Goal: Information Seeking & Learning: Learn about a topic

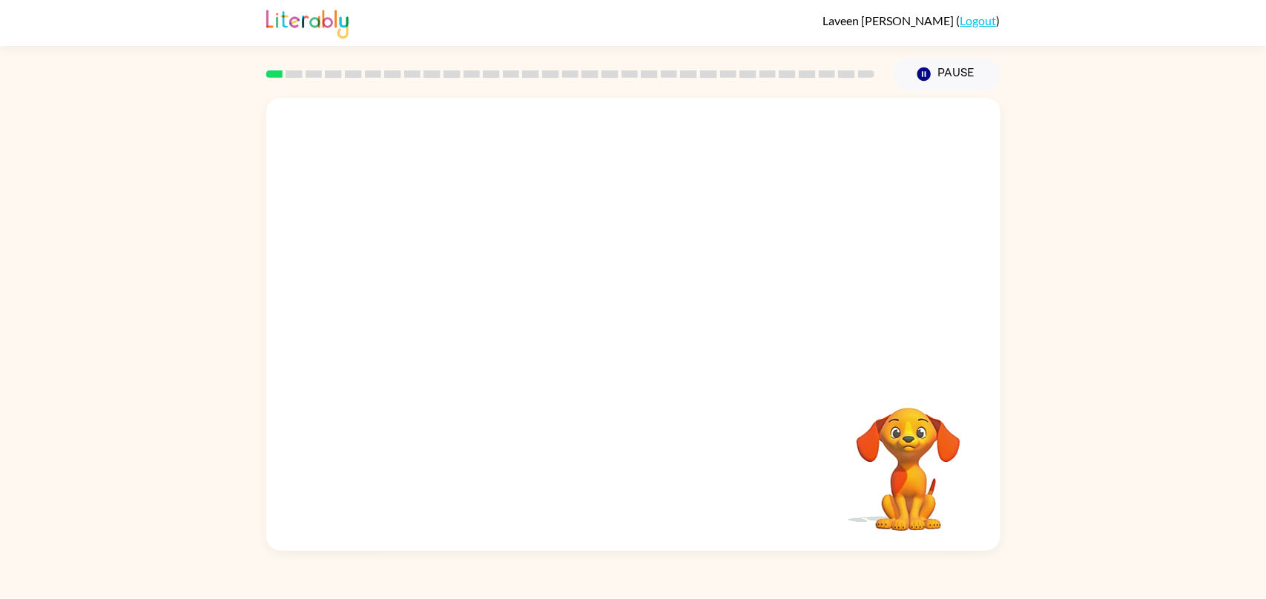
drag, startPoint x: 1154, startPoint y: 371, endPoint x: 1154, endPoint y: 381, distance: 9.6
click at [1154, 381] on div "Your browser must support playing .mp4 files to use Literably. Please try using…" at bounding box center [633, 321] width 1266 height 460
click at [1109, 324] on div "Your browser must support playing .mp4 files to use Literably. Please try using…" at bounding box center [633, 321] width 1266 height 460
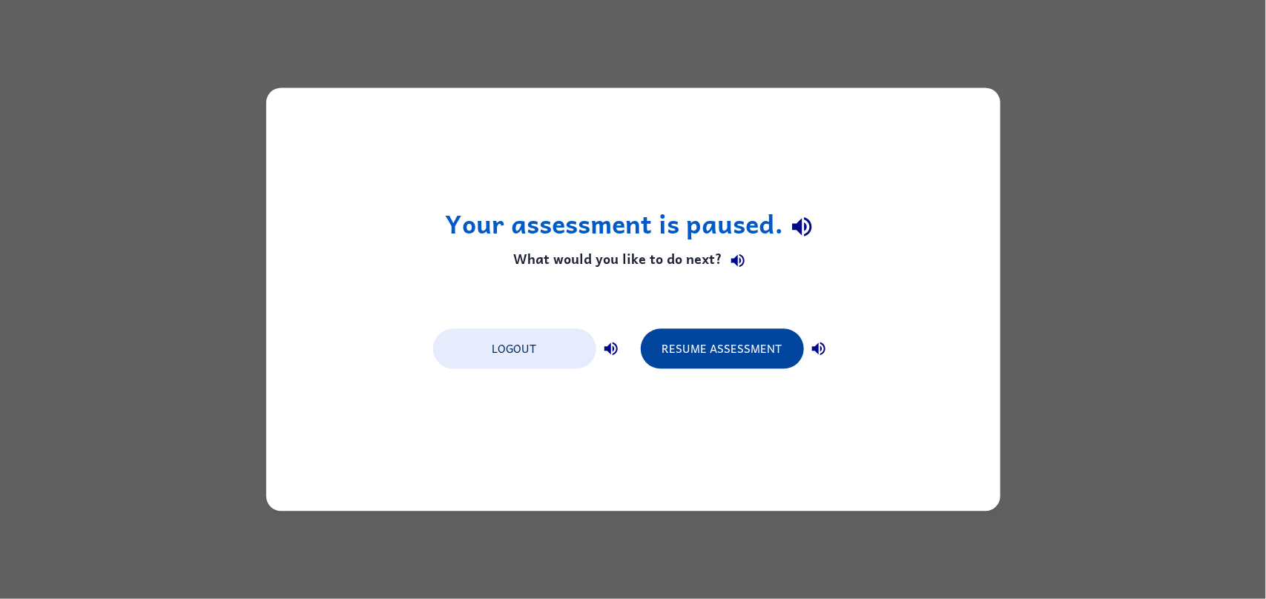
click at [734, 346] on button "Resume Assessment" at bounding box center [722, 349] width 163 height 40
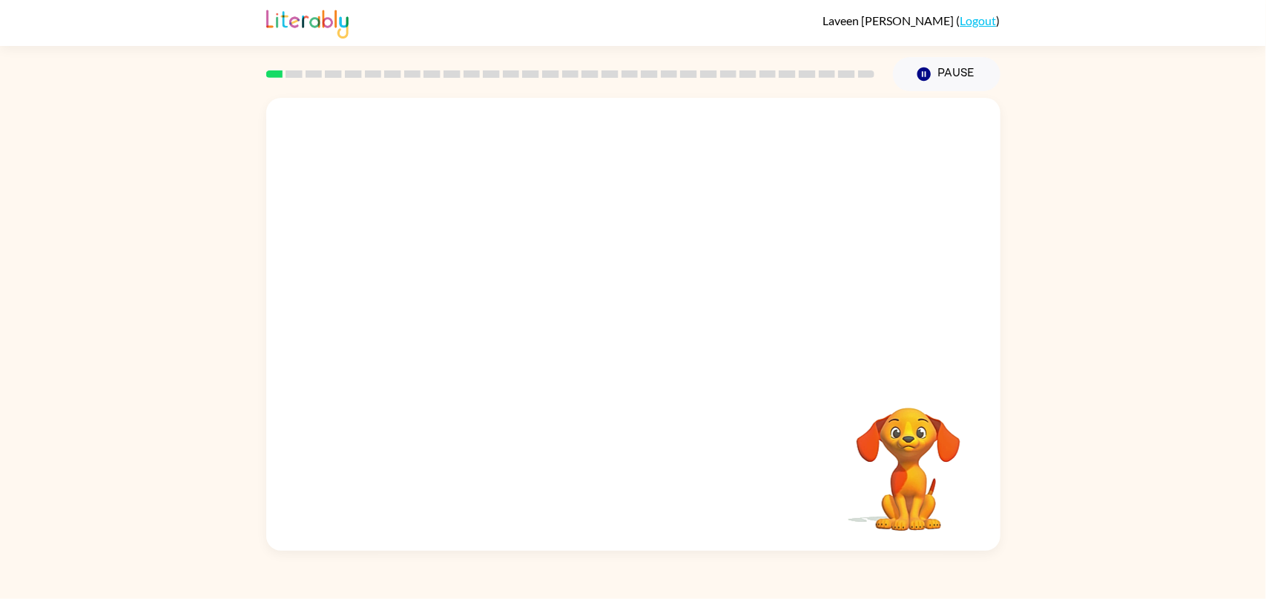
click at [934, 273] on div at bounding box center [633, 237] width 735 height 279
click at [952, 234] on div at bounding box center [633, 237] width 735 height 279
click at [944, 268] on div at bounding box center [633, 237] width 735 height 279
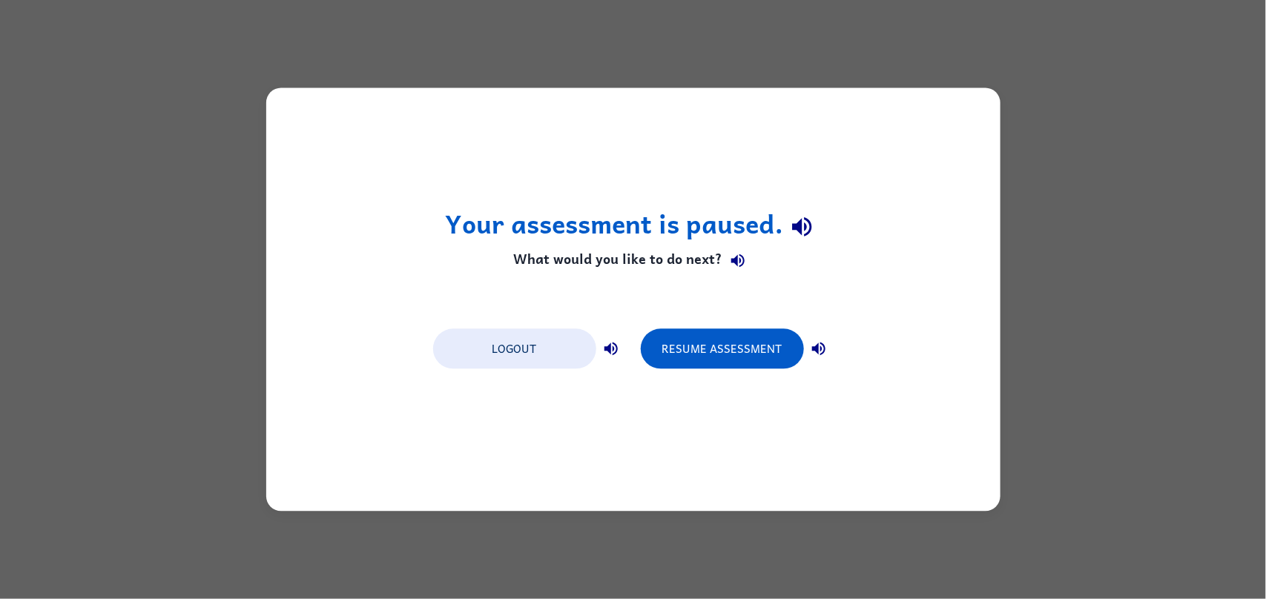
click at [803, 221] on icon "button" at bounding box center [802, 227] width 26 height 26
click at [800, 232] on icon "button" at bounding box center [801, 226] width 19 height 19
click at [807, 240] on icon "button" at bounding box center [802, 227] width 26 height 26
click at [723, 382] on div "Your assessment is paused. What would you like to do next? Logout Resume Assess…" at bounding box center [633, 300] width 735 height 424
click at [729, 349] on button "Resume Assessment" at bounding box center [722, 349] width 163 height 40
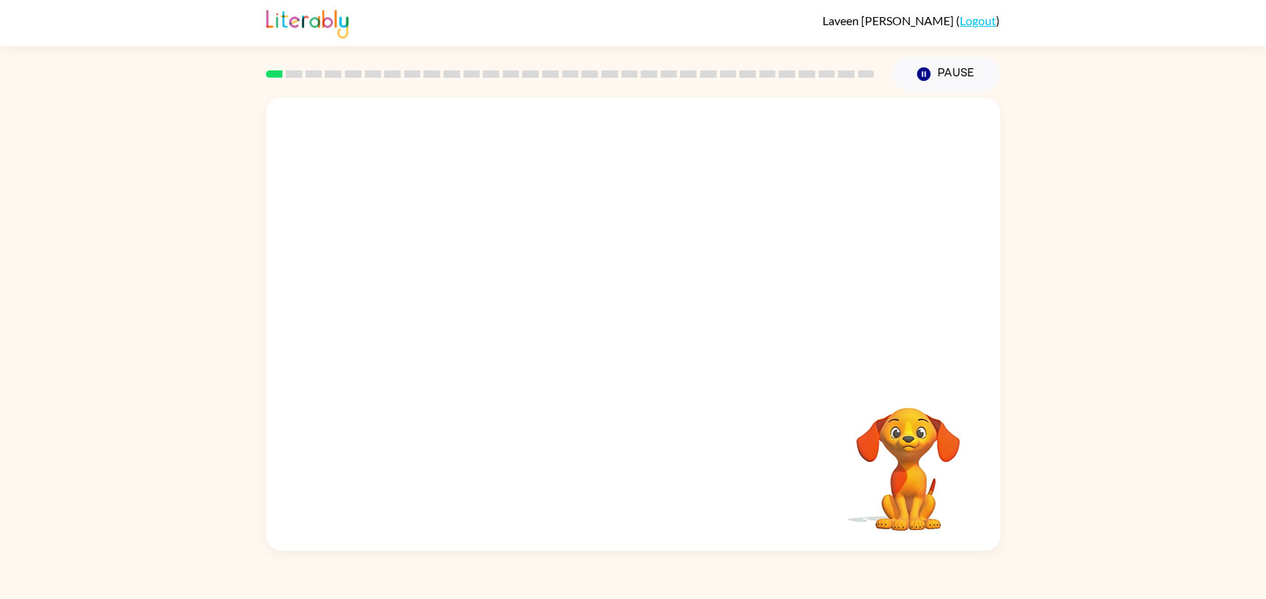
click at [774, 358] on div at bounding box center [633, 237] width 735 height 279
drag, startPoint x: 533, startPoint y: 363, endPoint x: 643, endPoint y: 323, distance: 117.6
click at [575, 353] on div at bounding box center [633, 324] width 735 height 453
click at [665, 309] on button "button" at bounding box center [633, 332] width 95 height 54
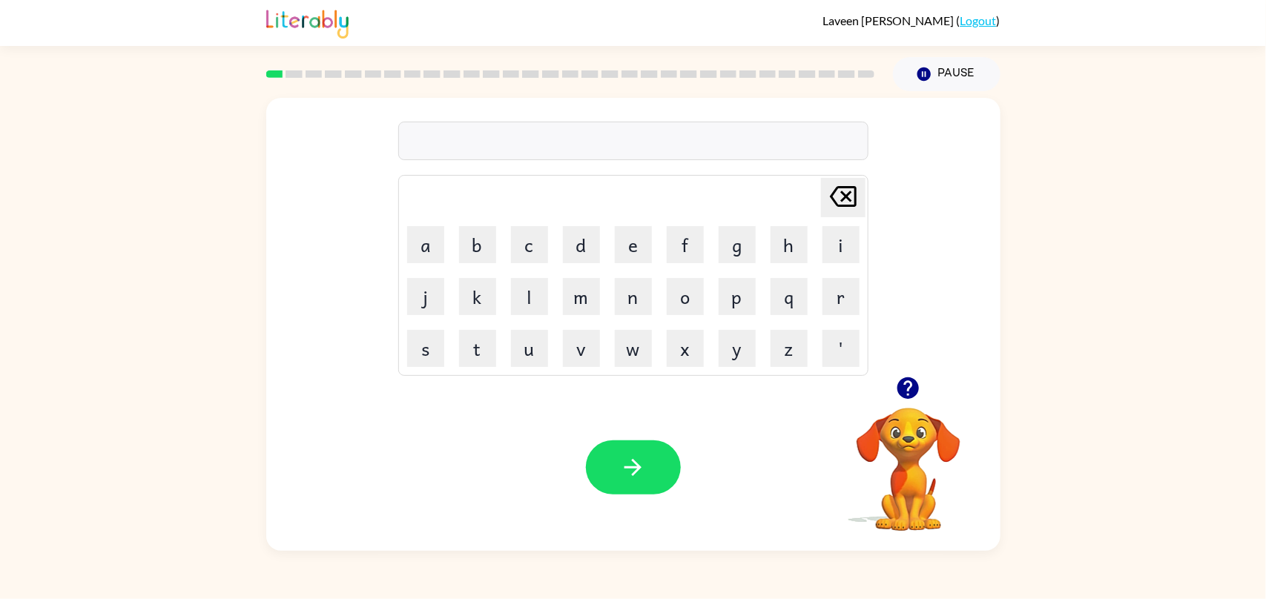
click at [913, 399] on icon "button" at bounding box center [909, 388] width 26 height 26
click at [916, 400] on video "Your browser must support playing .mp4 files to use Literably. Please try using…" at bounding box center [909, 459] width 148 height 148
click at [916, 400] on div "Your browser must support playing .mp4 files to use Literably. Please try using…" at bounding box center [909, 451] width 148 height 164
click at [916, 400] on icon "button" at bounding box center [909, 388] width 26 height 26
drag, startPoint x: 916, startPoint y: 400, endPoint x: 947, endPoint y: 196, distance: 206.4
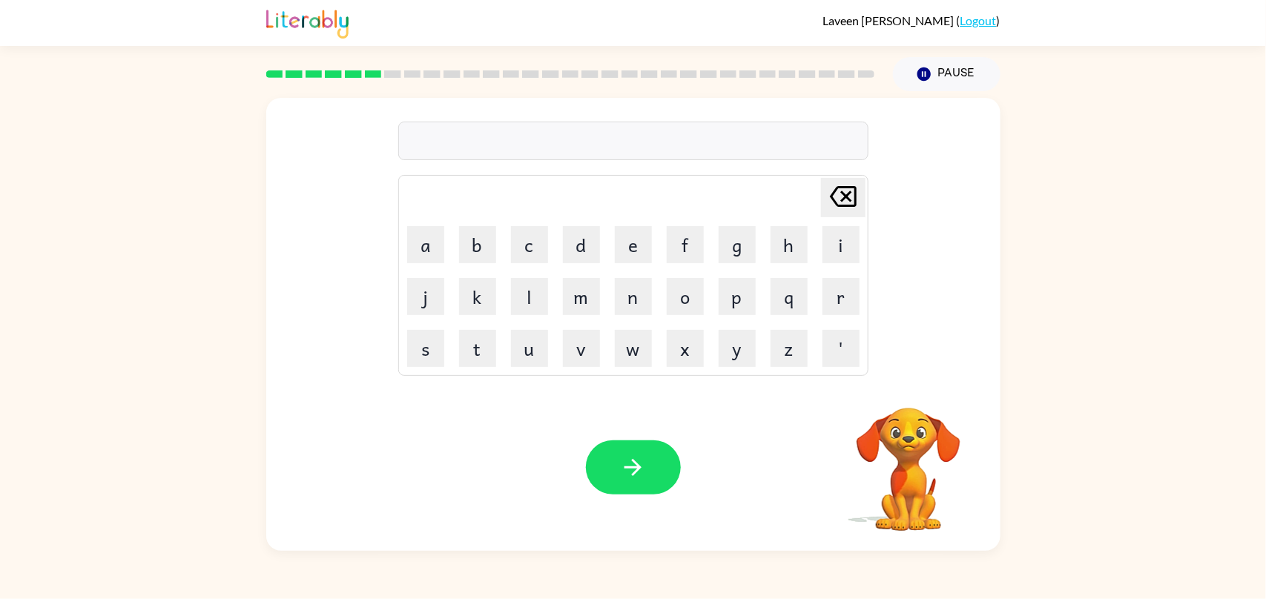
click at [916, 397] on video "Your browser must support playing .mp4 files to use Literably. Please try using…" at bounding box center [909, 459] width 148 height 148
click at [929, 235] on div "Delete Delete last character input a b c d e f g h i j k l m n o p q r s t u v …" at bounding box center [633, 237] width 735 height 279
click at [919, 389] on icon "button" at bounding box center [909, 388] width 26 height 26
click at [919, 389] on video "Your browser must support playing .mp4 files to use Literably. Please try using…" at bounding box center [909, 459] width 148 height 148
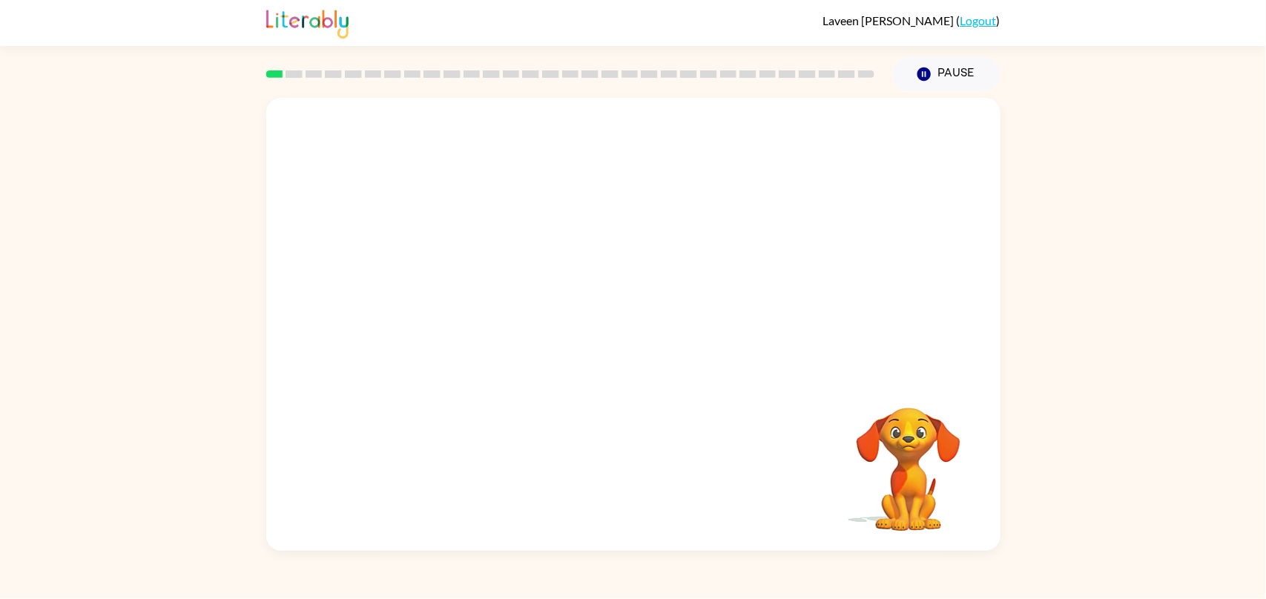
click at [404, 278] on video "Your browser must support playing .mp4 files to use Literably. Please try using…" at bounding box center [633, 237] width 735 height 279
drag, startPoint x: 395, startPoint y: 295, endPoint x: 401, endPoint y: 309, distance: 16.0
click at [392, 300] on video "Your browser must support playing .mp4 files to use Literably. Please try using…" at bounding box center [633, 237] width 735 height 279
drag, startPoint x: 407, startPoint y: 307, endPoint x: 431, endPoint y: 296, distance: 26.2
click at [425, 298] on video "Your browser must support playing .mp4 files to use Literably. Please try using…" at bounding box center [633, 237] width 735 height 279
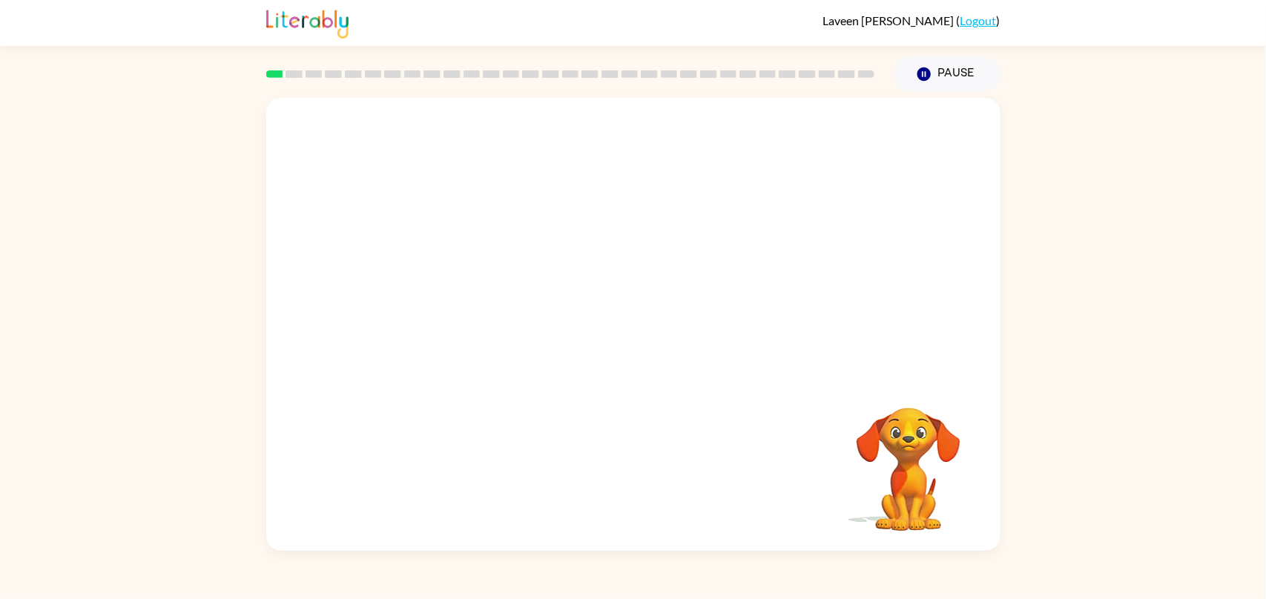
click at [431, 296] on video "Your browser must support playing .mp4 files to use Literably. Please try using…" at bounding box center [633, 237] width 735 height 279
drag, startPoint x: 649, startPoint y: 298, endPoint x: 597, endPoint y: 322, distance: 57.8
click at [635, 306] on video "Your browser must support playing .mp4 files to use Literably. Please try using…" at bounding box center [633, 237] width 735 height 279
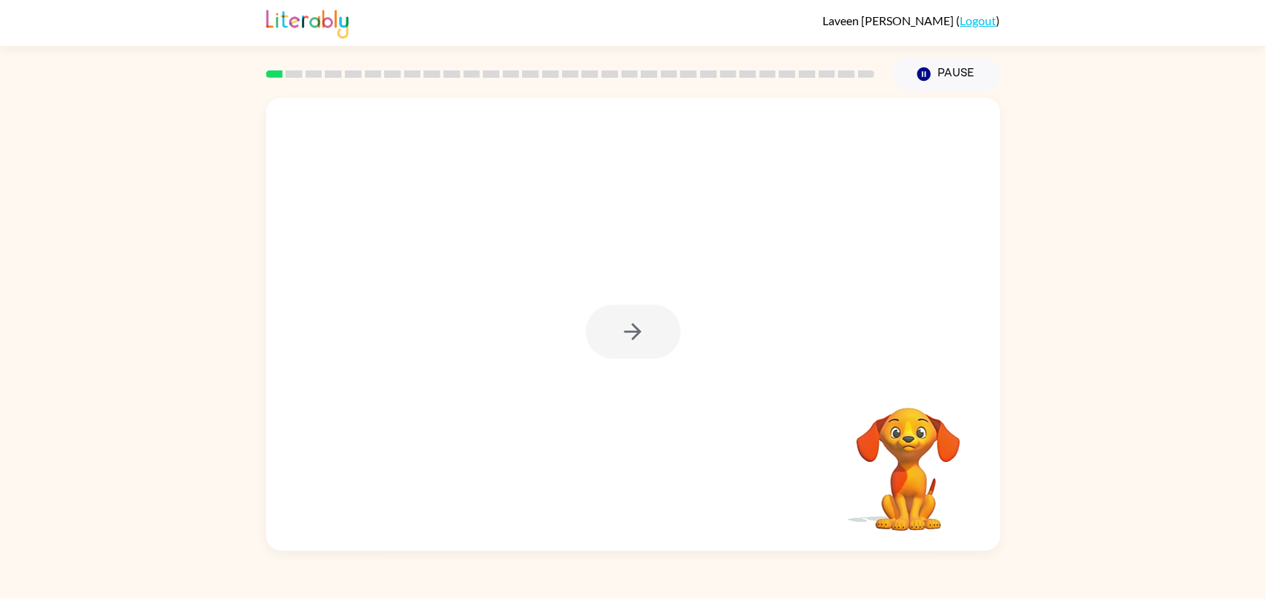
click at [628, 331] on div at bounding box center [633, 332] width 95 height 54
click at [628, 331] on icon "button" at bounding box center [633, 332] width 26 height 26
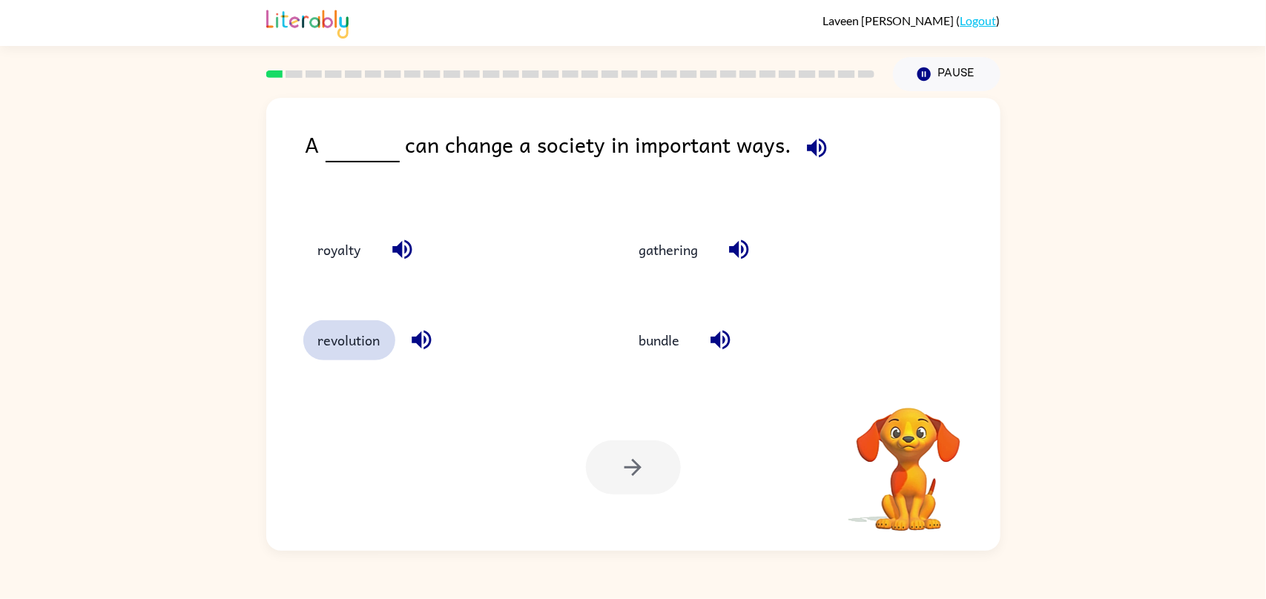
click at [347, 334] on button "revolution" at bounding box center [349, 341] width 92 height 40
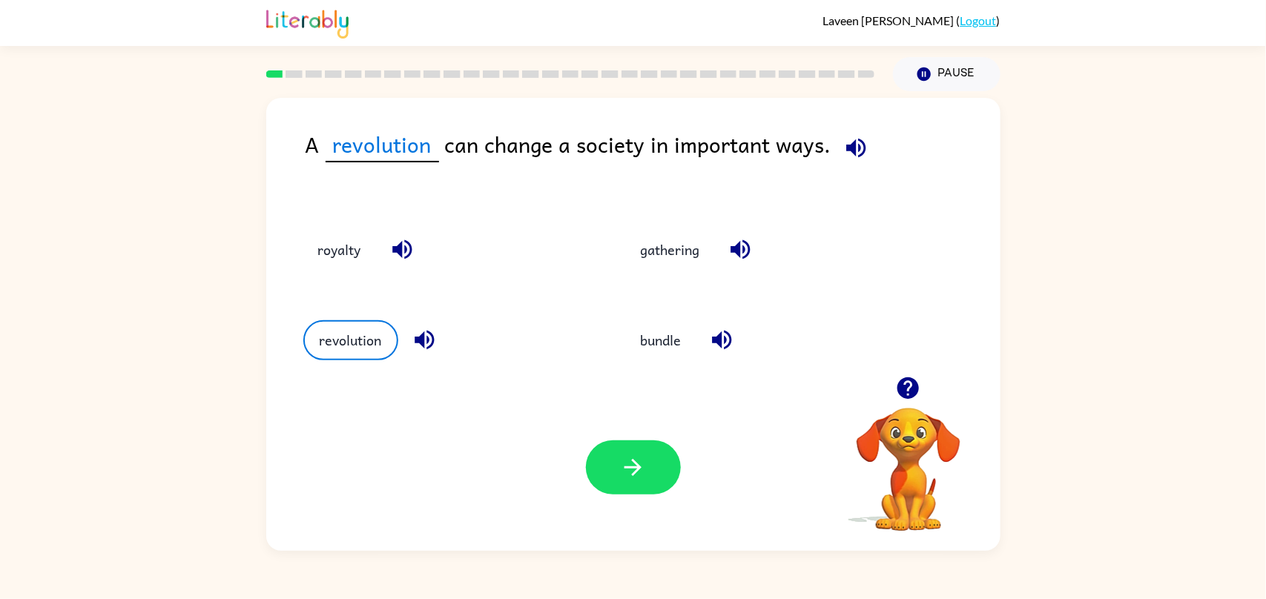
click at [631, 499] on div "Your browser must support playing .mp4 files to use Literably. Please try using…" at bounding box center [633, 467] width 735 height 167
click at [631, 448] on button "button" at bounding box center [633, 468] width 95 height 54
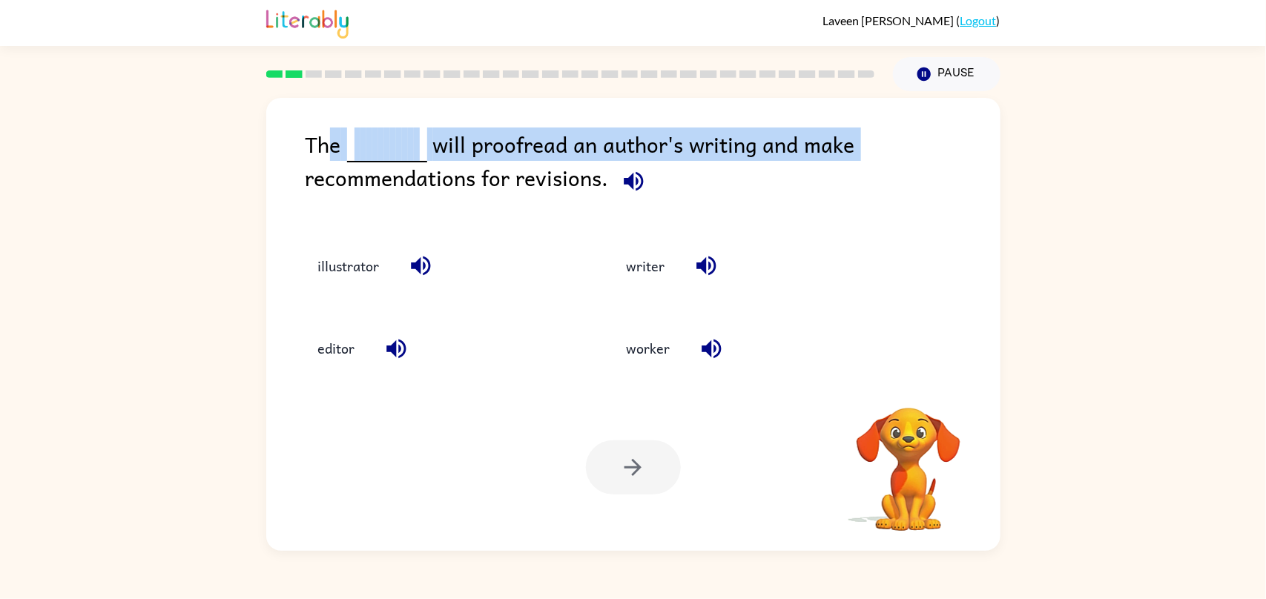
drag, startPoint x: 351, startPoint y: 143, endPoint x: 905, endPoint y: 137, distance: 554.3
click at [901, 137] on div "The will proofread an author's writing and make recommendations for revisions." at bounding box center [653, 172] width 695 height 89
click at [901, 142] on div "The will proofread an author's writing and make recommendations for revisions." at bounding box center [653, 172] width 695 height 89
click at [1022, 177] on div "The will proofread an author's writing and make recommendations for revisions. …" at bounding box center [633, 321] width 1266 height 460
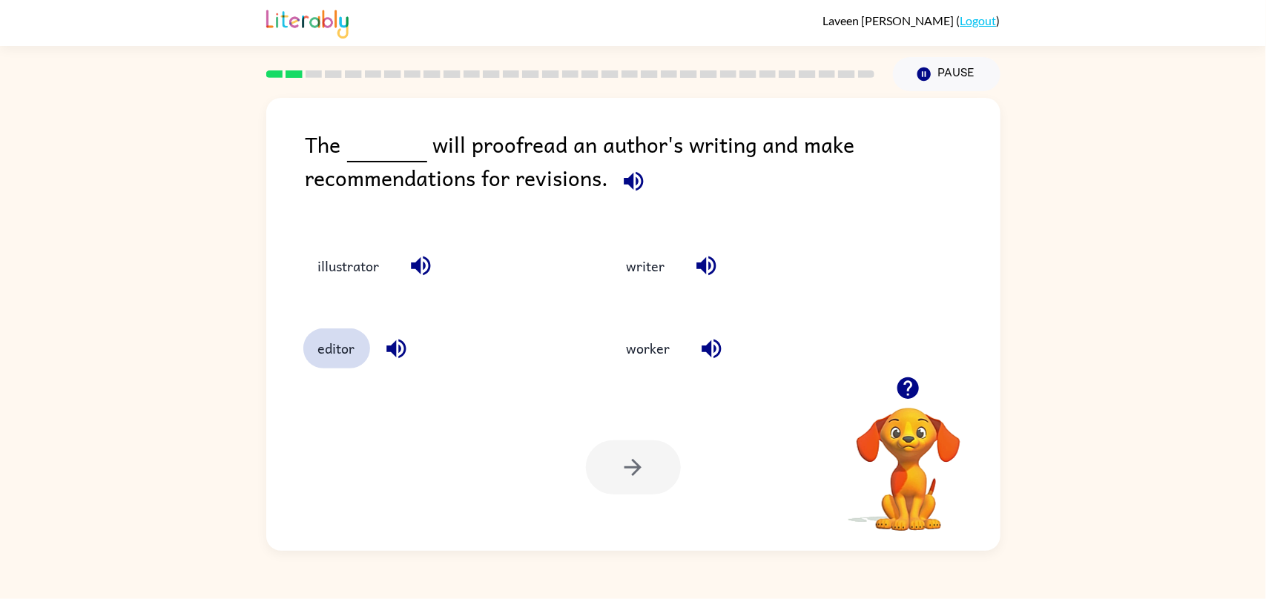
click at [335, 344] on button "editor" at bounding box center [336, 349] width 67 height 40
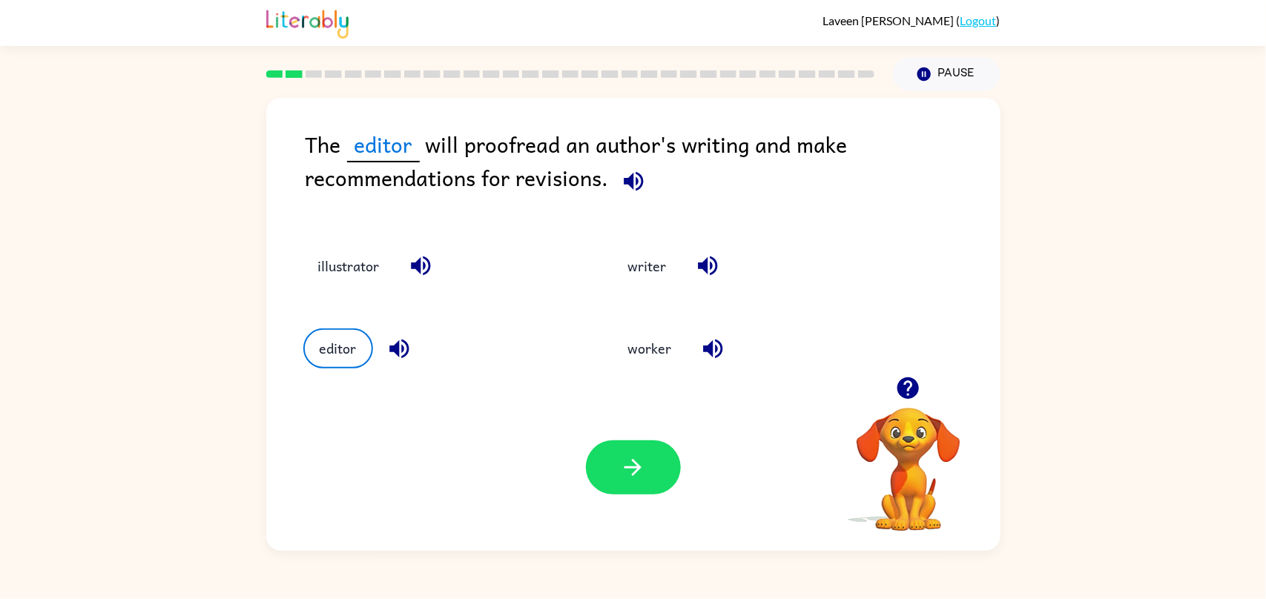
drag, startPoint x: 668, startPoint y: 494, endPoint x: 679, endPoint y: 493, distance: 11.2
click at [671, 494] on div at bounding box center [633, 468] width 95 height 54
drag, startPoint x: 688, startPoint y: 471, endPoint x: 677, endPoint y: 473, distance: 11.2
click at [685, 473] on div "Your browser must support playing .mp4 files to use Literably. Please try using…" at bounding box center [633, 467] width 735 height 167
click at [663, 461] on button "button" at bounding box center [633, 468] width 95 height 54
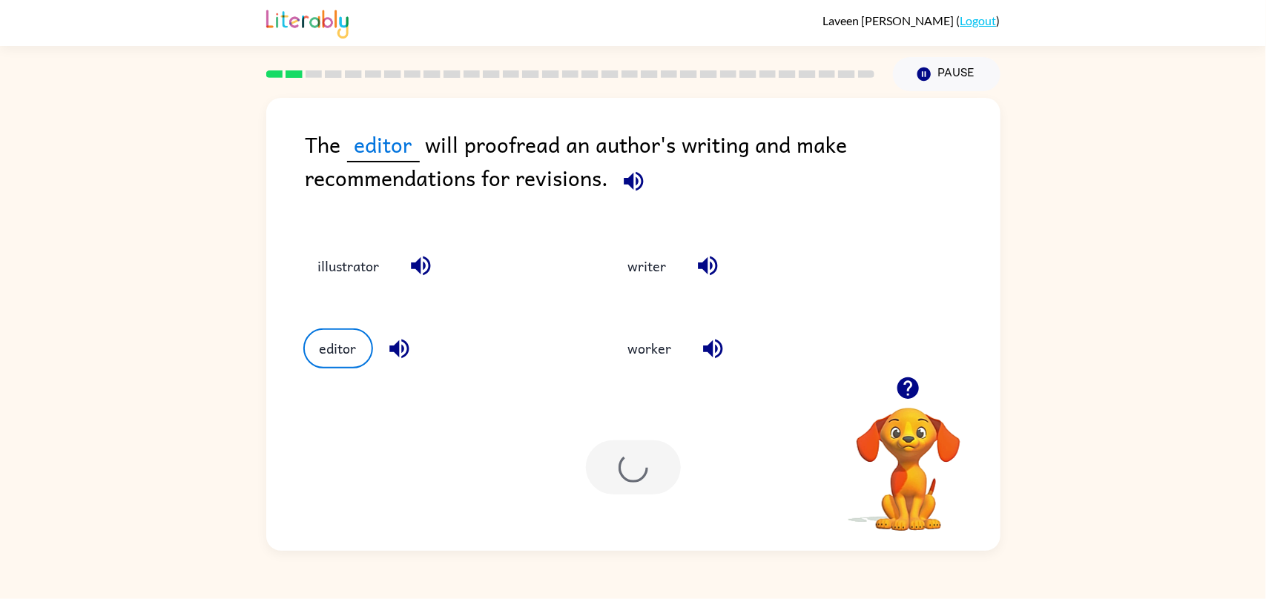
click at [662, 461] on div at bounding box center [633, 468] width 95 height 54
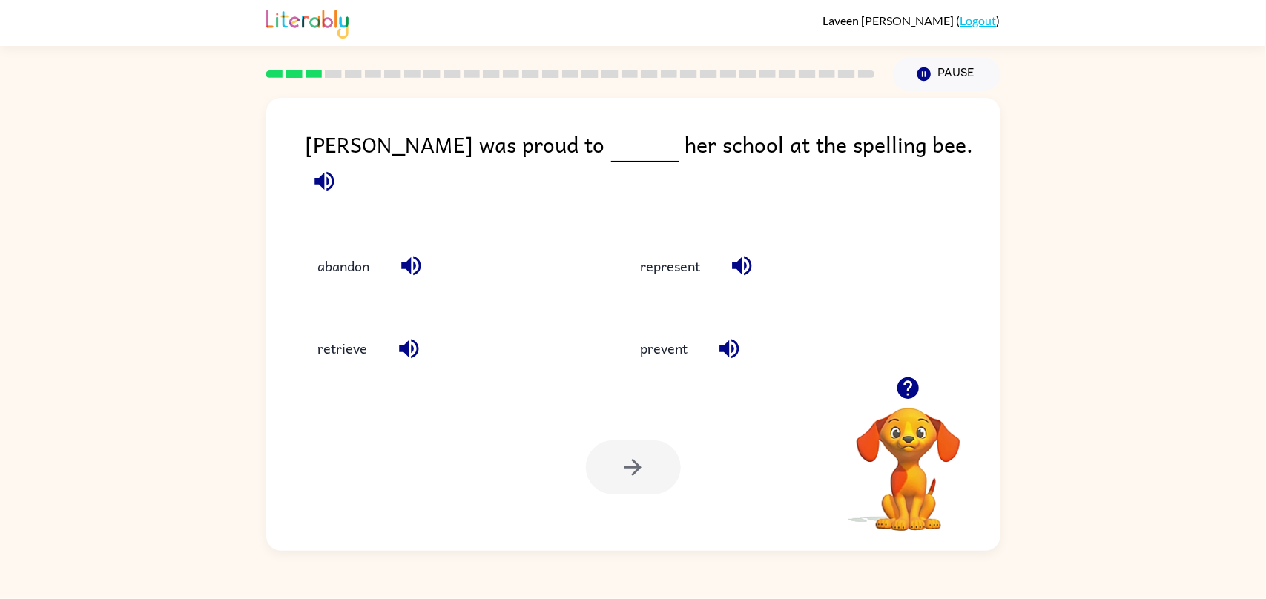
click at [682, 275] on div "represent" at bounding box center [759, 259] width 323 height 82
click at [685, 246] on button "represent" at bounding box center [671, 266] width 90 height 40
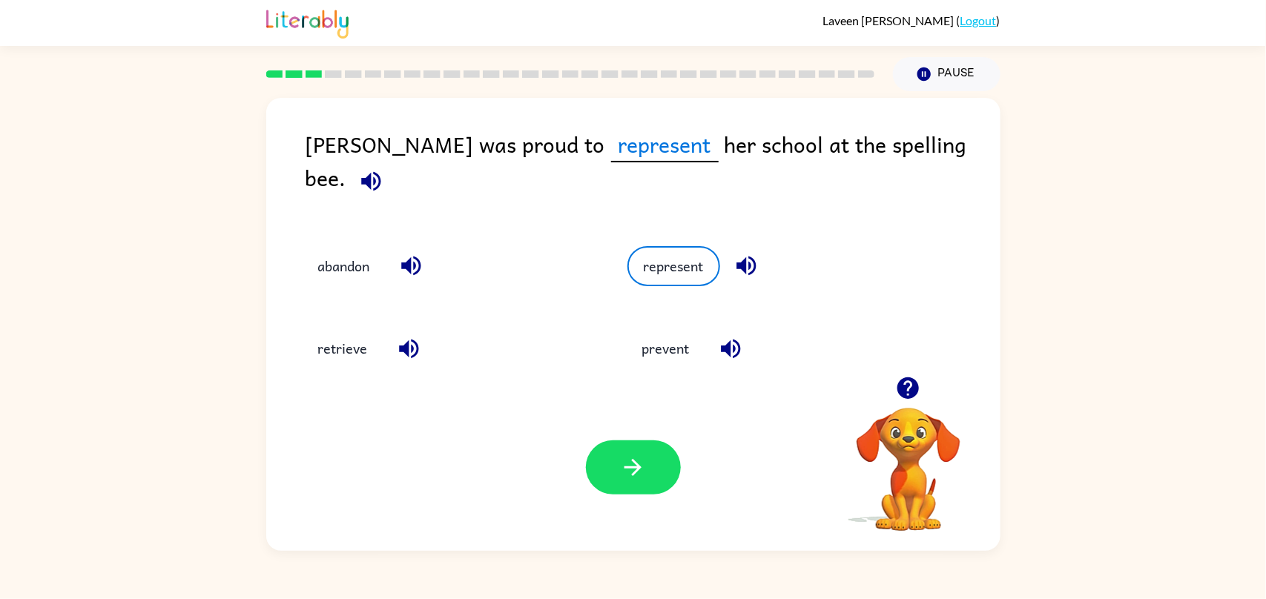
click at [657, 435] on div "Your browser must support playing .mp4 files to use Literably. Please try using…" at bounding box center [633, 467] width 735 height 167
click at [639, 459] on icon "button" at bounding box center [633, 468] width 26 height 26
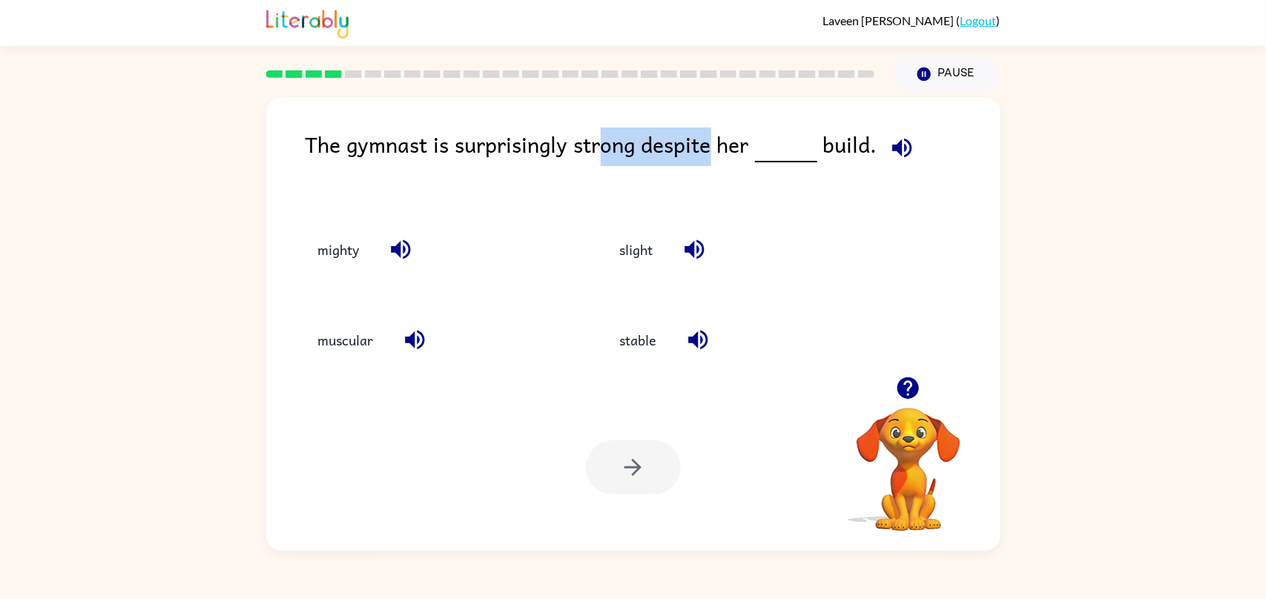
drag, startPoint x: 645, startPoint y: 126, endPoint x: 713, endPoint y: 151, distance: 72.1
click at [713, 151] on div "The gymnast is surprisingly strong despite her build. mighty slight muscular st…" at bounding box center [633, 324] width 735 height 453
drag, startPoint x: 713, startPoint y: 151, endPoint x: 740, endPoint y: 151, distance: 27.5
click at [714, 151] on div "The gymnast is surprisingly strong despite her build." at bounding box center [653, 164] width 695 height 72
click at [740, 151] on div "The gymnast is surprisingly strong despite her build." at bounding box center [653, 164] width 695 height 72
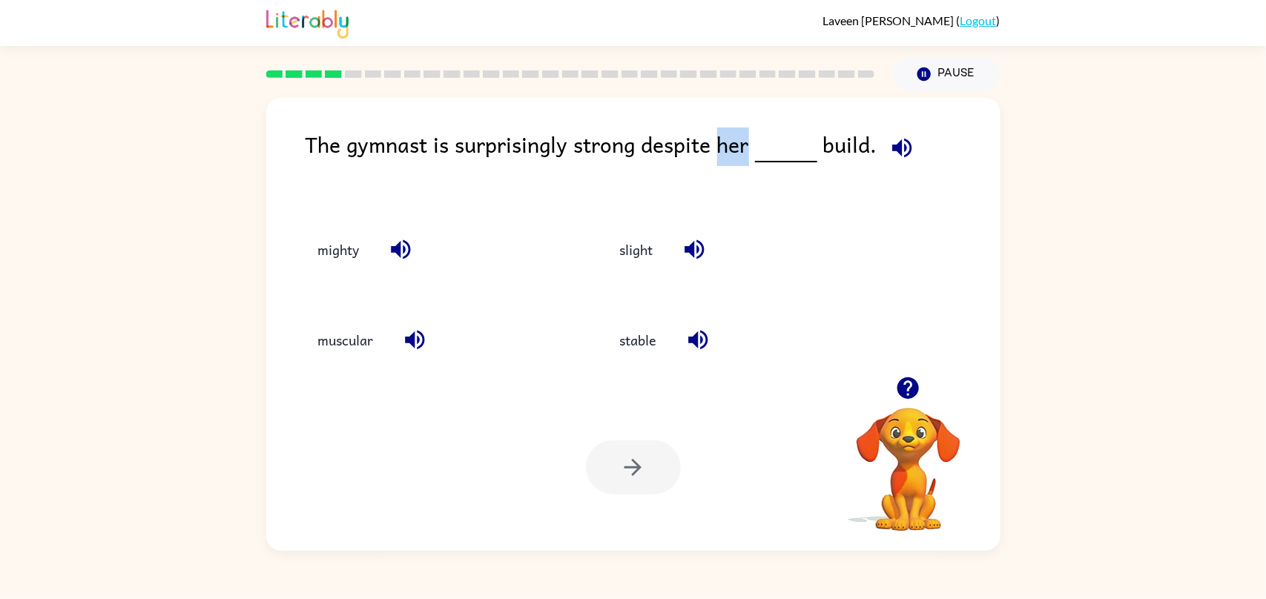
click at [740, 151] on div "The gymnast is surprisingly strong despite her build." at bounding box center [653, 164] width 695 height 72
click at [545, 386] on div "Your browser must support playing .mp4 files to use Literably. Please try using…" at bounding box center [633, 467] width 735 height 167
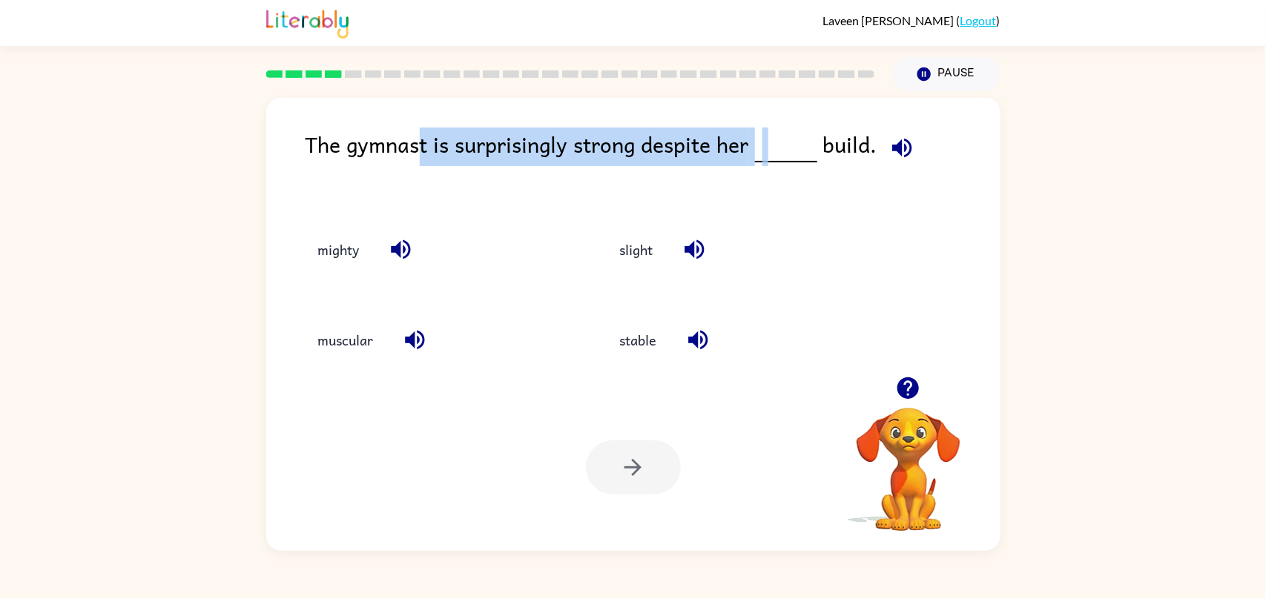
drag, startPoint x: 451, startPoint y: 131, endPoint x: 684, endPoint y: 198, distance: 242.4
click at [776, 134] on div "The gymnast is surprisingly strong despite her build." at bounding box center [653, 164] width 695 height 72
drag, startPoint x: 456, startPoint y: 315, endPoint x: 476, endPoint y: 309, distance: 21.6
click at [456, 315] on div "muscular" at bounding box center [426, 337] width 302 height 91
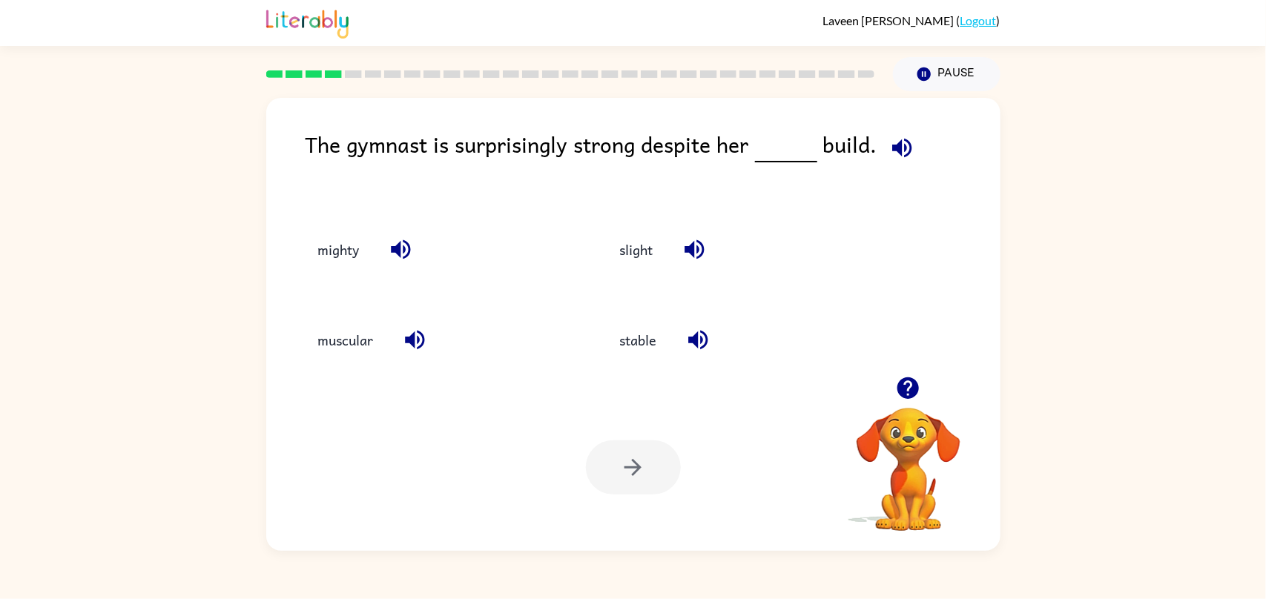
click at [301, 339] on div "muscular" at bounding box center [426, 337] width 302 height 91
click at [321, 344] on button "muscular" at bounding box center [345, 341] width 85 height 40
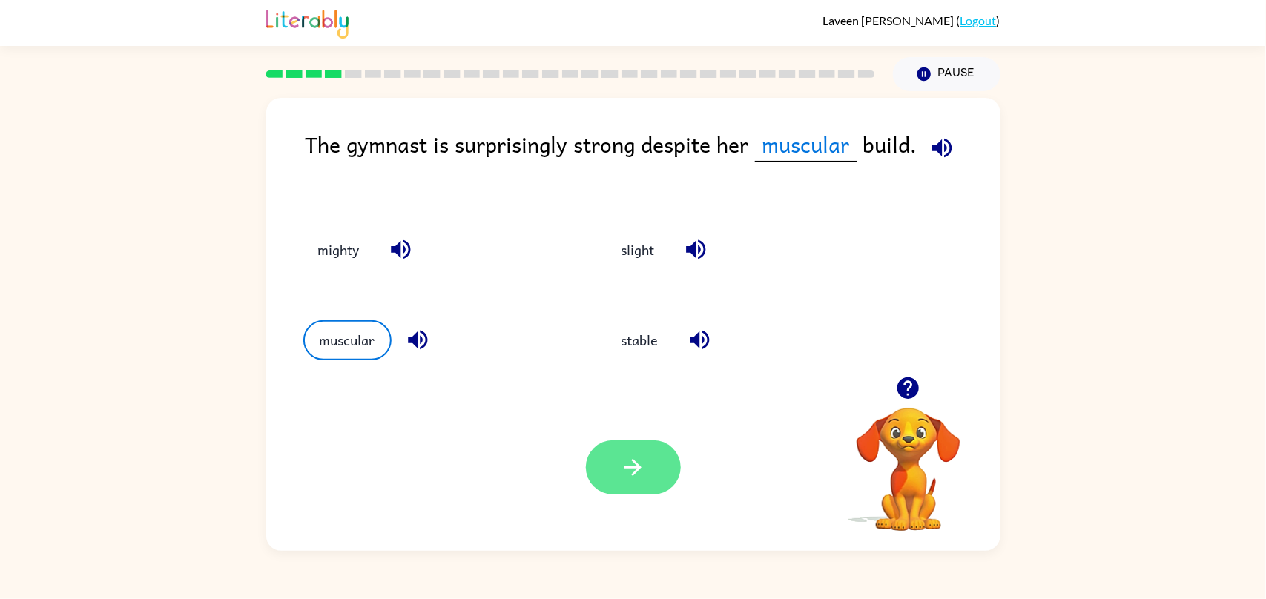
click at [662, 474] on button "button" at bounding box center [633, 468] width 95 height 54
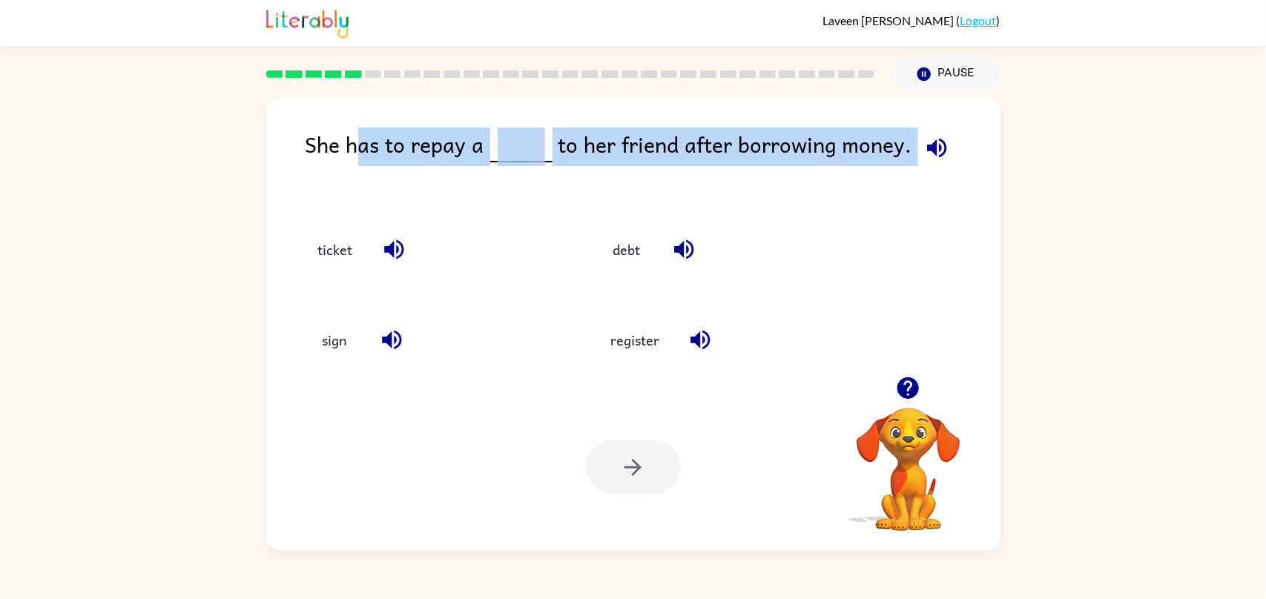
drag, startPoint x: 355, startPoint y: 144, endPoint x: 1070, endPoint y: 142, distance: 714.5
click at [1070, 142] on div "She has to repay a to her friend after borrowing money. ticket debt sign regist…" at bounding box center [633, 321] width 1266 height 460
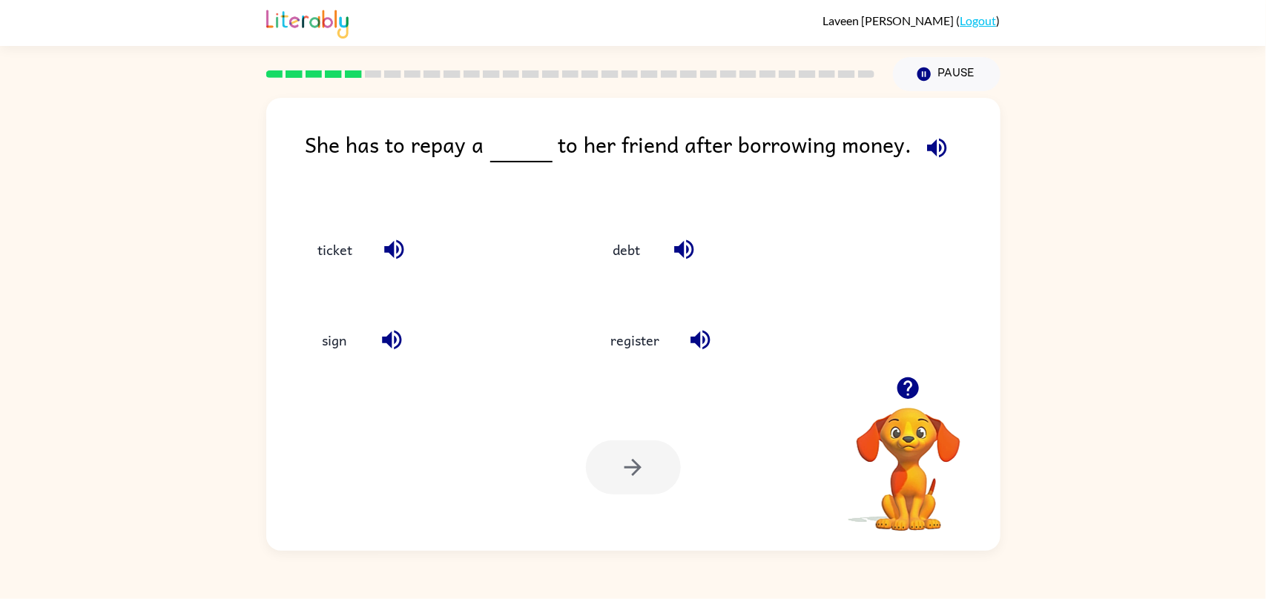
drag, startPoint x: 853, startPoint y: 341, endPoint x: 710, endPoint y: 335, distance: 143.3
click at [855, 341] on div "register" at bounding box center [714, 337] width 293 height 91
drag, startPoint x: 290, startPoint y: 234, endPoint x: 316, endPoint y: 236, distance: 26.1
click at [302, 234] on div "ticket" at bounding box center [421, 246] width 293 height 91
click at [344, 259] on button "ticket" at bounding box center [335, 249] width 65 height 40
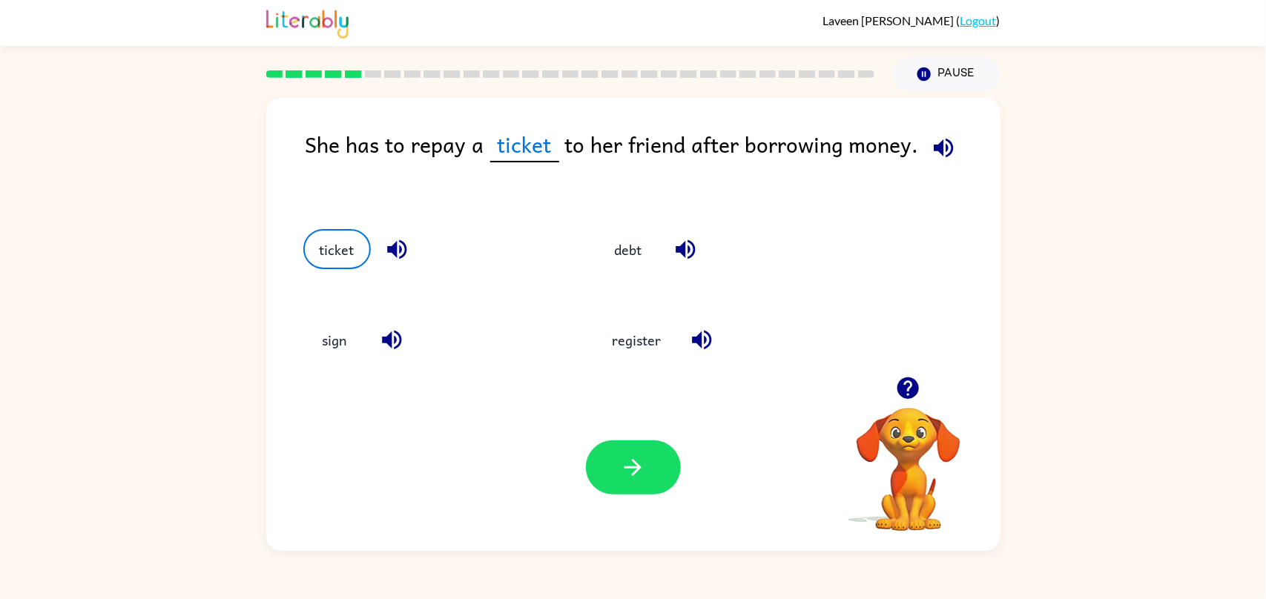
click at [642, 470] on icon "button" at bounding box center [633, 468] width 26 height 26
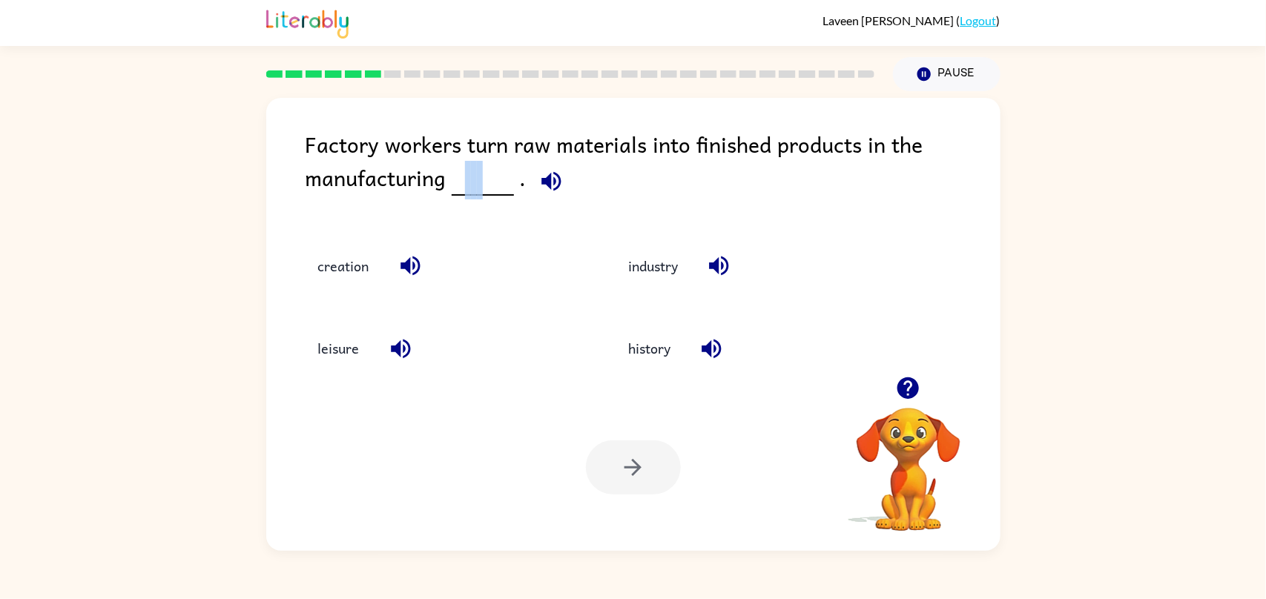
drag, startPoint x: 484, startPoint y: 189, endPoint x: 525, endPoint y: 180, distance: 41.0
click at [483, 182] on span at bounding box center [486, 177] width 6 height 33
click at [522, 183] on div "Factory workers turn raw materials into finished products in the manufacturing ." at bounding box center [653, 172] width 695 height 89
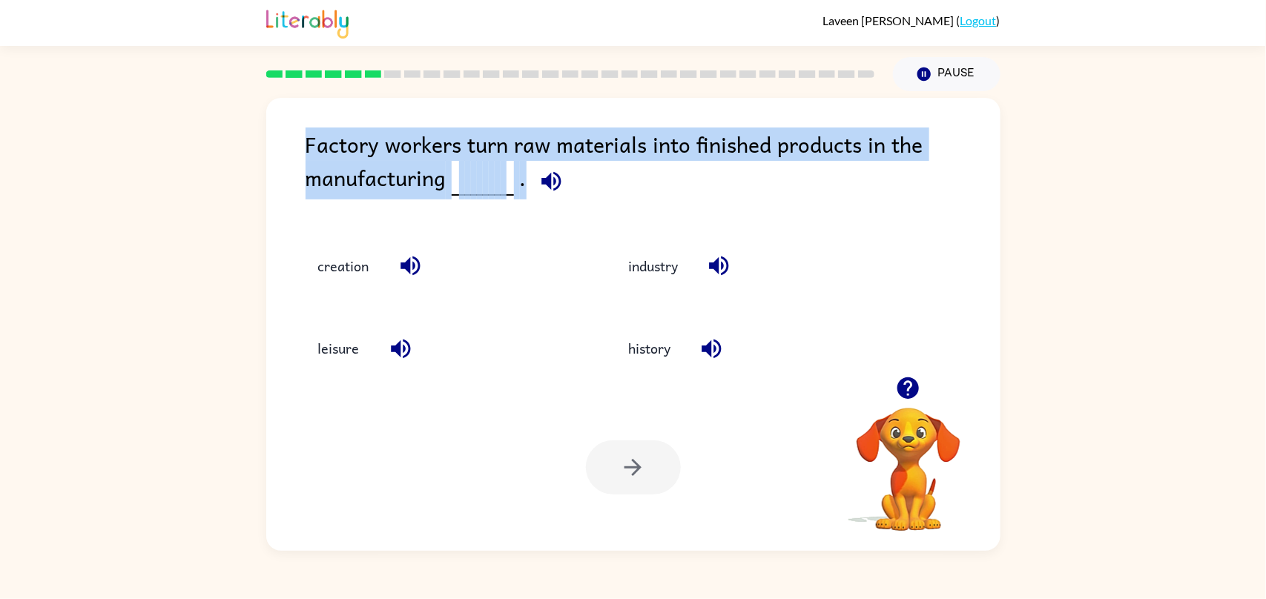
drag, startPoint x: 523, startPoint y: 187, endPoint x: 545, endPoint y: 208, distance: 30.4
click at [371, 148] on div "Factory workers turn raw materials into finished products in the manufacturing ." at bounding box center [653, 172] width 695 height 89
click at [469, 170] on span at bounding box center [483, 178] width 62 height 35
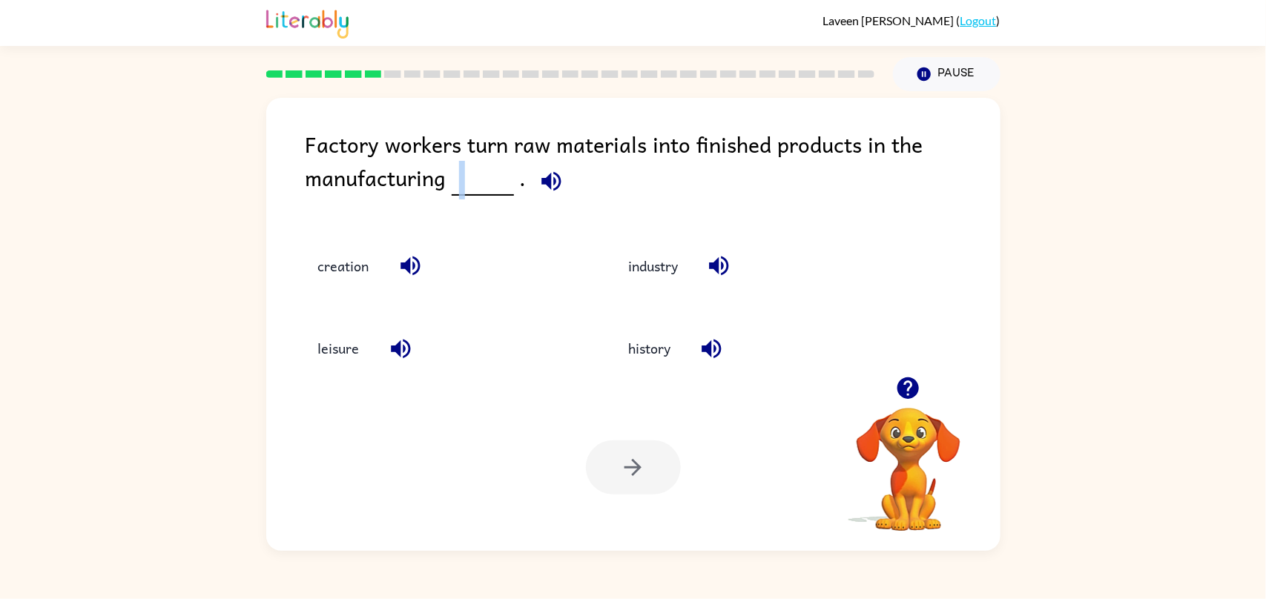
click at [460, 167] on span at bounding box center [483, 178] width 62 height 35
click at [460, 167] on span at bounding box center [462, 177] width 6 height 33
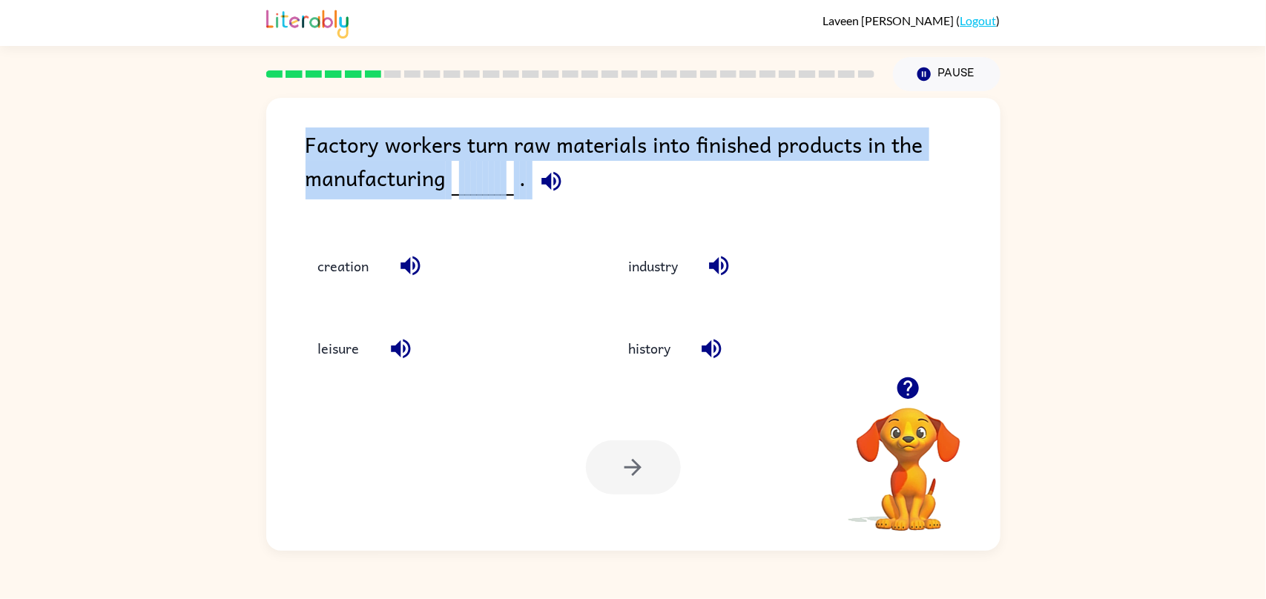
click at [460, 167] on span at bounding box center [462, 177] width 6 height 33
click at [650, 278] on button "industry" at bounding box center [653, 266] width 79 height 40
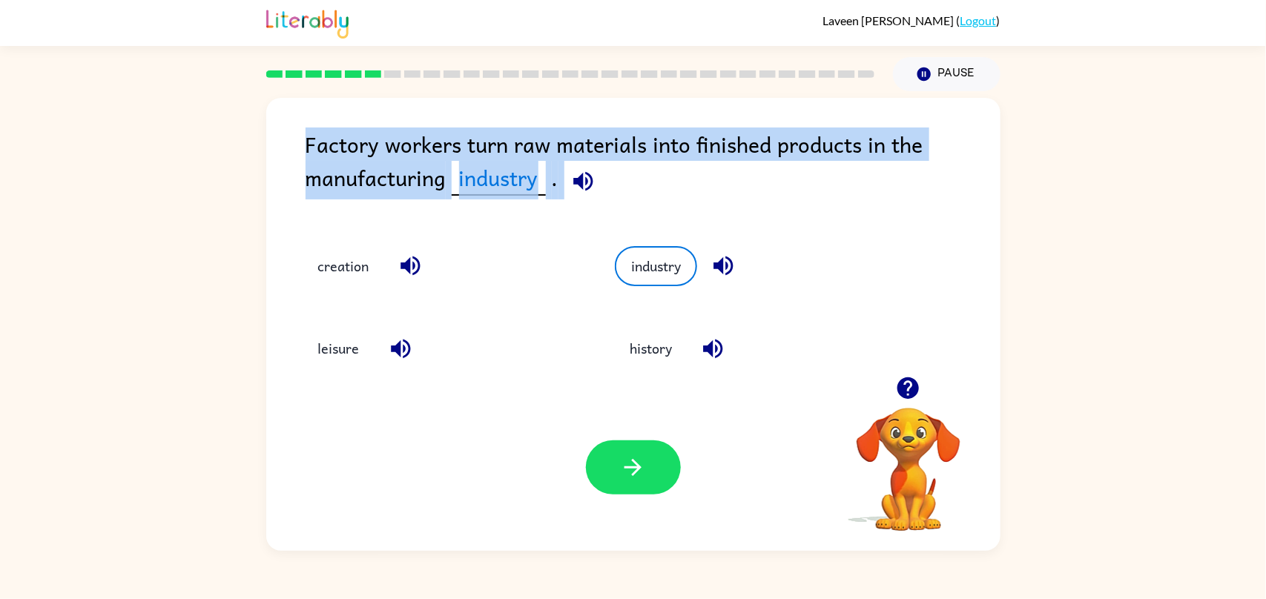
drag, startPoint x: 594, startPoint y: 476, endPoint x: 474, endPoint y: 471, distance: 119.6
click at [476, 471] on div "Your browser must support playing .mp4 files to use Literably. Please try using…" at bounding box center [633, 467] width 735 height 167
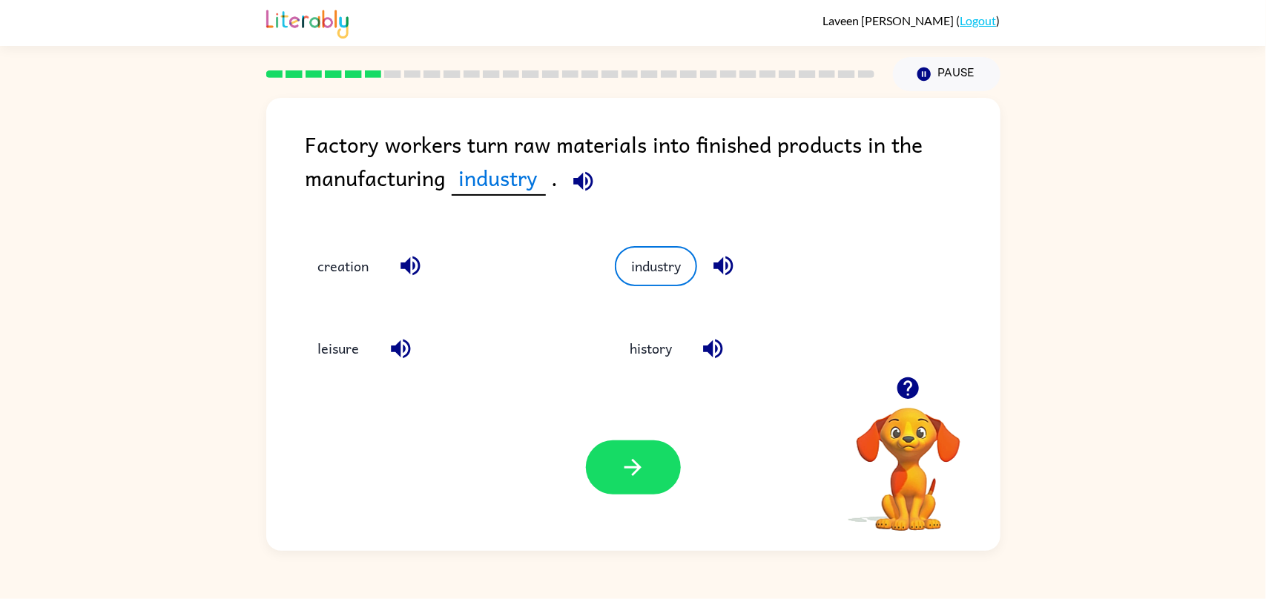
drag, startPoint x: 465, startPoint y: 469, endPoint x: 561, endPoint y: 450, distance: 97.6
click at [465, 468] on div "Your browser must support playing .mp4 files to use Literably. Please try using…" at bounding box center [633, 467] width 735 height 167
click at [701, 484] on div "Your browser must support playing .mp4 files to use Literably. Please try using…" at bounding box center [633, 467] width 735 height 167
click at [639, 474] on icon "button" at bounding box center [633, 468] width 26 height 26
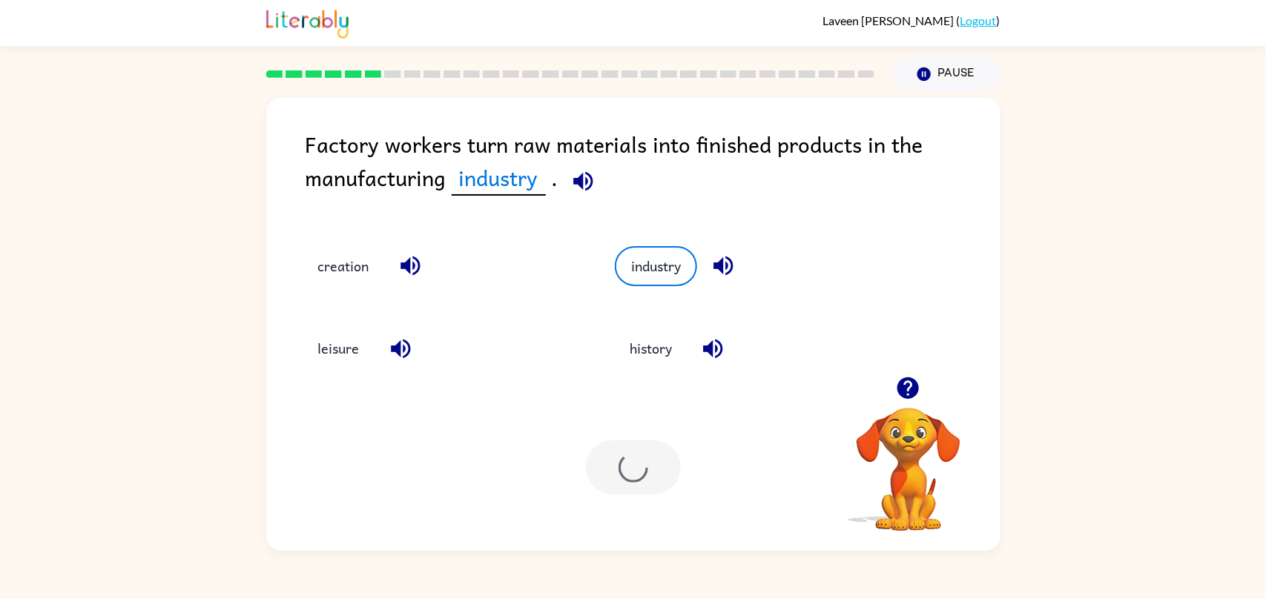
click at [636, 473] on div at bounding box center [633, 468] width 95 height 54
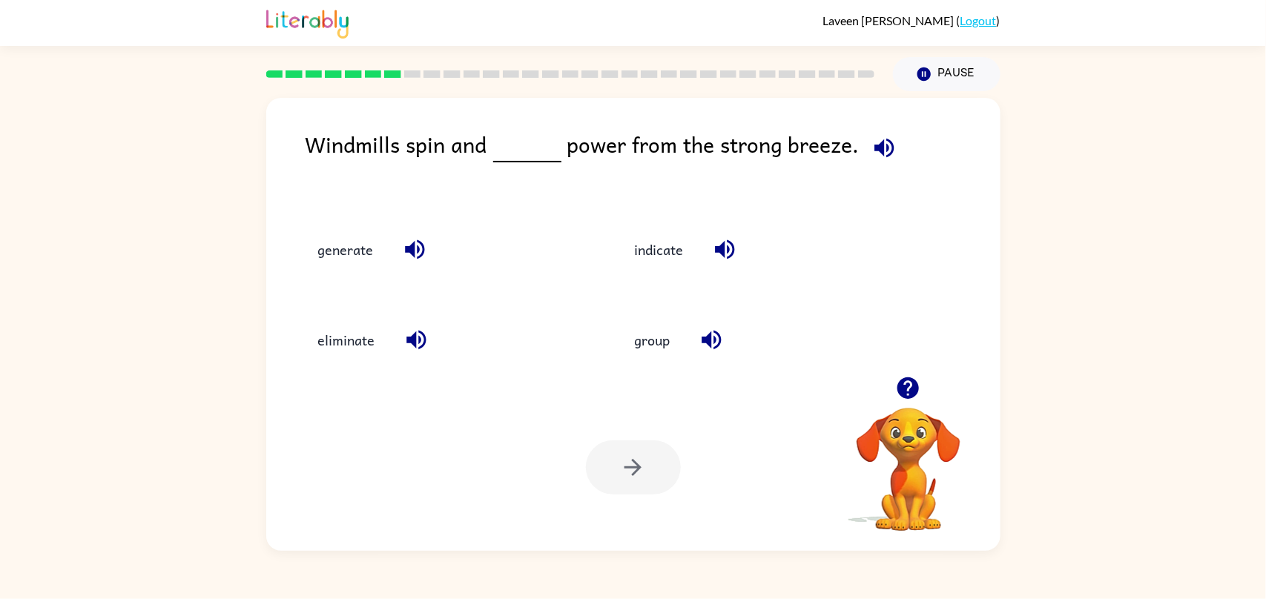
drag, startPoint x: 338, startPoint y: 243, endPoint x: 395, endPoint y: 255, distance: 59.1
click at [337, 244] on button "generate" at bounding box center [345, 249] width 85 height 40
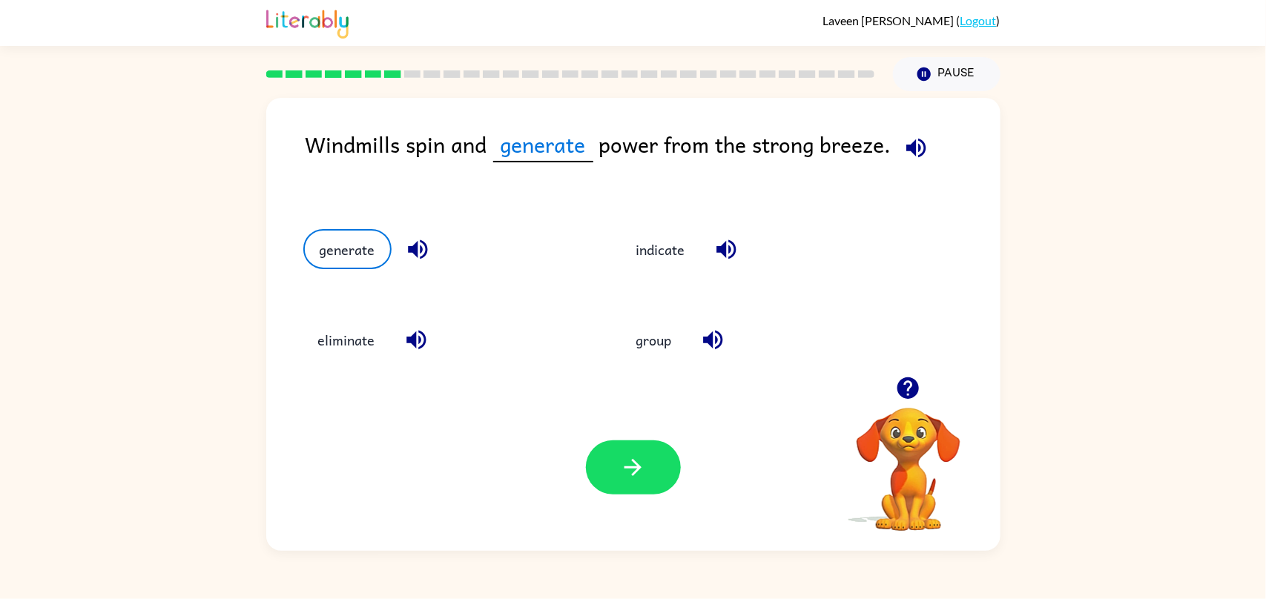
click at [619, 441] on button "button" at bounding box center [633, 468] width 95 height 54
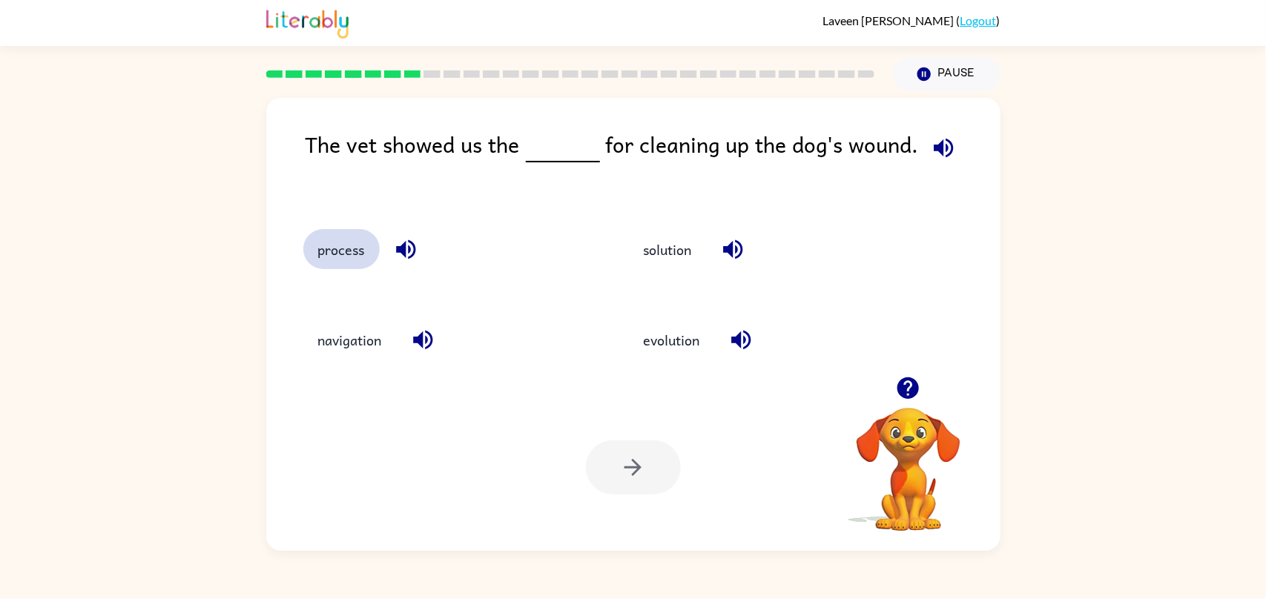
click at [346, 240] on button "process" at bounding box center [341, 249] width 76 height 40
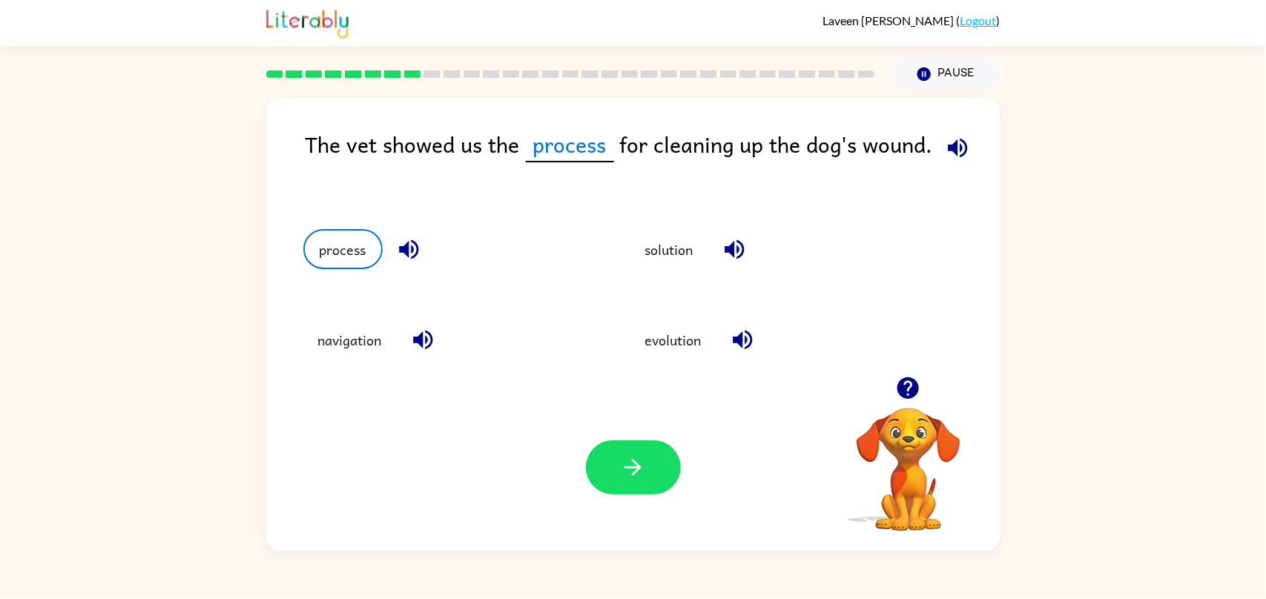
click at [653, 496] on div "Your browser must support playing .mp4 files to use Literably. Please try using…" at bounding box center [633, 467] width 735 height 167
drag, startPoint x: 652, startPoint y: 493, endPoint x: 680, endPoint y: 427, distance: 72.5
click at [655, 482] on button "button" at bounding box center [633, 468] width 95 height 54
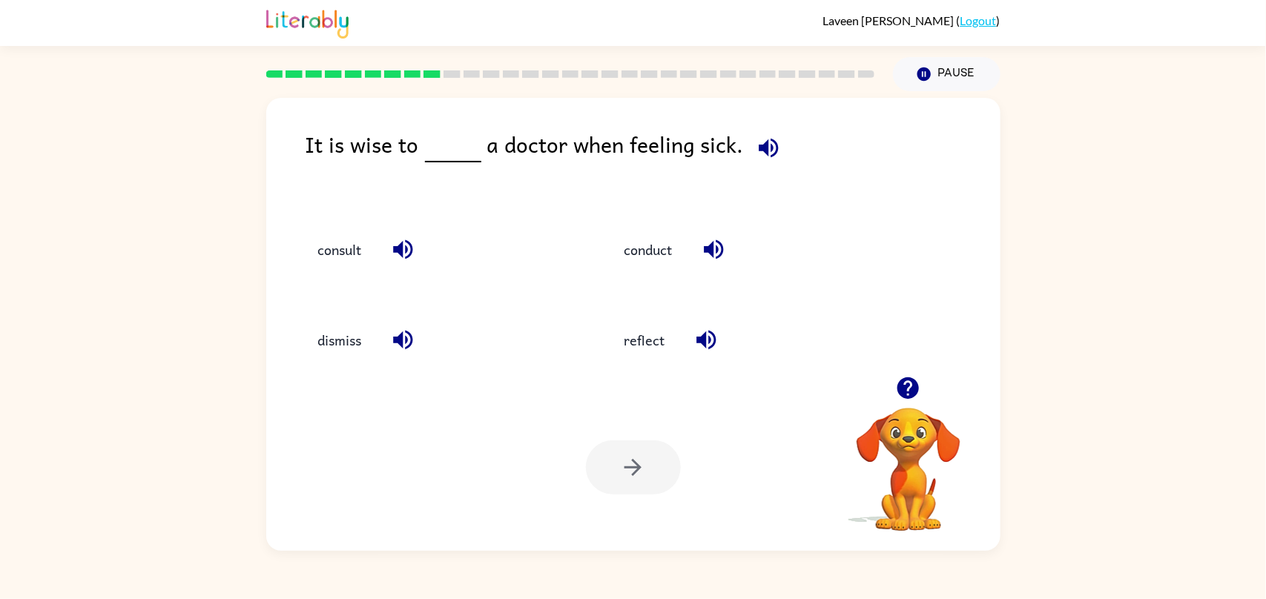
drag, startPoint x: 985, startPoint y: 190, endPoint x: 964, endPoint y: 224, distance: 40.0
click at [970, 198] on div "It is wise to a doctor when feeling sick." at bounding box center [653, 164] width 695 height 72
drag, startPoint x: 974, startPoint y: 217, endPoint x: 942, endPoint y: 222, distance: 32.9
click at [942, 222] on div "consult conduct dismiss reflect" at bounding box center [633, 292] width 705 height 170
click at [346, 231] on button "consult" at bounding box center [339, 249] width 73 height 40
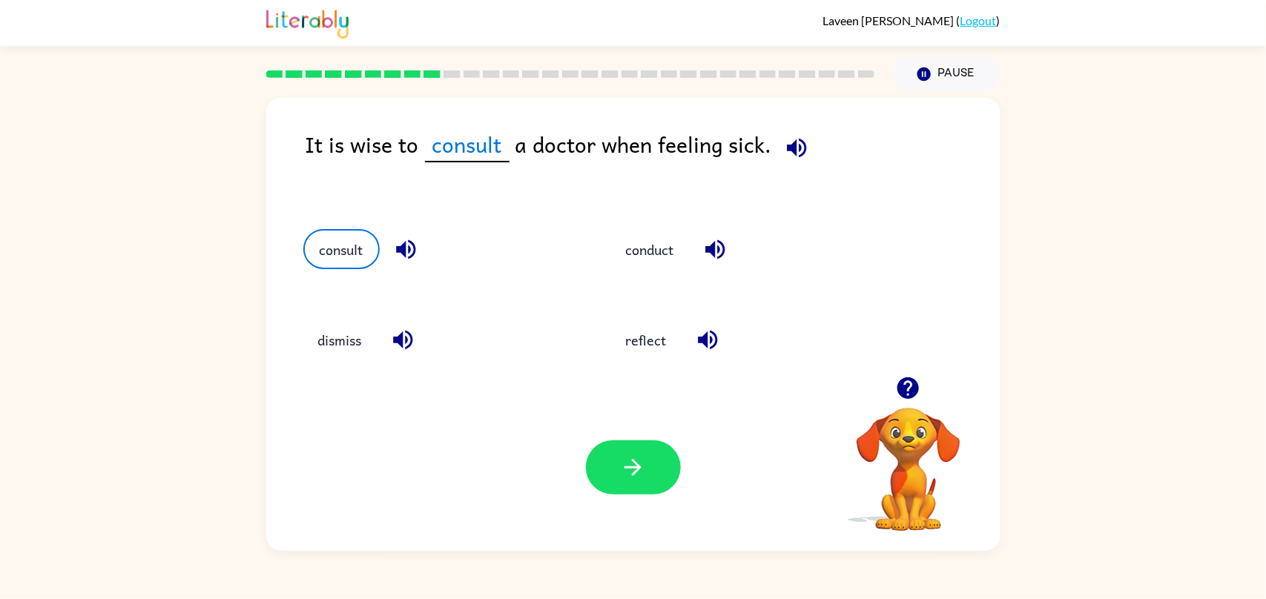
click at [700, 472] on div "Your browser must support playing .mp4 files to use Literably. Please try using…" at bounding box center [633, 467] width 735 height 167
click at [617, 461] on button "button" at bounding box center [633, 468] width 95 height 54
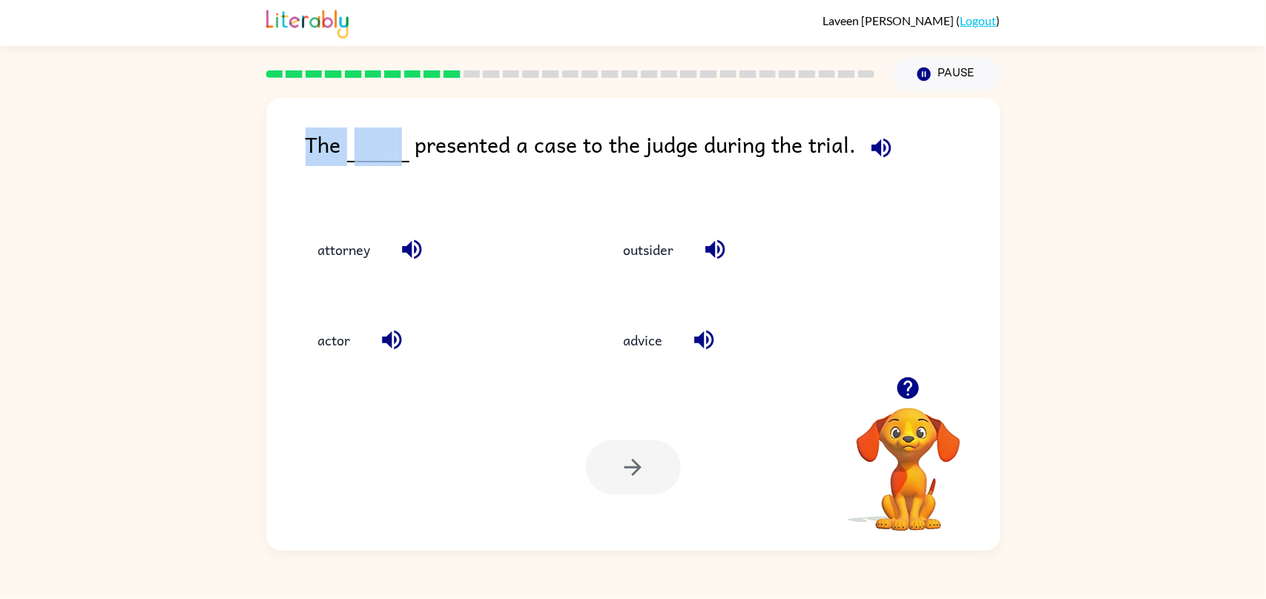
drag, startPoint x: 306, startPoint y: 151, endPoint x: 364, endPoint y: 163, distance: 58.5
click at [389, 162] on div "The presented a case to the judge during the trial." at bounding box center [653, 164] width 695 height 72
click at [333, 156] on div "The presented a case to the judge during the trial." at bounding box center [653, 164] width 695 height 72
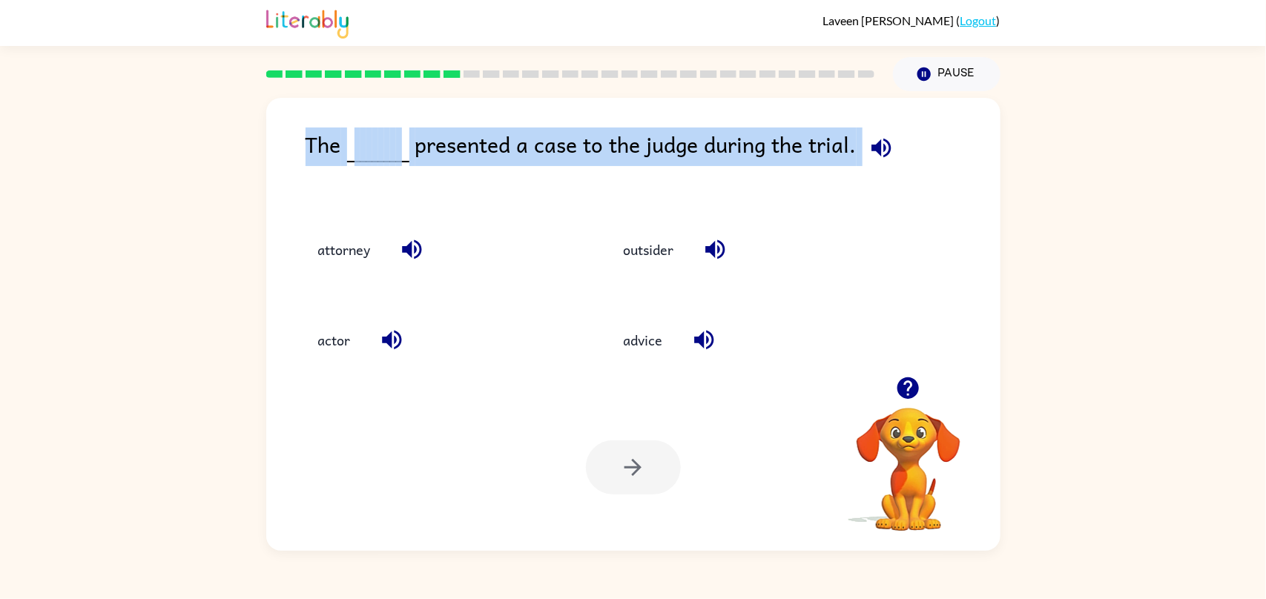
drag, startPoint x: 309, startPoint y: 160, endPoint x: 895, endPoint y: 168, distance: 586.2
click at [891, 168] on div "The presented a case to the judge during the trial. attorney outsider actor adv…" at bounding box center [633, 324] width 735 height 453
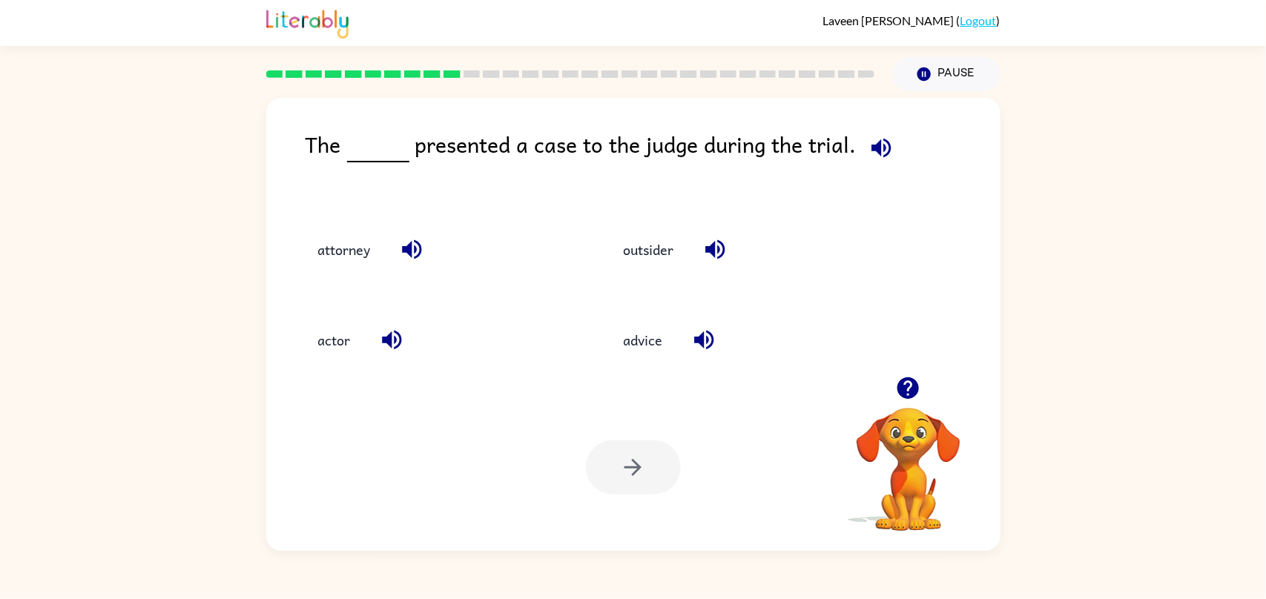
click at [824, 215] on div "outsider" at bounding box center [734, 246] width 306 height 91
drag, startPoint x: 301, startPoint y: 221, endPoint x: 326, endPoint y: 211, distance: 26.6
click at [301, 220] on div "attorney" at bounding box center [428, 246] width 306 height 91
drag, startPoint x: 335, startPoint y: 237, endPoint x: 336, endPoint y: 254, distance: 17.9
click at [330, 238] on button "attorney" at bounding box center [344, 249] width 82 height 40
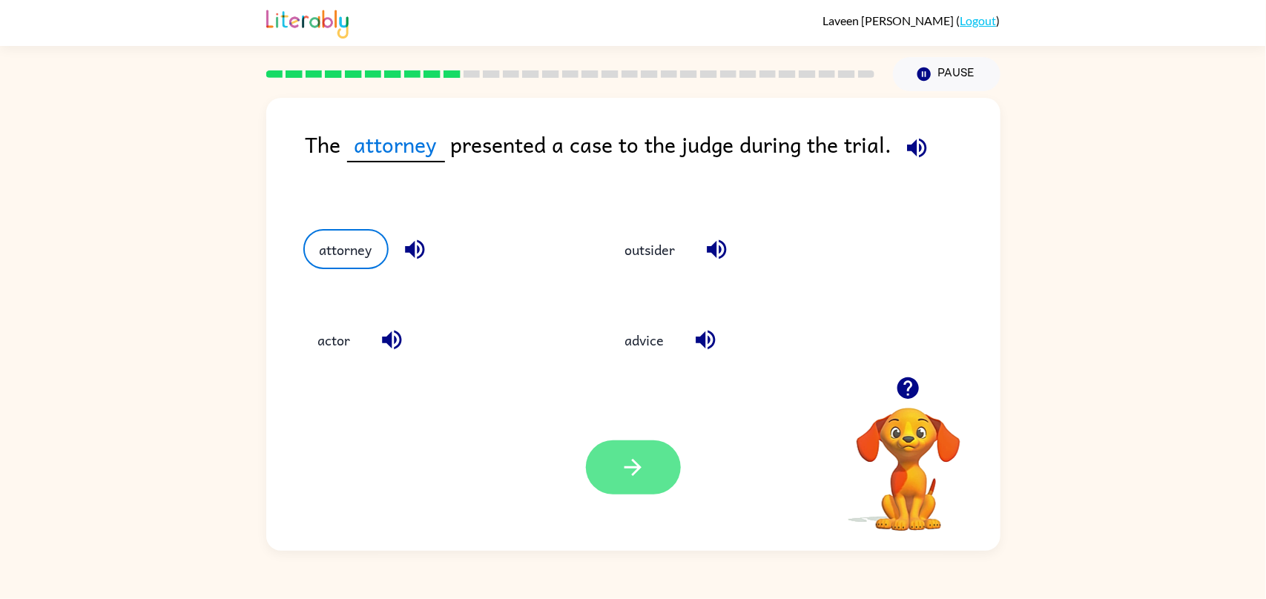
click at [631, 467] on icon "button" at bounding box center [633, 468] width 26 height 26
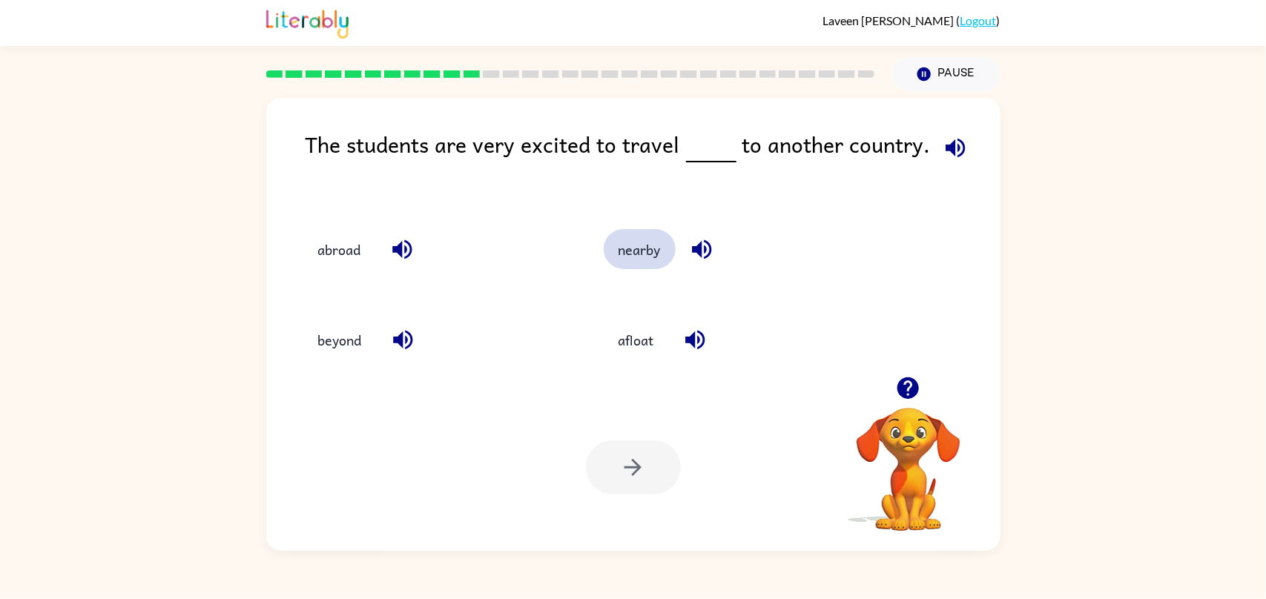
click at [645, 254] on button "nearby" at bounding box center [640, 249] width 72 height 40
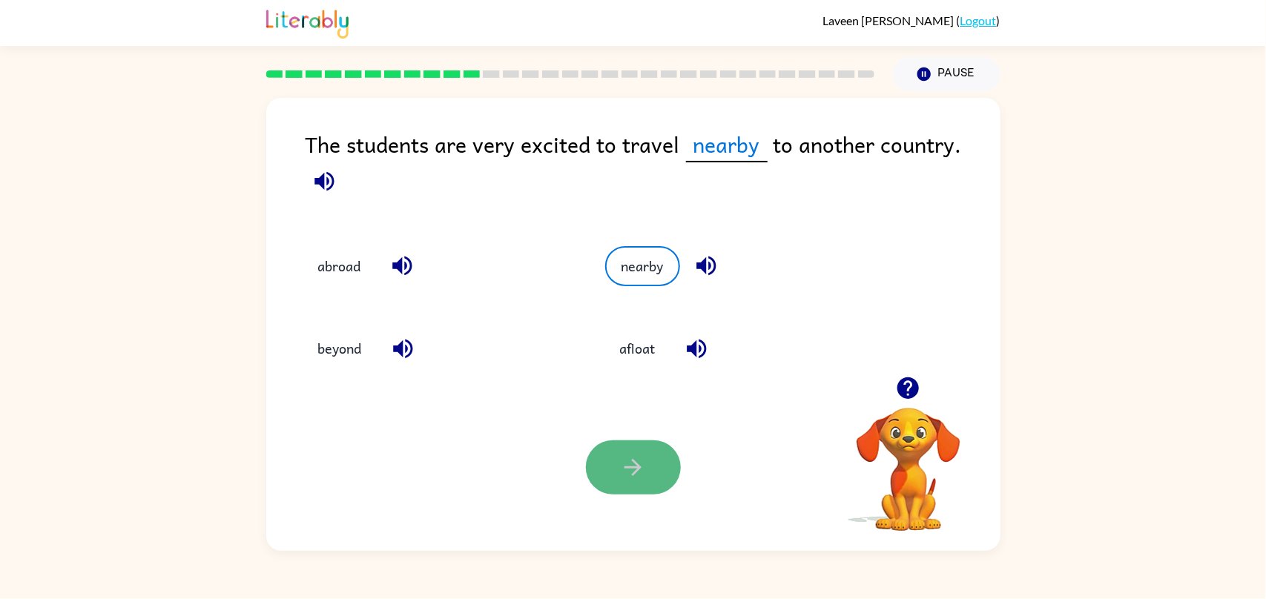
click at [644, 465] on icon "button" at bounding box center [633, 468] width 26 height 26
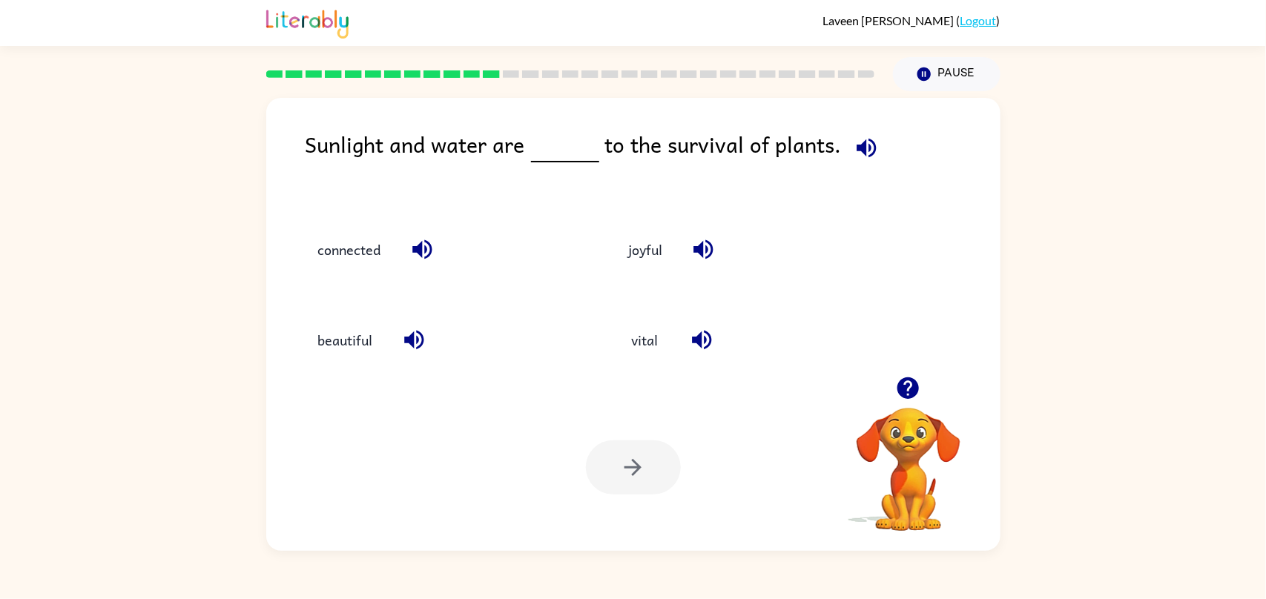
drag, startPoint x: 394, startPoint y: 131, endPoint x: 894, endPoint y: 114, distance: 500.4
click at [894, 114] on div "Sunlight and water are to the survival of plants. connected joyful beautiful vi…" at bounding box center [633, 324] width 735 height 453
click at [335, 246] on button "connected" at bounding box center [349, 249] width 93 height 40
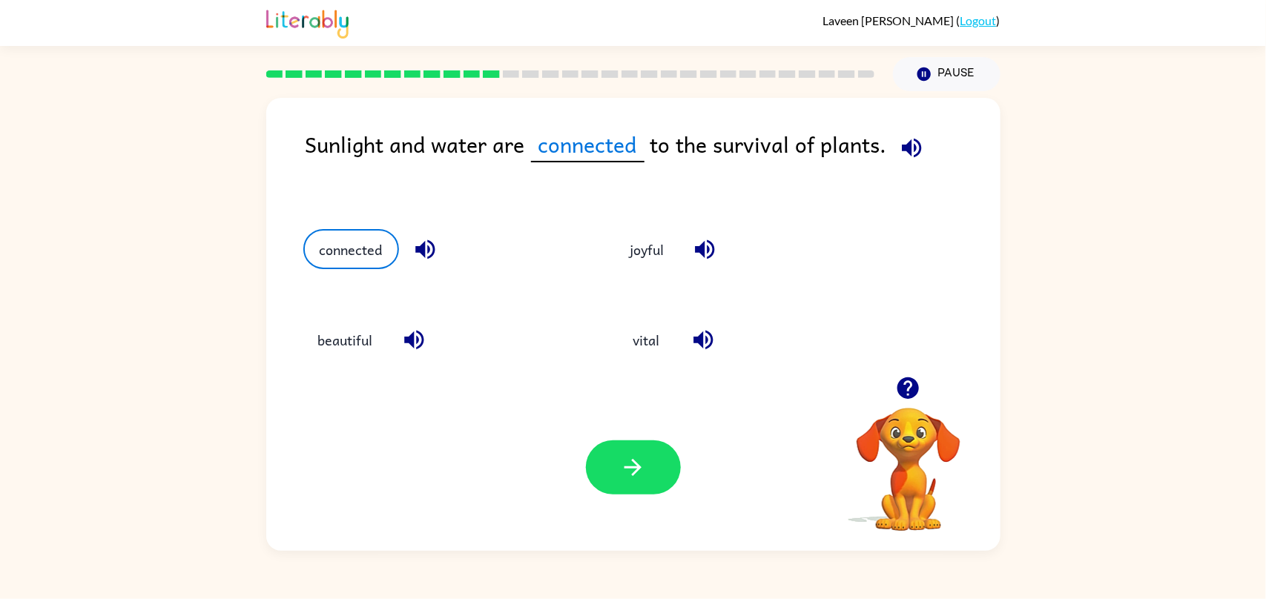
drag, startPoint x: 617, startPoint y: 450, endPoint x: 633, endPoint y: 431, distance: 24.7
click at [628, 436] on div "Your browser must support playing .mp4 files to use Literably. Please try using…" at bounding box center [633, 467] width 735 height 167
drag, startPoint x: 657, startPoint y: 333, endPoint x: 631, endPoint y: 350, distance: 31.1
click at [643, 343] on button "vital" at bounding box center [646, 341] width 62 height 40
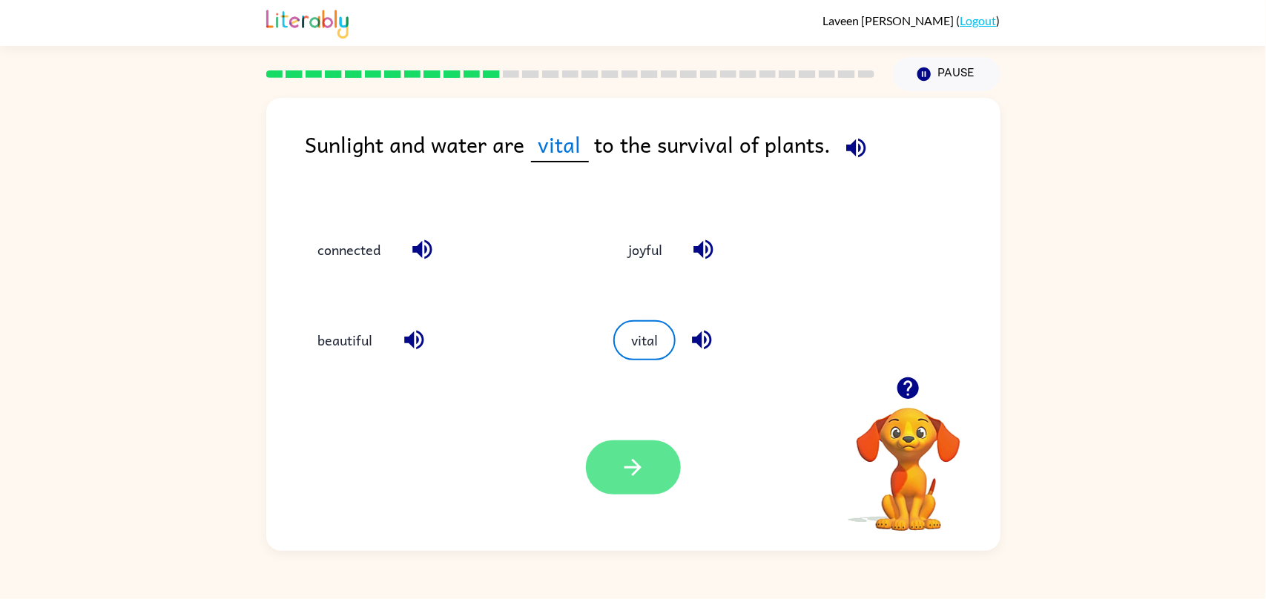
click at [654, 465] on button "button" at bounding box center [633, 468] width 95 height 54
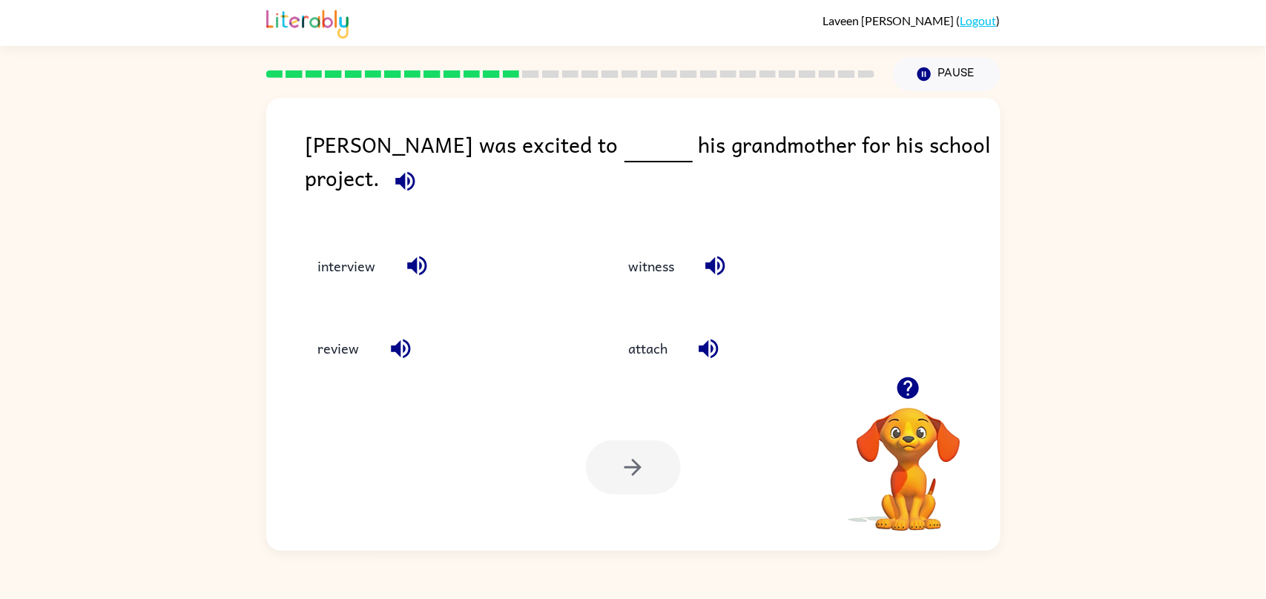
click at [320, 218] on div "interview" at bounding box center [430, 259] width 311 height 82
click at [307, 260] on button "interview" at bounding box center [347, 266] width 88 height 40
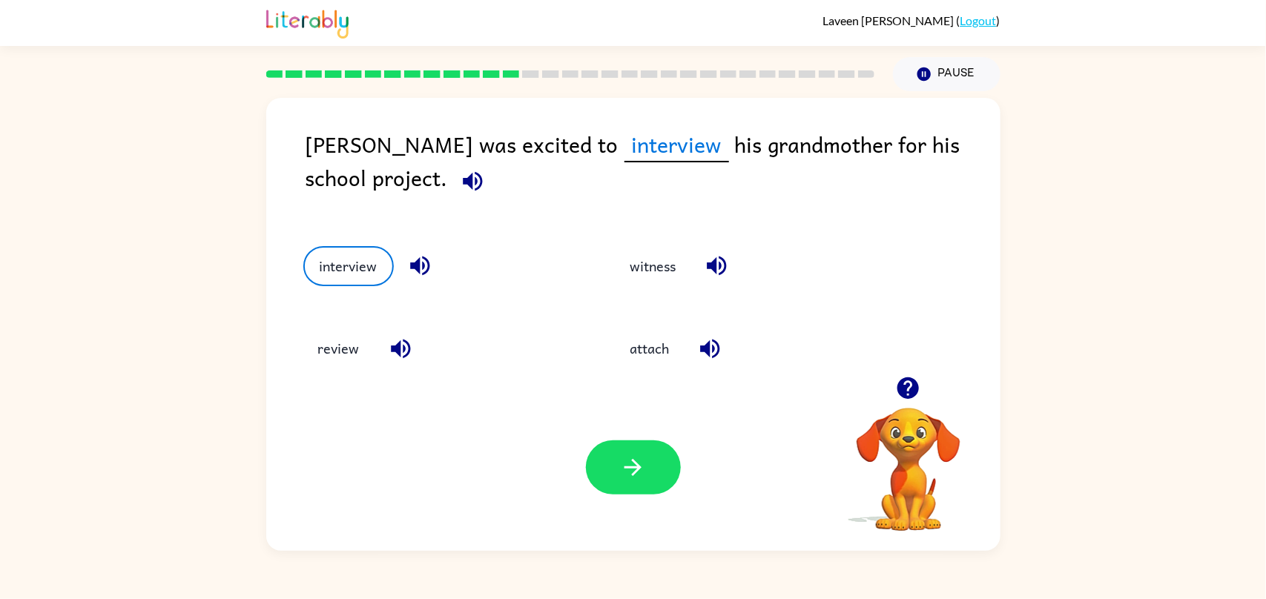
click at [717, 487] on div "Your browser must support playing .mp4 files to use Literably. Please try using…" at bounding box center [633, 467] width 735 height 167
click at [645, 471] on icon "button" at bounding box center [633, 468] width 26 height 26
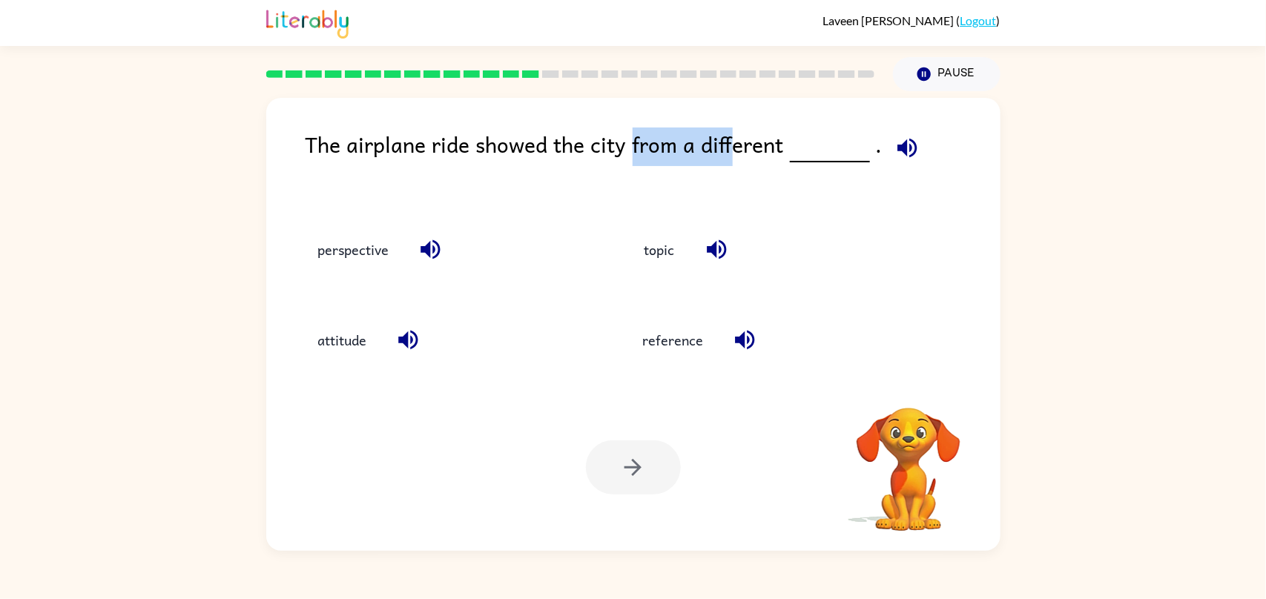
drag, startPoint x: 629, startPoint y: 158, endPoint x: 738, endPoint y: 137, distance: 111.0
click at [738, 137] on div "The airplane ride showed the city from a different ." at bounding box center [653, 164] width 695 height 72
click at [749, 137] on div "The airplane ride showed the city from a different ." at bounding box center [653, 164] width 695 height 72
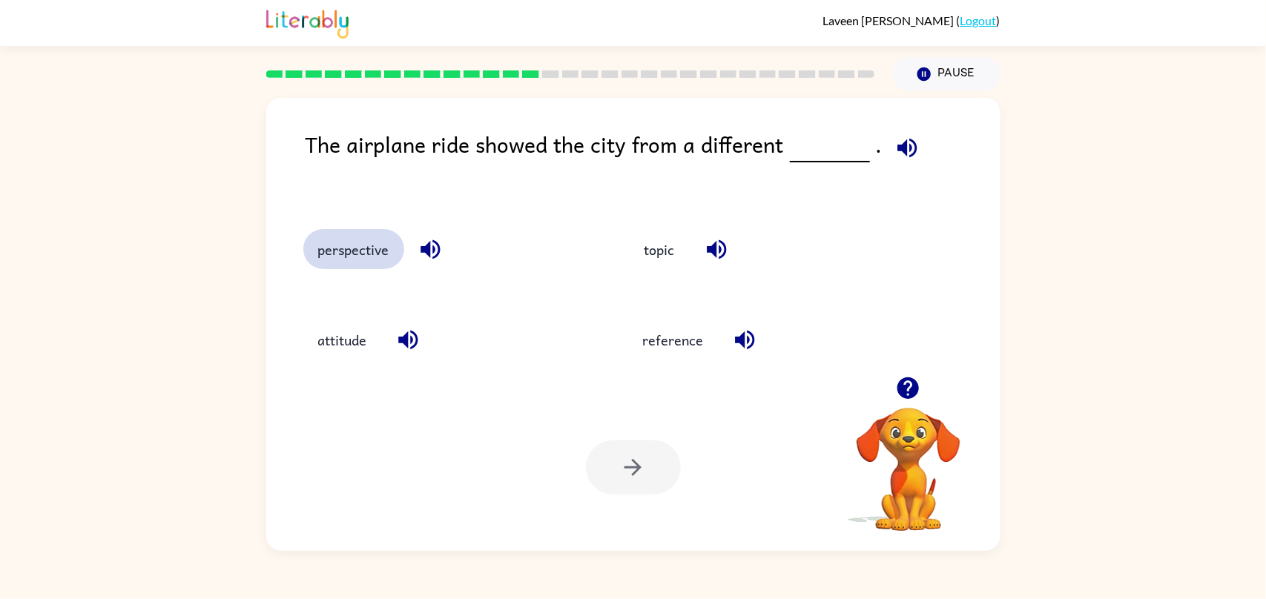
click at [338, 239] on div "perspective" at bounding box center [437, 246] width 325 height 91
click at [341, 278] on div "perspective" at bounding box center [437, 246] width 325 height 91
click at [366, 269] on div "perspective" at bounding box center [448, 249] width 291 height 40
click at [358, 243] on button "perspective" at bounding box center [353, 249] width 101 height 40
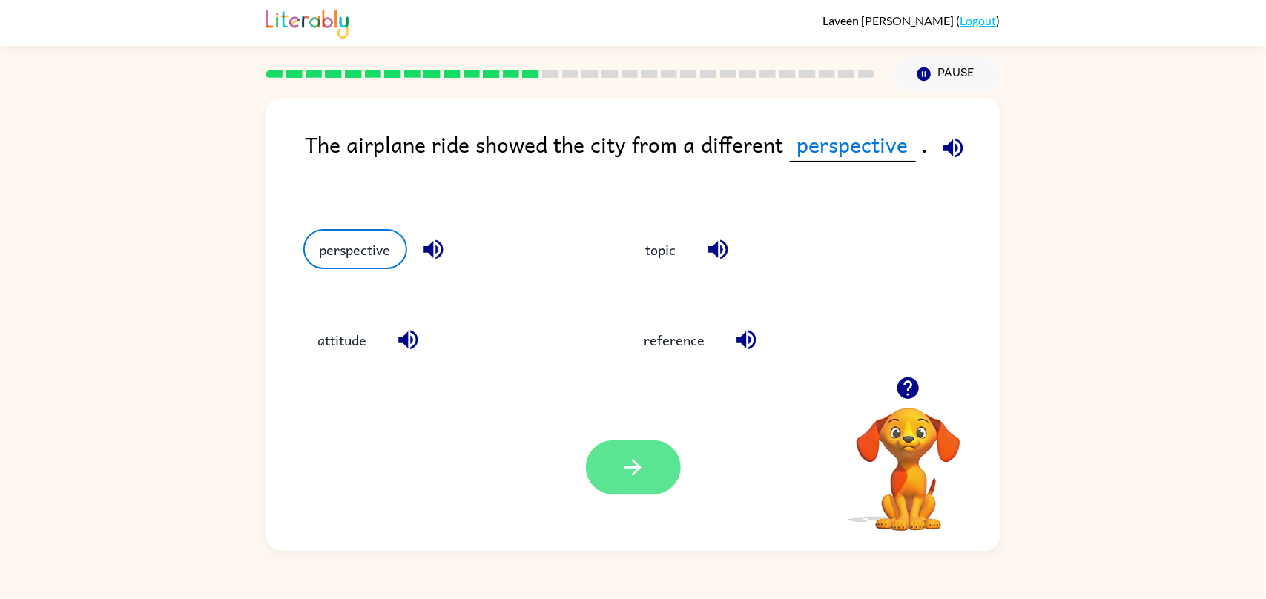
click at [654, 474] on button "button" at bounding box center [633, 468] width 95 height 54
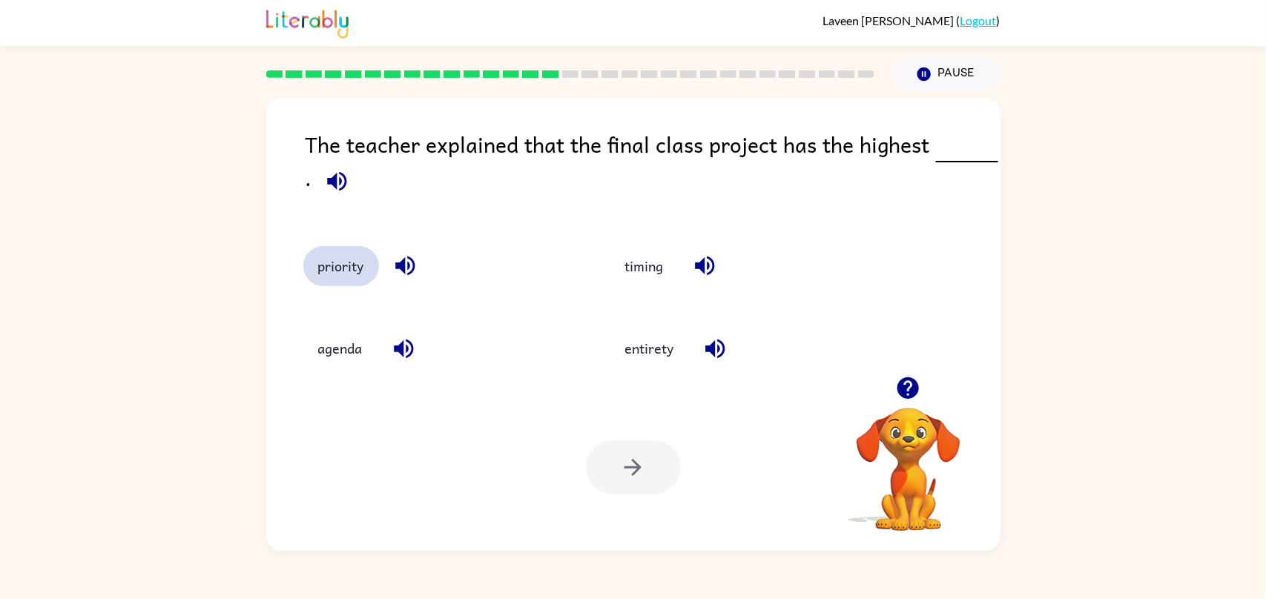
click at [318, 266] on button "priority" at bounding box center [341, 266] width 76 height 40
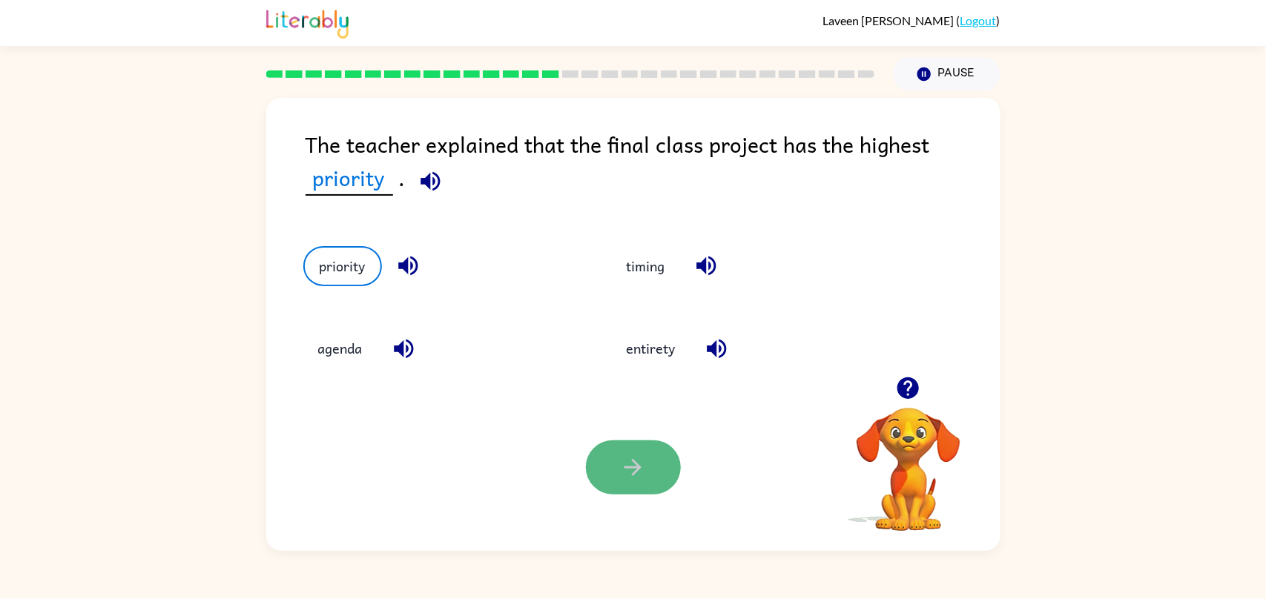
click at [605, 467] on button "button" at bounding box center [633, 468] width 95 height 54
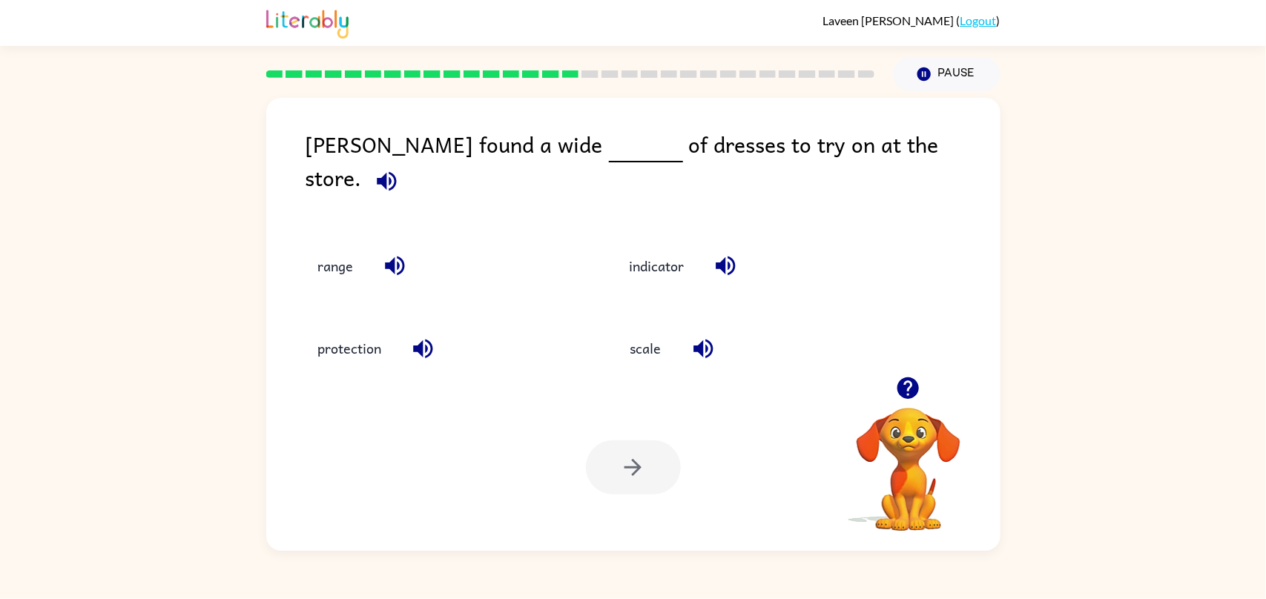
click at [546, 98] on div "[PERSON_NAME] found a wide of dresses to try on at the store. range indicator p…" at bounding box center [633, 324] width 735 height 453
click at [298, 240] on div "range" at bounding box center [431, 259] width 312 height 82
drag, startPoint x: 343, startPoint y: 249, endPoint x: 367, endPoint y: 262, distance: 27.2
click at [343, 249] on button "range" at bounding box center [335, 266] width 65 height 40
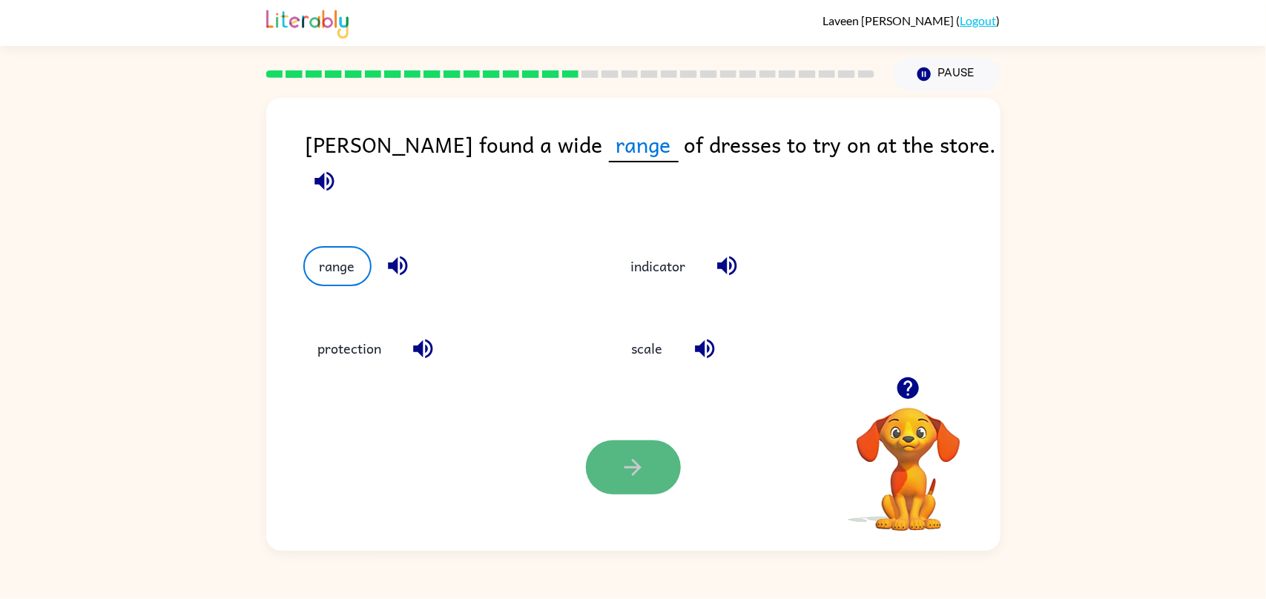
click at [623, 492] on button "button" at bounding box center [633, 468] width 95 height 54
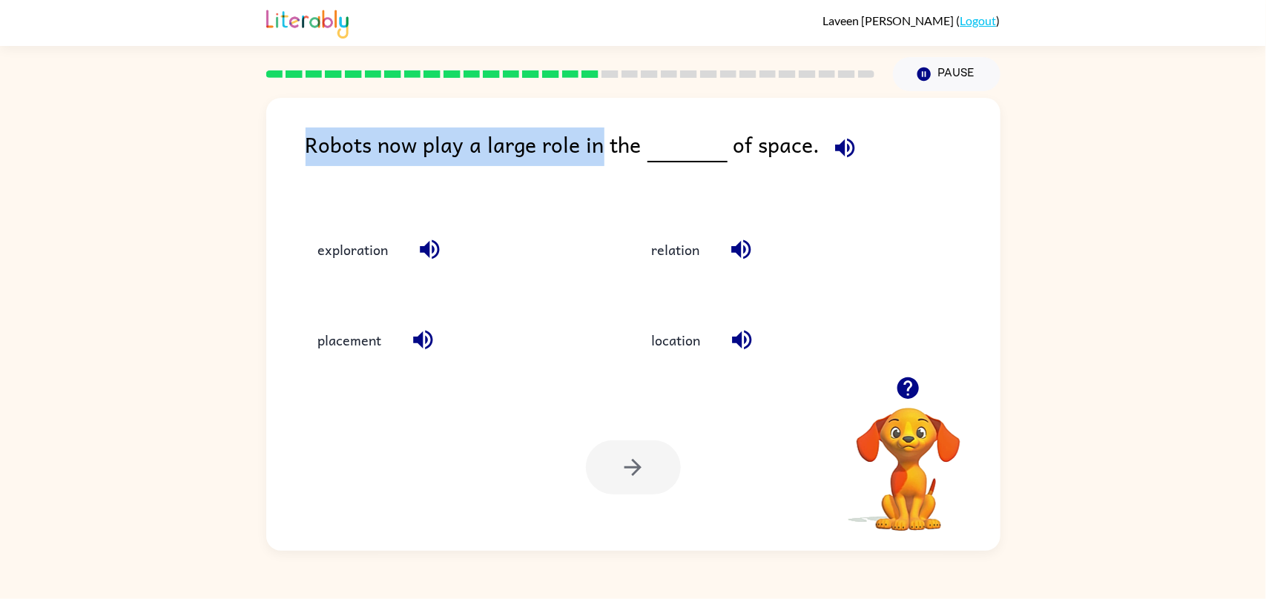
drag, startPoint x: 599, startPoint y: 139, endPoint x: 289, endPoint y: 150, distance: 310.3
click at [289, 150] on div "Robots now play a large role in the of space. exploration relation placement lo…" at bounding box center [633, 324] width 735 height 453
click at [446, 128] on div "Robots now play a large role in the of space." at bounding box center [653, 164] width 695 height 72
click at [576, 197] on div "Robots now play a large role in the of space." at bounding box center [653, 164] width 695 height 72
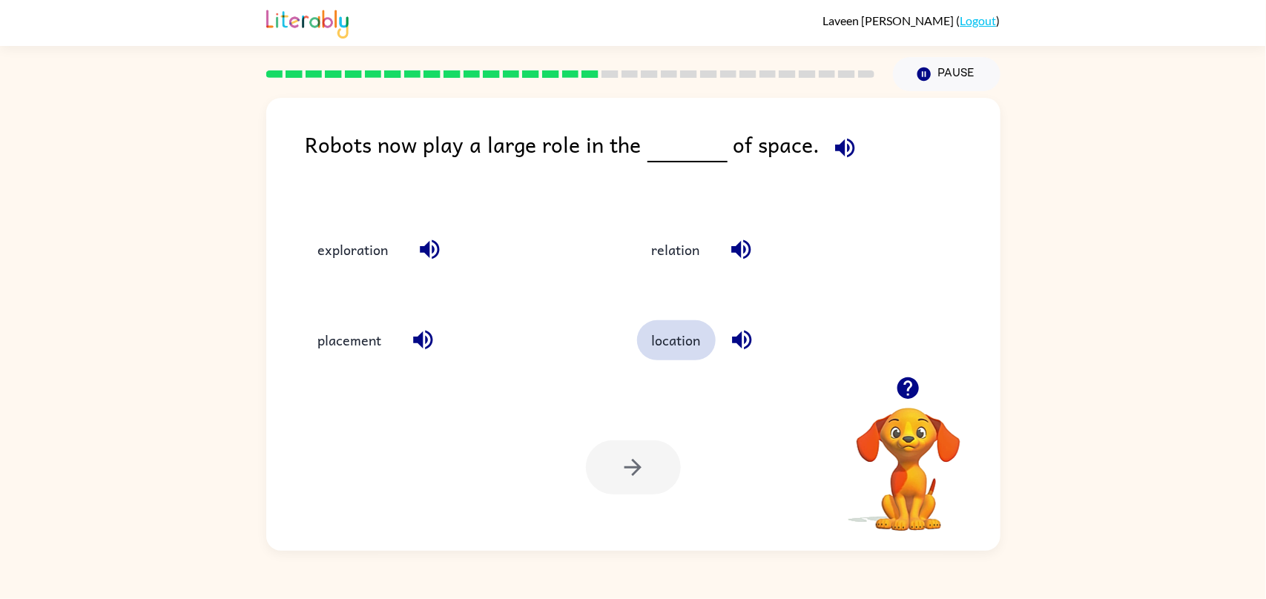
click at [672, 331] on button "location" at bounding box center [676, 341] width 79 height 40
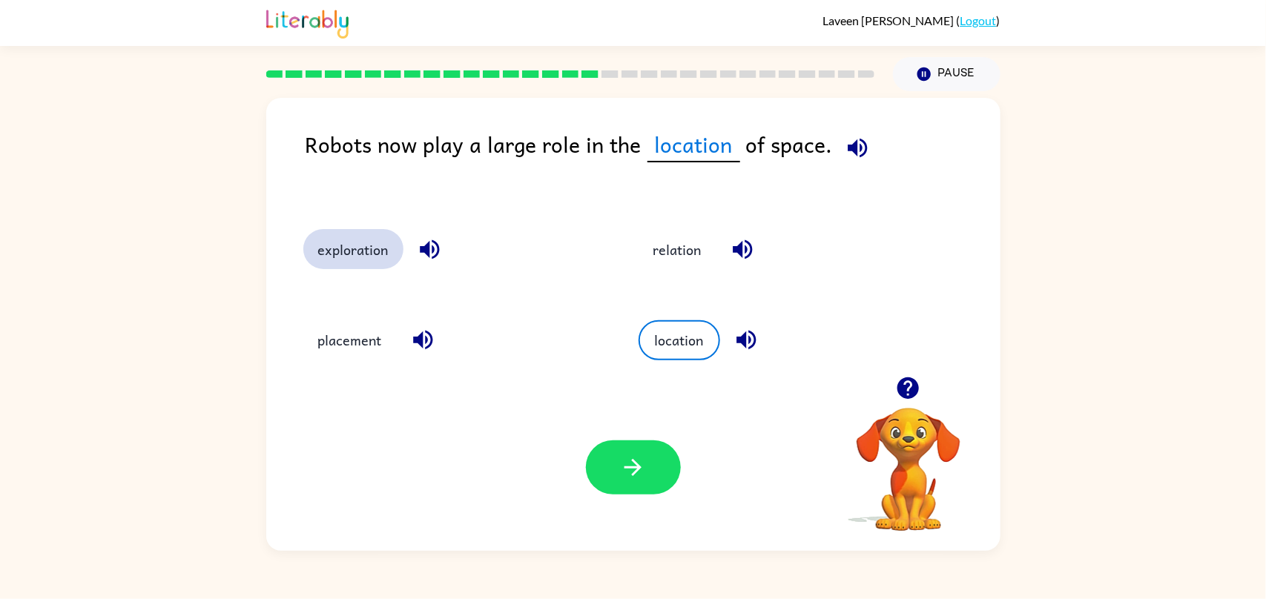
click at [338, 237] on button "exploration" at bounding box center [353, 249] width 100 height 40
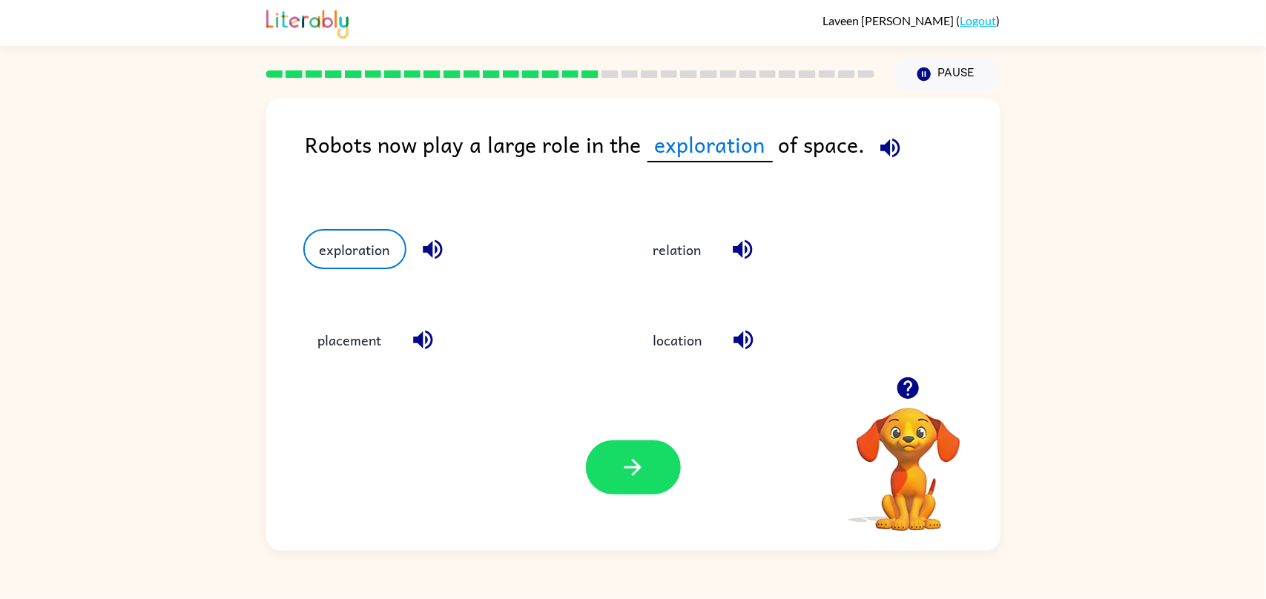
click at [666, 515] on div "Your browser must support playing .mp4 files to use Literably. Please try using…" at bounding box center [633, 467] width 735 height 167
click at [651, 463] on button "button" at bounding box center [633, 468] width 95 height 54
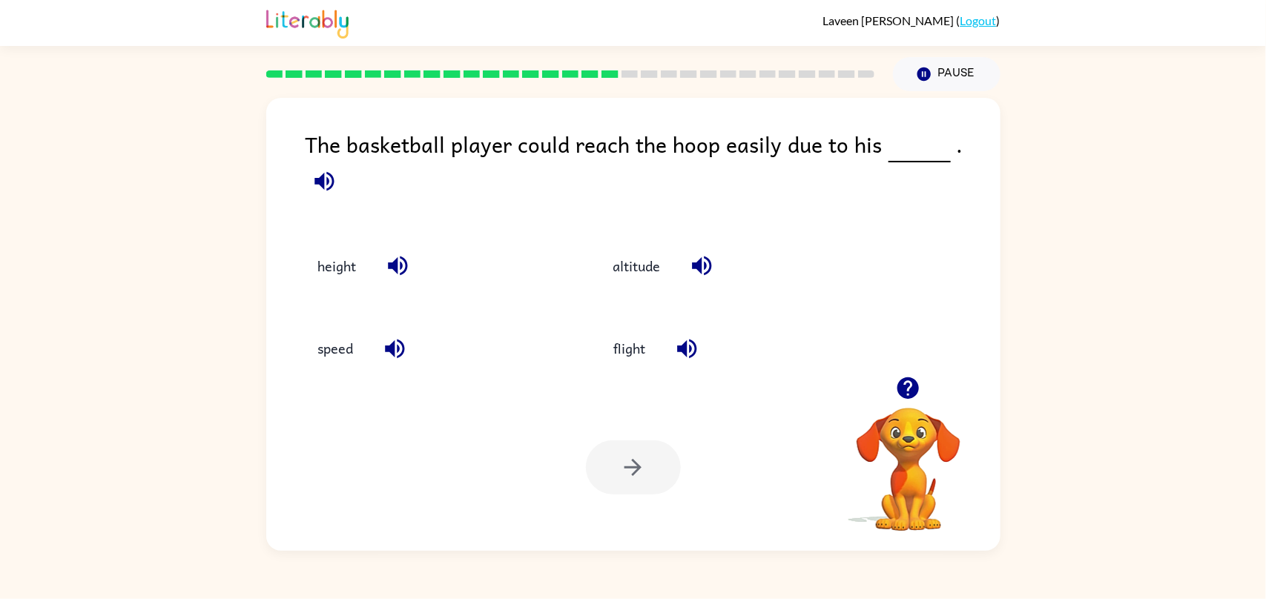
click at [305, 218] on div "height" at bounding box center [422, 259] width 295 height 82
click at [323, 246] on button "height" at bounding box center [337, 266] width 68 height 40
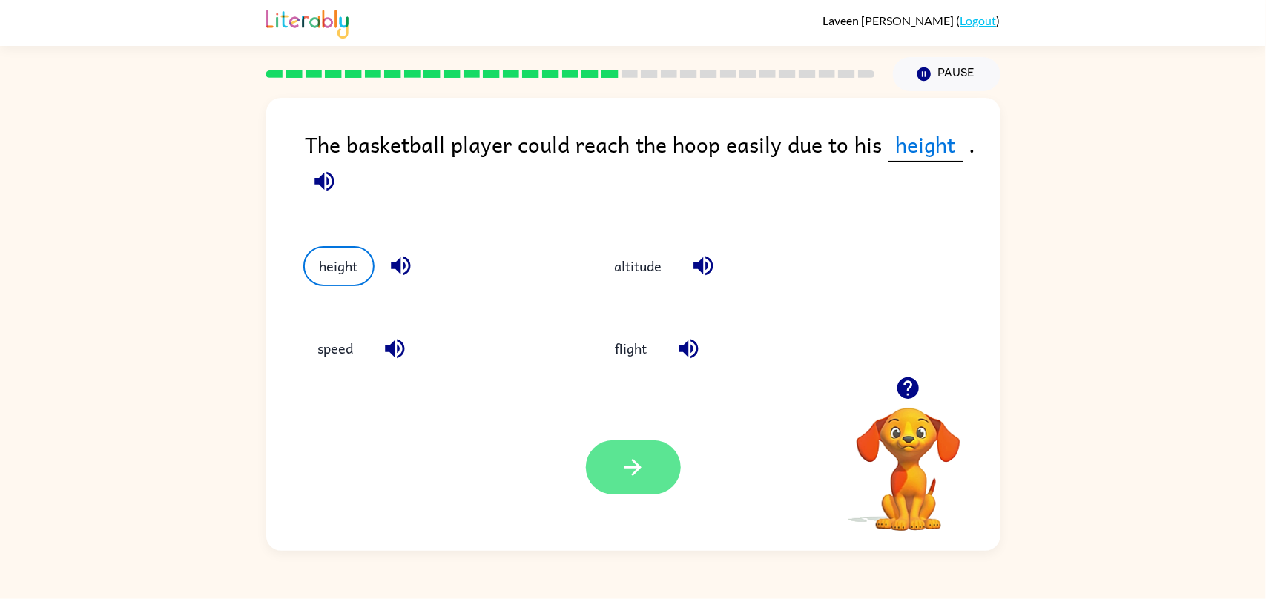
click at [668, 480] on button "button" at bounding box center [633, 468] width 95 height 54
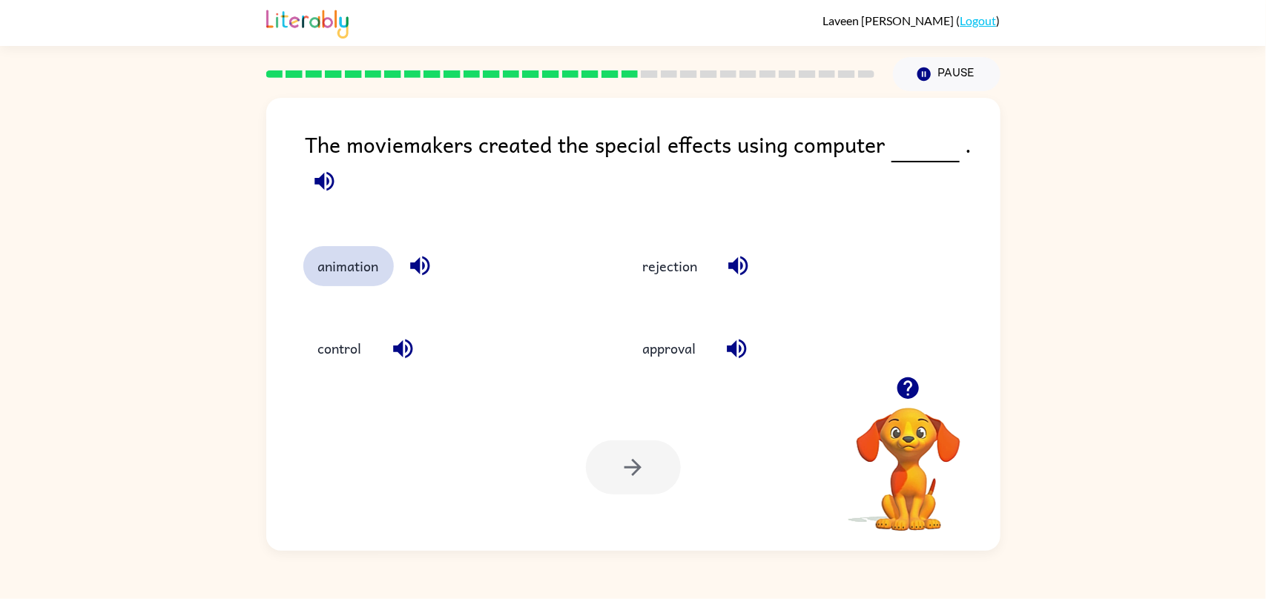
click at [349, 276] on button "animation" at bounding box center [348, 266] width 91 height 40
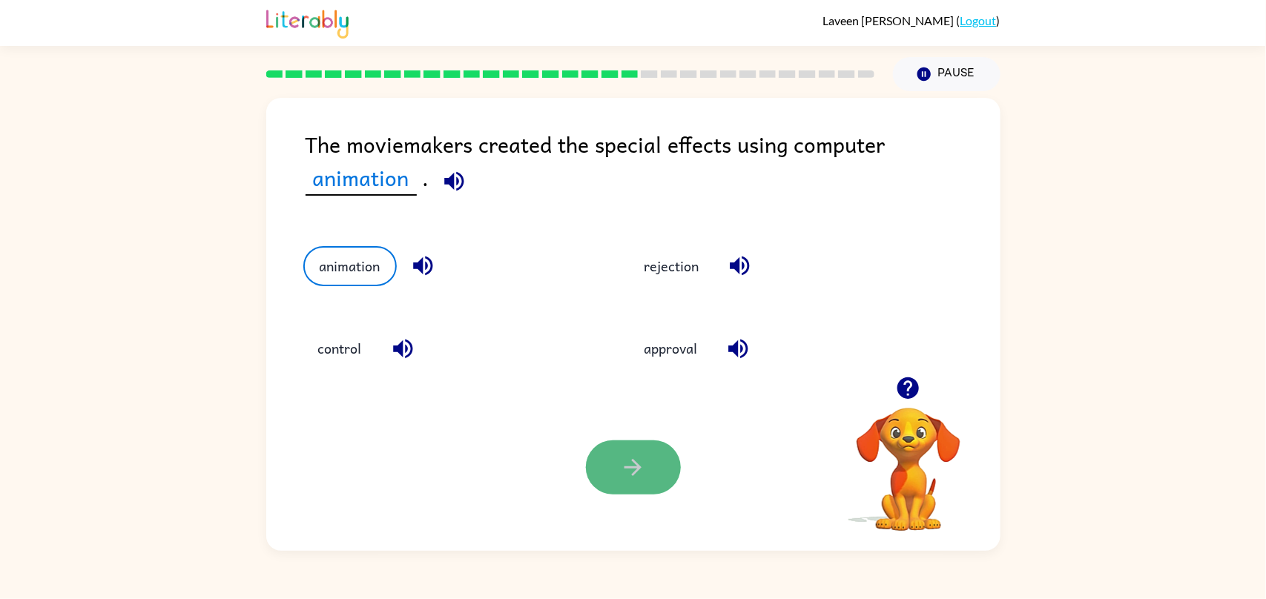
click at [643, 480] on icon "button" at bounding box center [633, 468] width 26 height 26
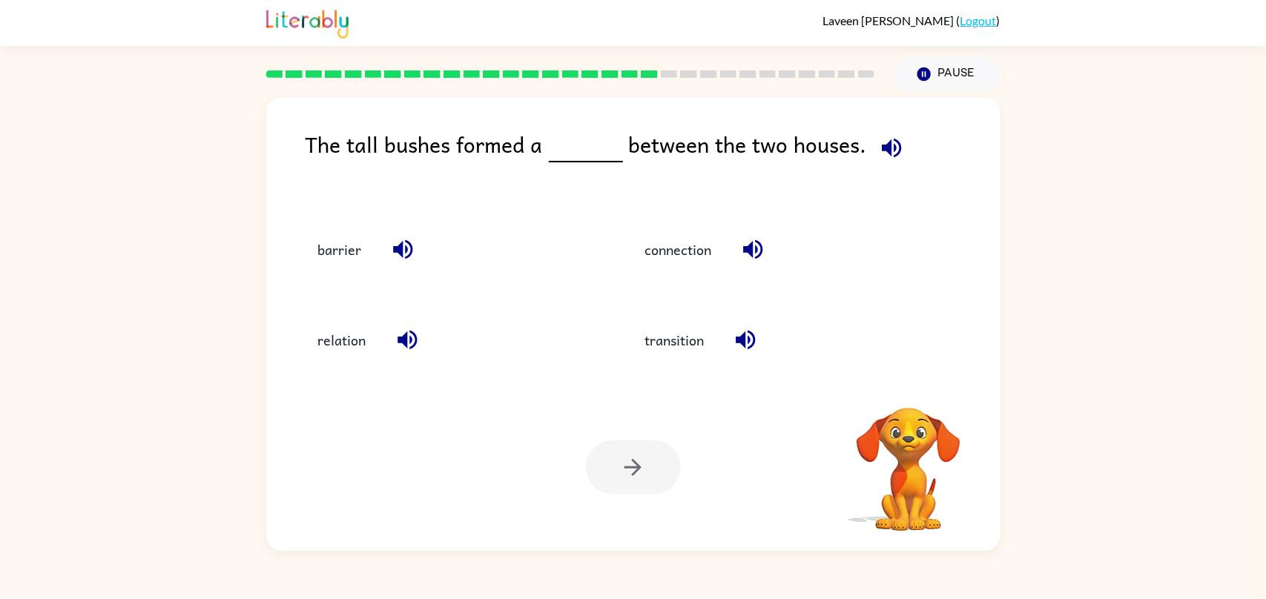
drag, startPoint x: 487, startPoint y: 127, endPoint x: 546, endPoint y: 129, distance: 58.7
click at [546, 129] on div "The tall bushes formed a between the two houses. barrier connection relation tr…" at bounding box center [633, 324] width 735 height 453
drag, startPoint x: 691, startPoint y: 166, endPoint x: 668, endPoint y: 173, distance: 24.7
click at [683, 170] on div "The tall bushes formed a between the two houses." at bounding box center [653, 164] width 695 height 72
click at [581, 149] on span at bounding box center [586, 145] width 74 height 35
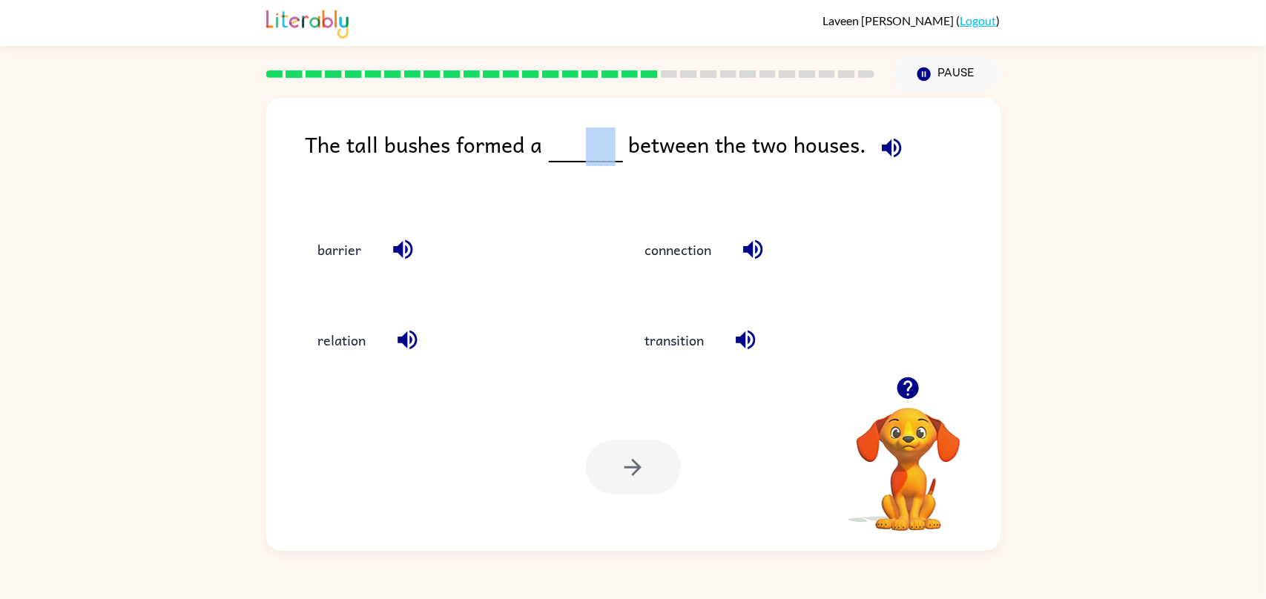
drag, startPoint x: 611, startPoint y: 148, endPoint x: 585, endPoint y: 159, distance: 28.7
click at [585, 159] on span at bounding box center [586, 145] width 74 height 35
click at [574, 160] on span at bounding box center [577, 144] width 6 height 33
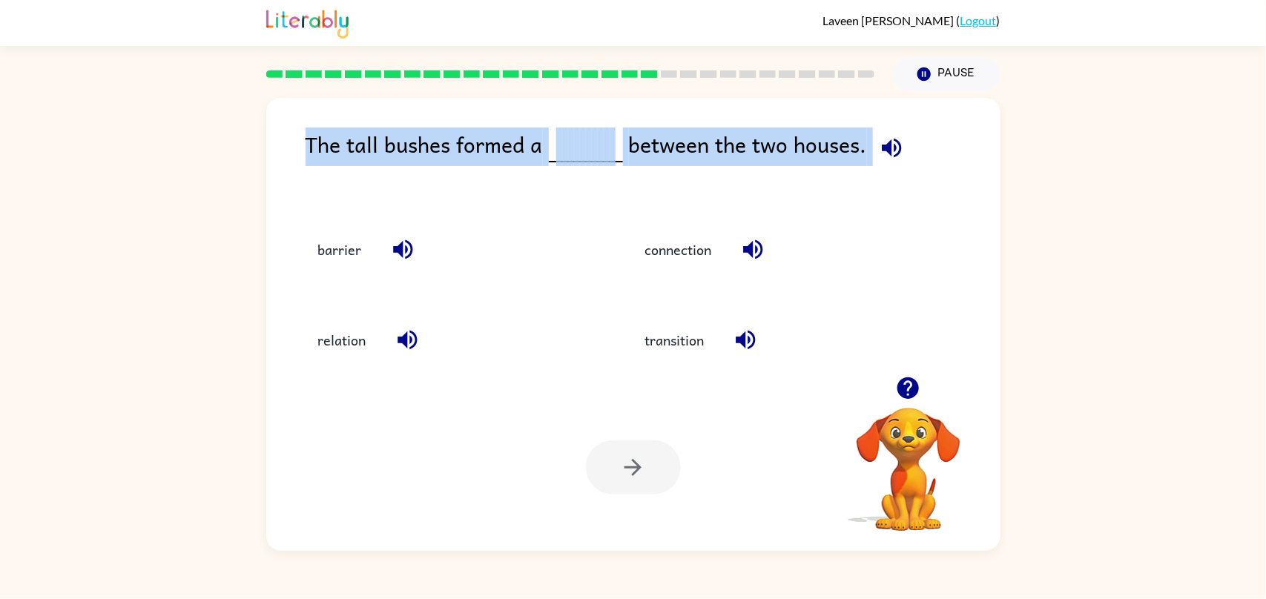
click at [574, 160] on span at bounding box center [577, 144] width 6 height 33
click at [586, 148] on span at bounding box center [589, 144] width 6 height 33
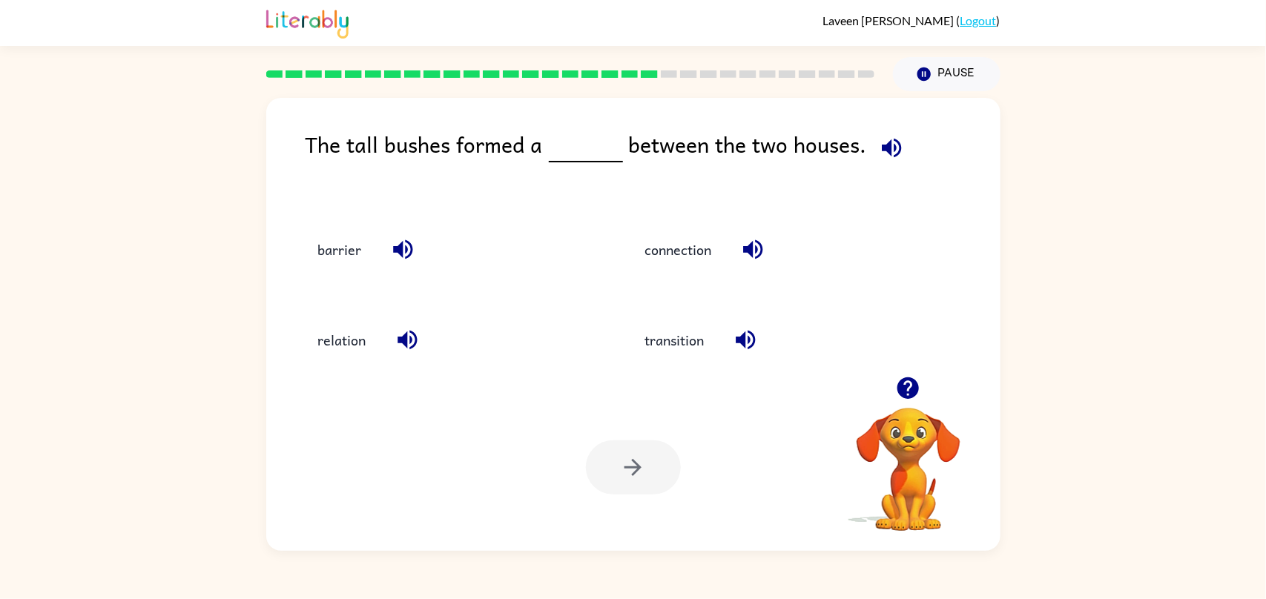
click at [613, 136] on span at bounding box center [586, 145] width 74 height 35
drag, startPoint x: 634, startPoint y: 142, endPoint x: 642, endPoint y: 139, distance: 8.7
click at [642, 139] on div "The tall bushes formed a between the two houses." at bounding box center [653, 164] width 695 height 72
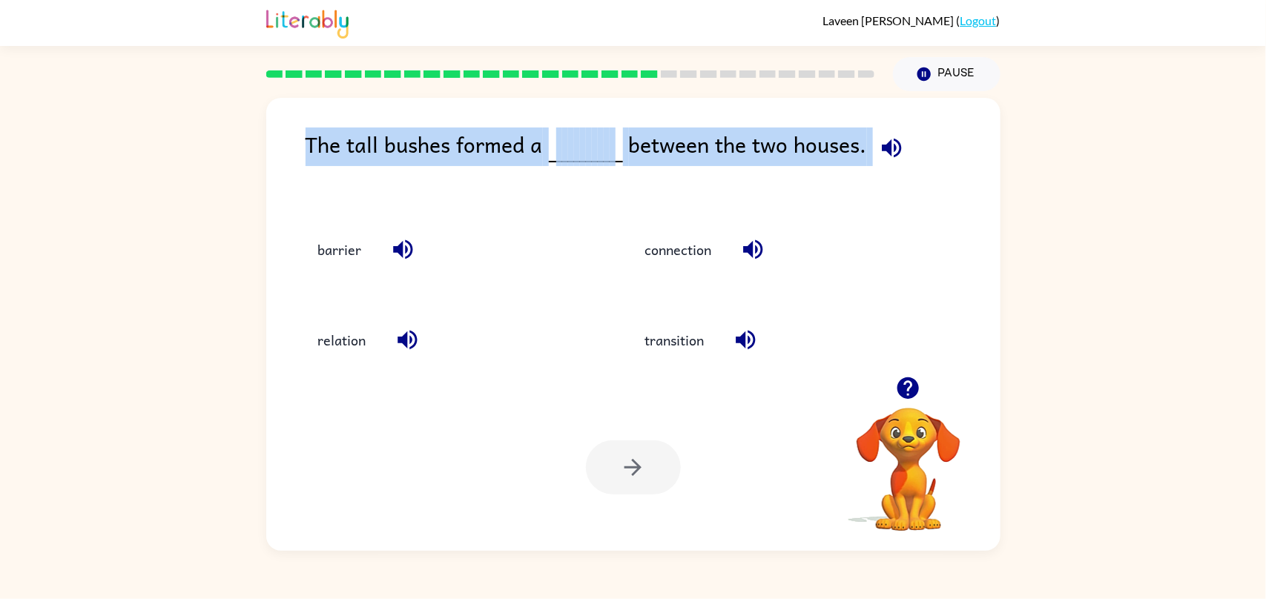
click at [641, 139] on div "The tall bushes formed a between the two houses." at bounding box center [653, 164] width 695 height 72
click at [449, 324] on div "relation" at bounding box center [449, 341] width 293 height 40
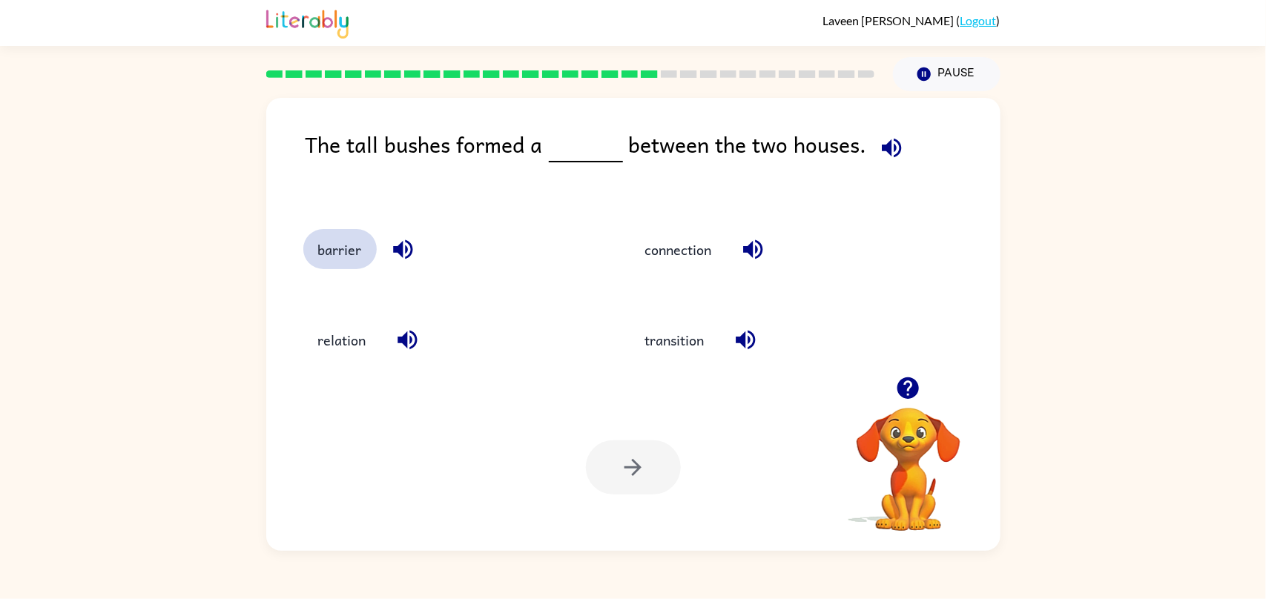
click at [330, 238] on button "barrier" at bounding box center [339, 249] width 73 height 40
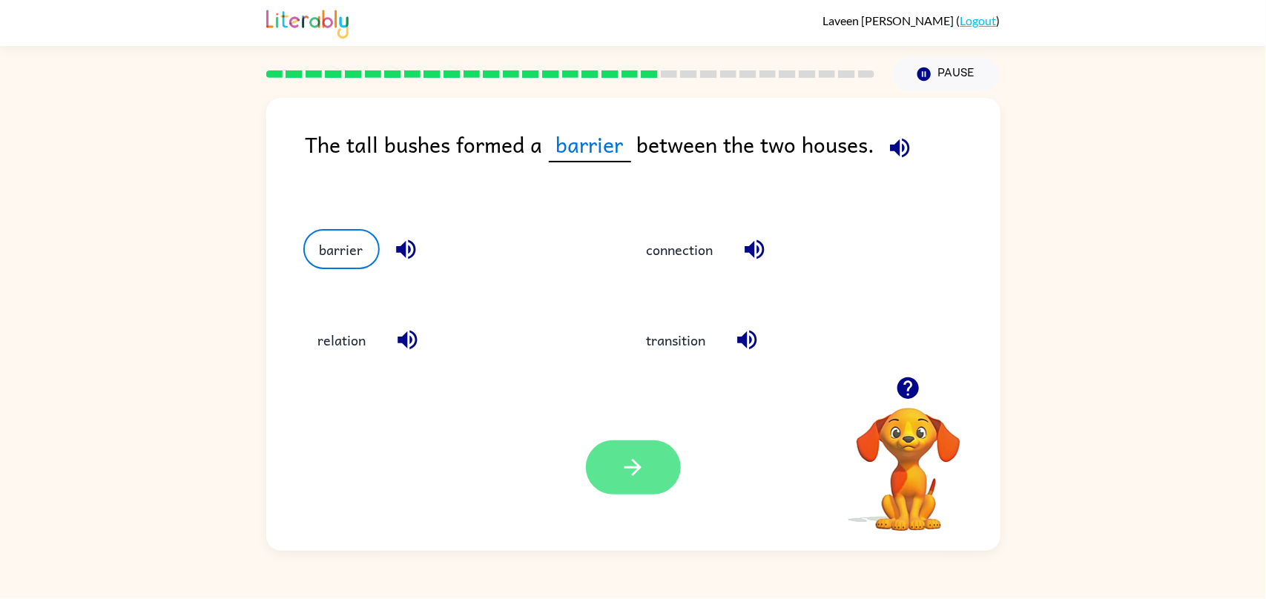
click at [622, 447] on button "button" at bounding box center [633, 468] width 95 height 54
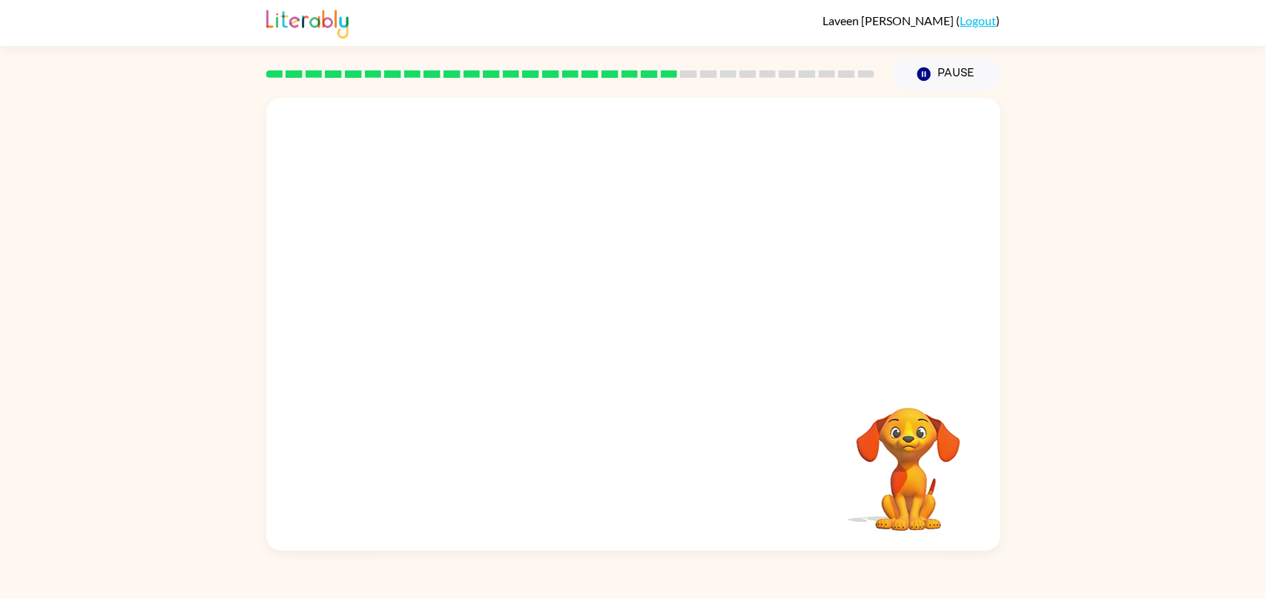
drag, startPoint x: 470, startPoint y: 265, endPoint x: 513, endPoint y: 264, distance: 42.3
click at [482, 264] on video "Your browser must support playing .mp4 files to use Literably. Please try using…" at bounding box center [633, 237] width 735 height 279
click at [620, 340] on icon "button" at bounding box center [633, 332] width 26 height 26
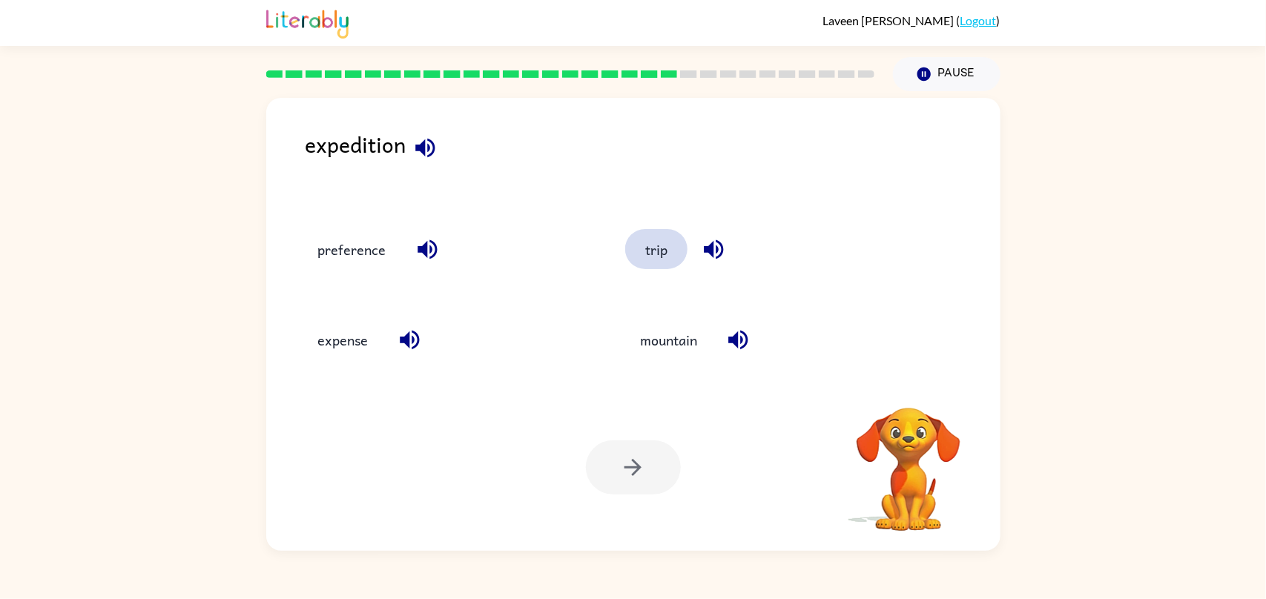
click at [657, 256] on button "trip" at bounding box center [656, 249] width 62 height 40
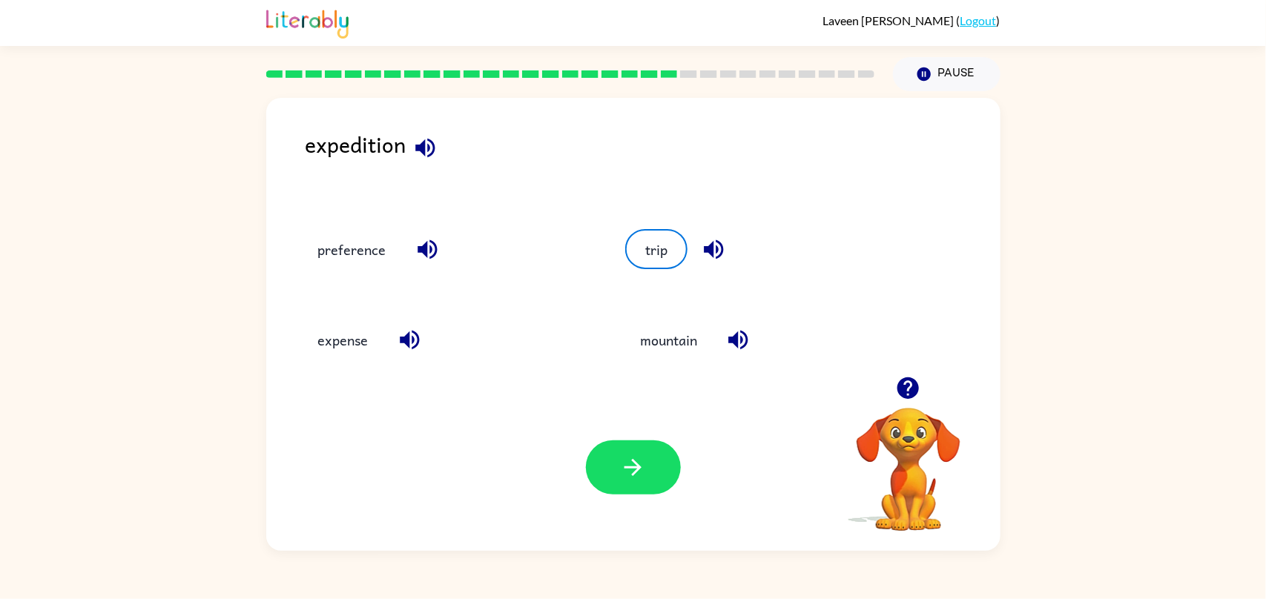
drag, startPoint x: 663, startPoint y: 460, endPoint x: 625, endPoint y: 480, distance: 43.5
click at [660, 461] on button "button" at bounding box center [633, 468] width 95 height 54
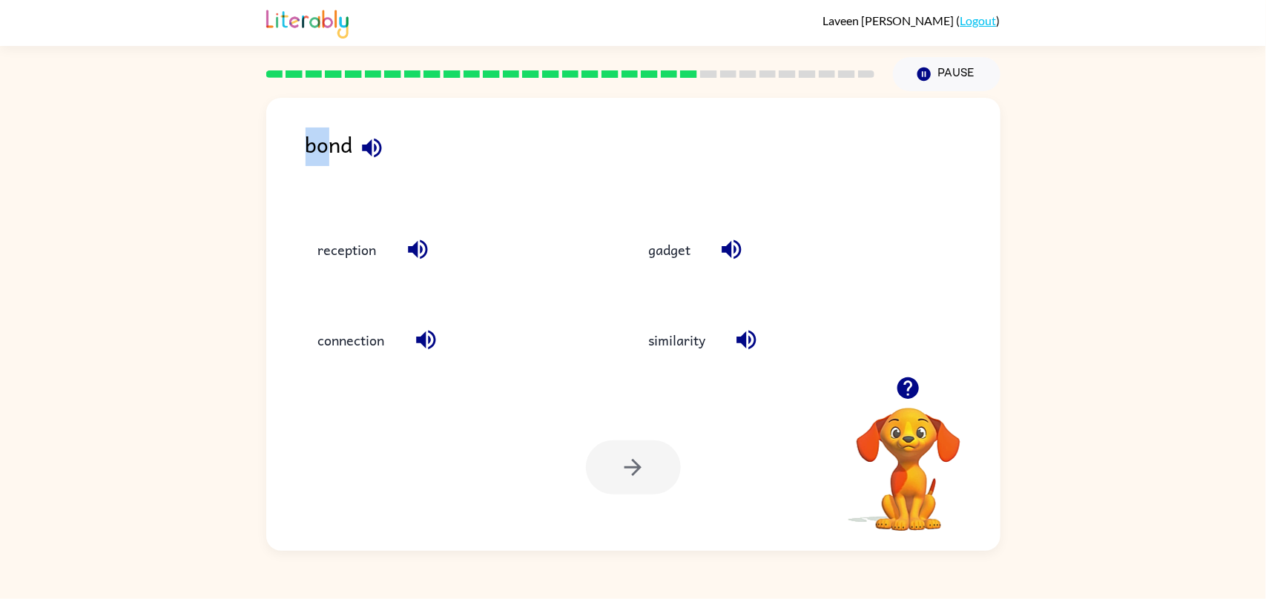
drag, startPoint x: 324, startPoint y: 149, endPoint x: 273, endPoint y: 134, distance: 53.5
click at [235, 130] on div "bond reception gadget connection similarity Your browser must support playing .…" at bounding box center [633, 321] width 1266 height 460
click at [321, 188] on div "bond" at bounding box center [653, 164] width 695 height 72
click at [367, 338] on button "connection" at bounding box center [351, 341] width 96 height 40
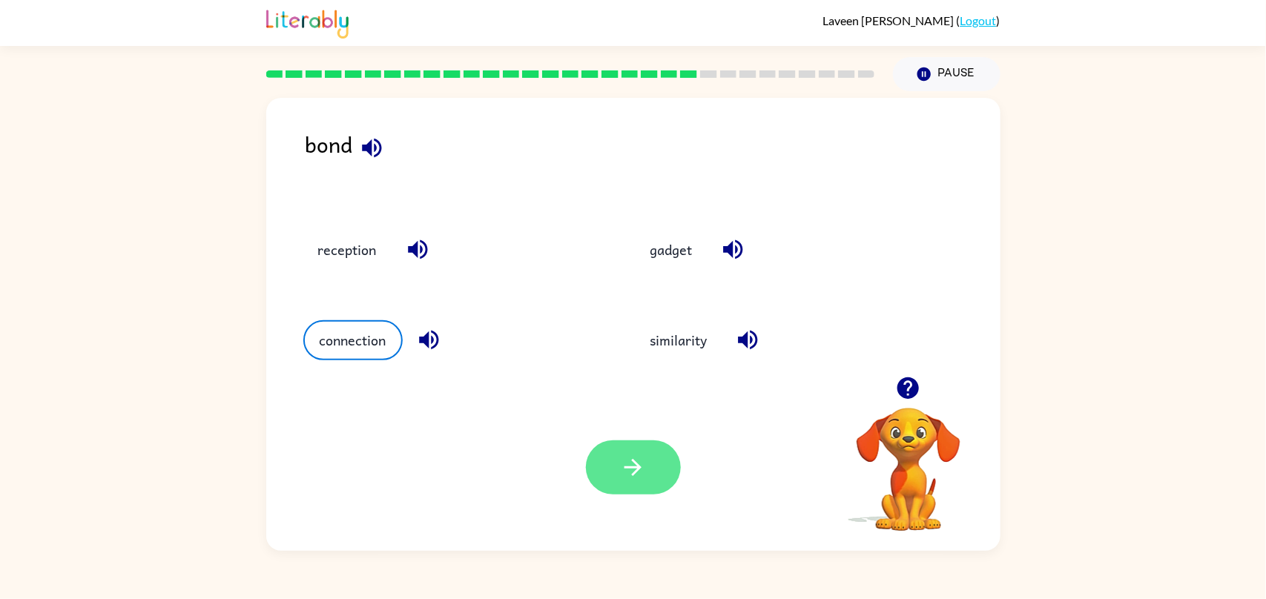
click at [677, 493] on div "Your browser must support playing .mp4 files to use Literably. Please try using…" at bounding box center [633, 467] width 735 height 167
click at [537, 460] on div "Your browser must support playing .mp4 files to use Literably. Please try using…" at bounding box center [633, 467] width 735 height 167
click at [594, 459] on button "button" at bounding box center [633, 468] width 95 height 54
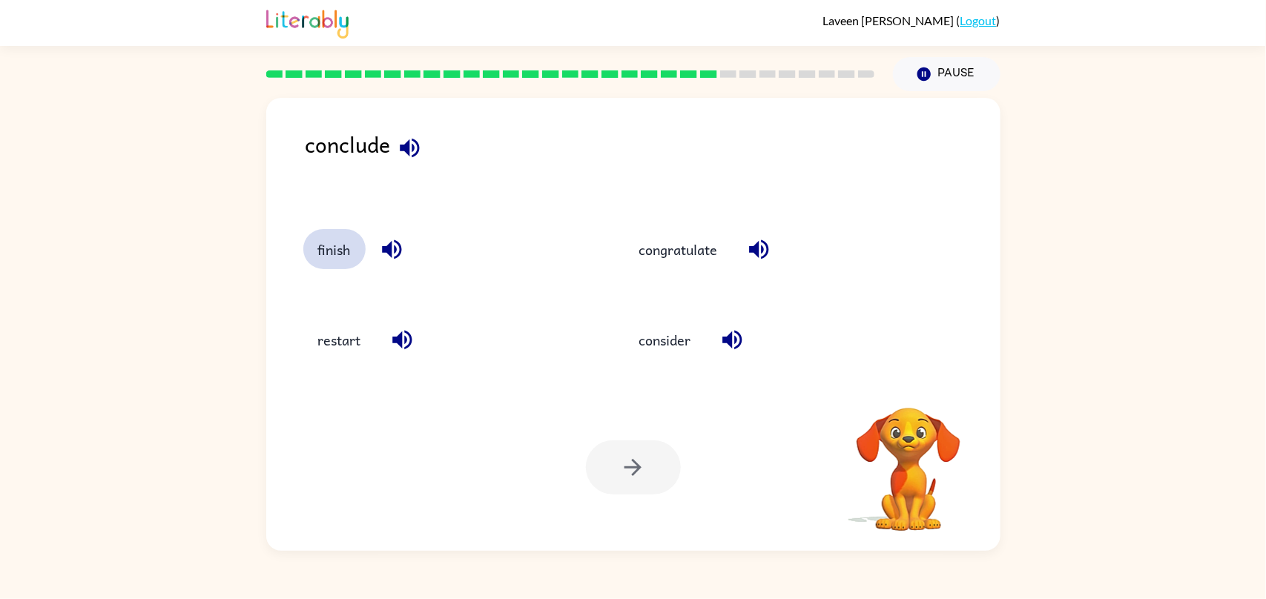
click at [323, 245] on button "finish" at bounding box center [334, 249] width 62 height 40
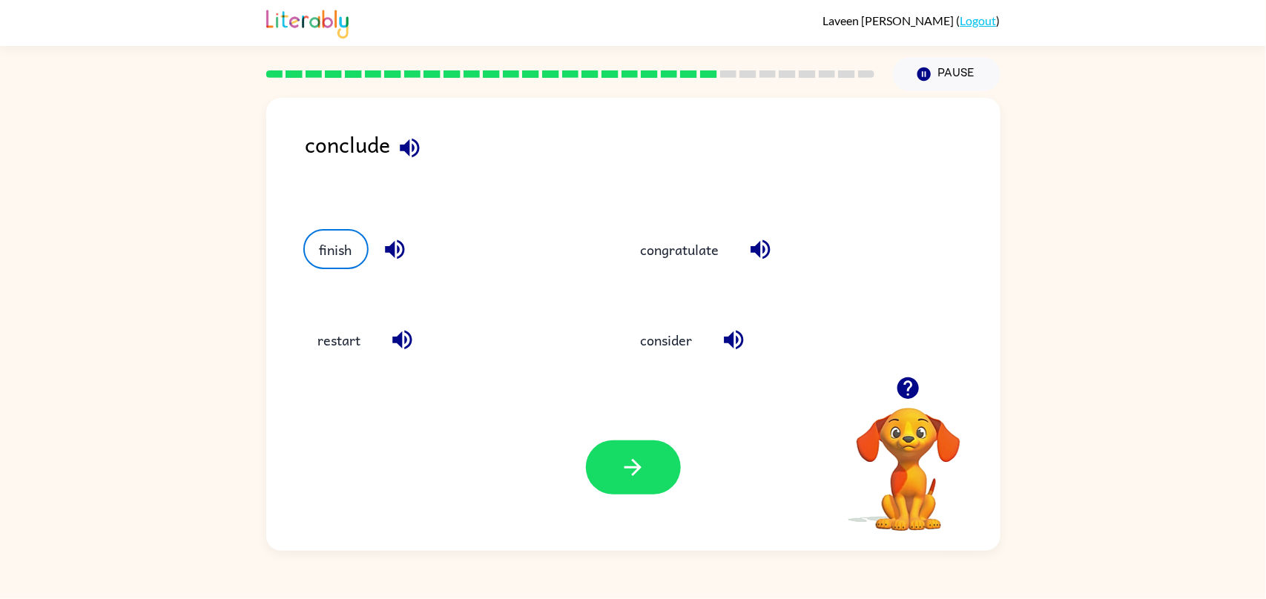
click at [758, 407] on div "Your browser must support playing .mp4 files to use Literably. Please try using…" at bounding box center [633, 467] width 735 height 167
click at [656, 444] on div "Your browser must support playing .mp4 files to use Literably. Please try using…" at bounding box center [633, 467] width 735 height 167
click at [640, 471] on icon "button" at bounding box center [633, 468] width 26 height 26
click at [639, 467] on div at bounding box center [633, 468] width 95 height 54
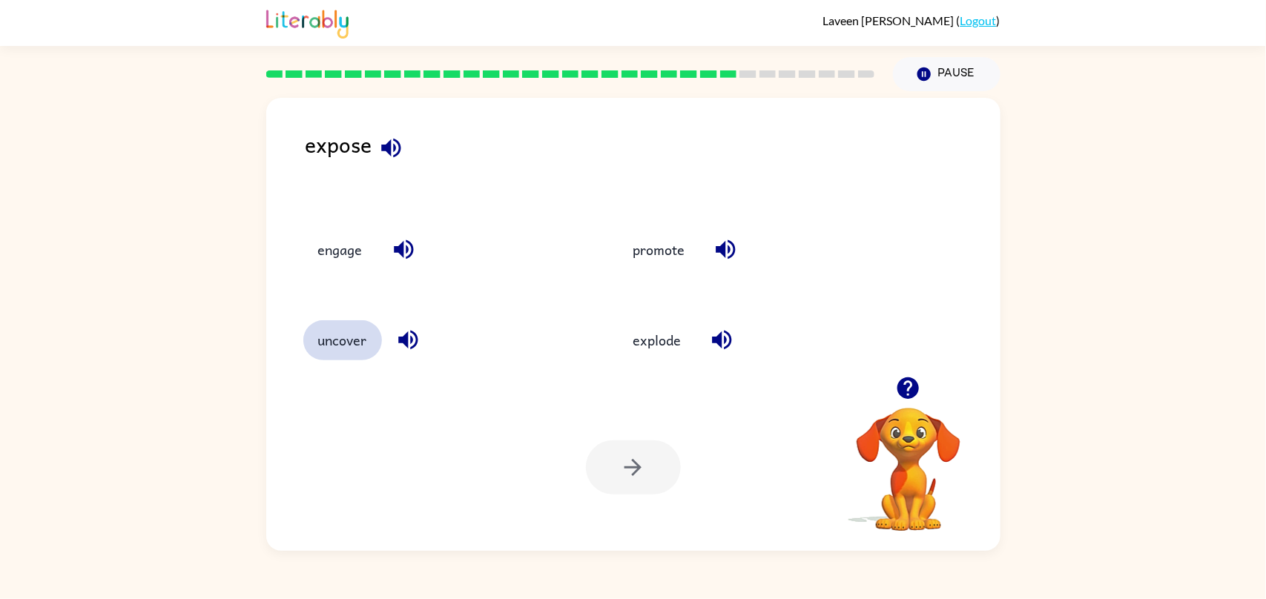
drag, startPoint x: 317, startPoint y: 345, endPoint x: 358, endPoint y: 345, distance: 41.5
click at [320, 345] on button "uncover" at bounding box center [342, 341] width 79 height 40
click at [631, 492] on button "button" at bounding box center [633, 468] width 95 height 54
click at [633, 456] on div at bounding box center [633, 468] width 95 height 54
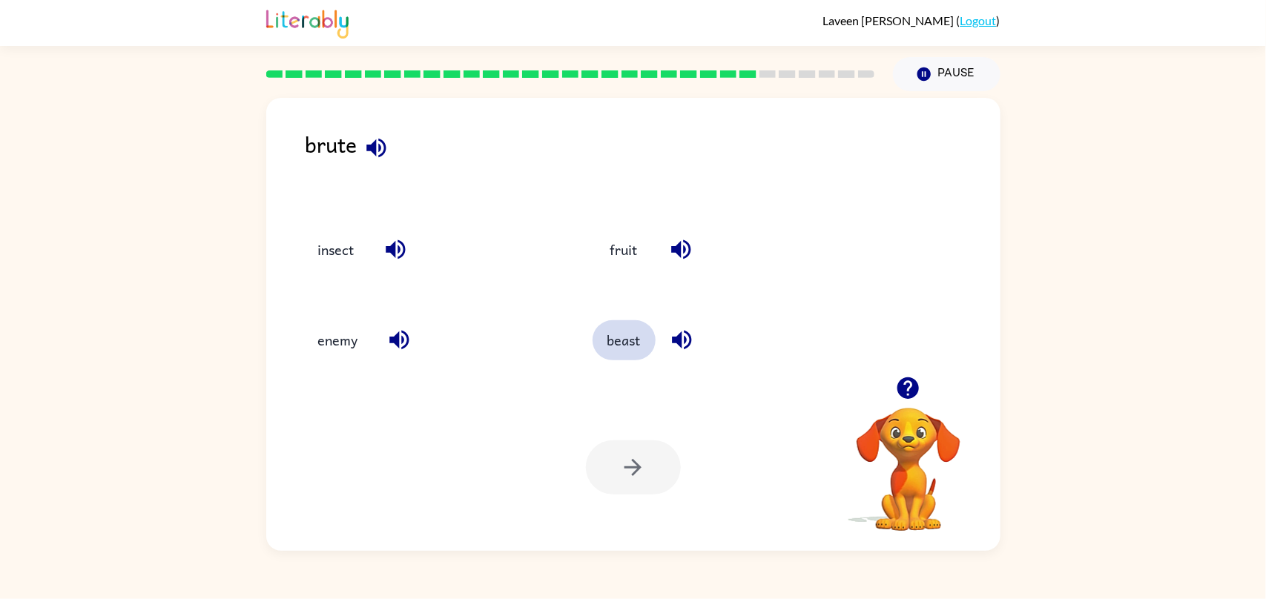
click at [631, 344] on button "beast" at bounding box center [624, 341] width 63 height 40
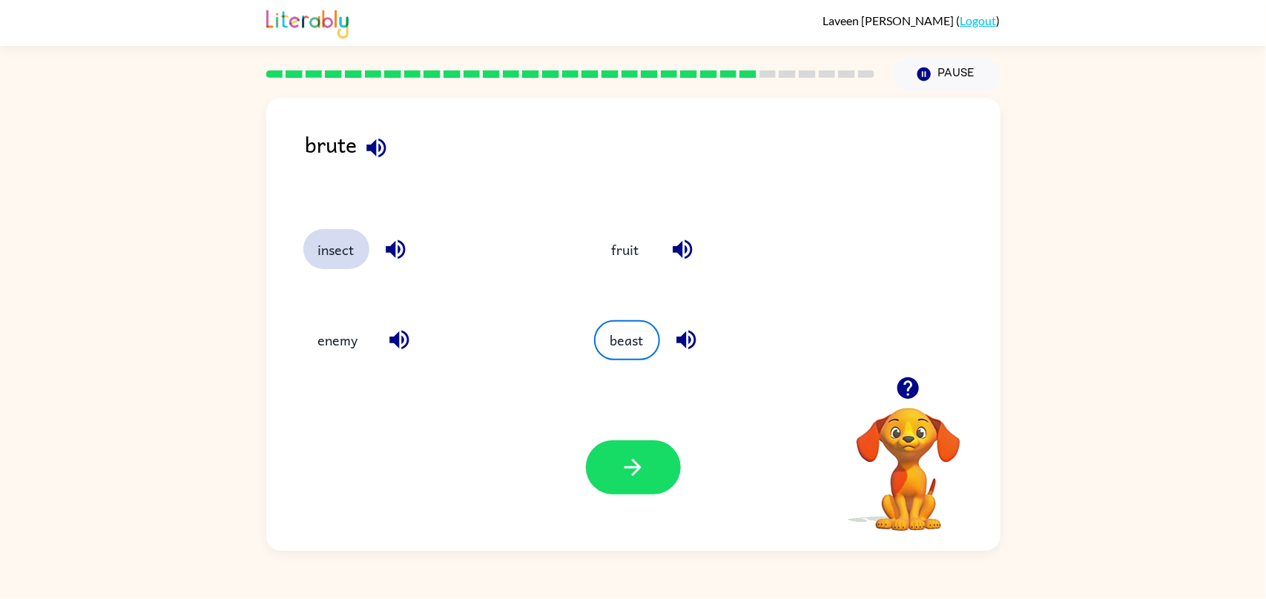
click at [337, 260] on button "insect" at bounding box center [336, 249] width 66 height 40
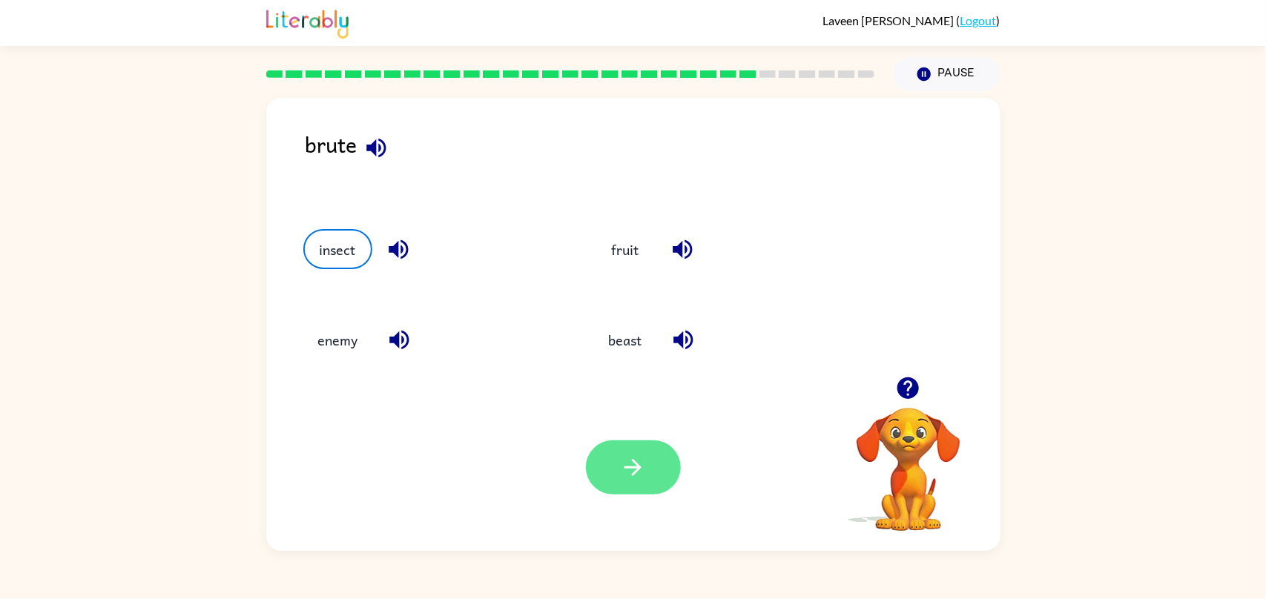
click at [599, 462] on button "button" at bounding box center [633, 468] width 95 height 54
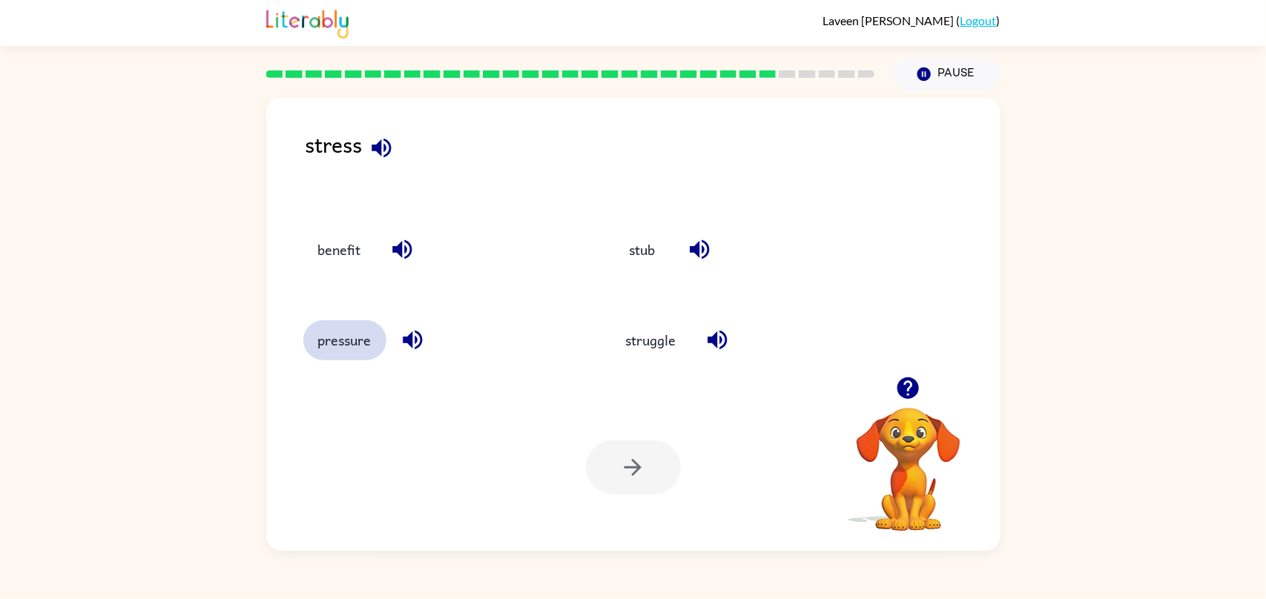
click at [373, 342] on button "pressure" at bounding box center [344, 341] width 83 height 40
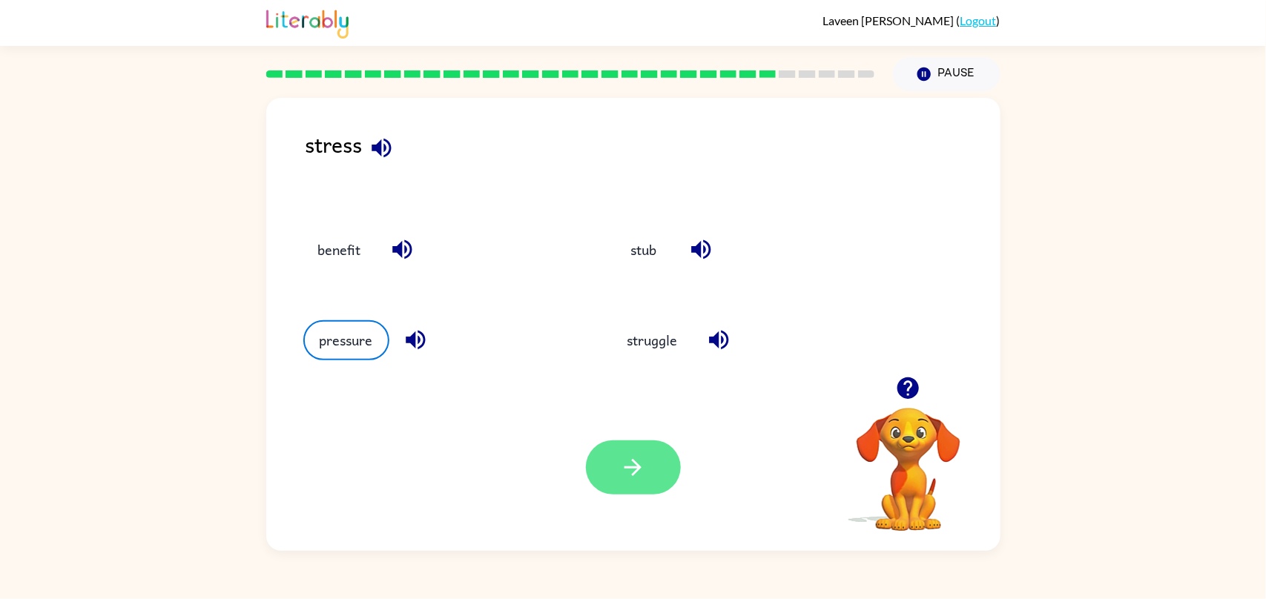
click at [618, 465] on button "button" at bounding box center [633, 468] width 95 height 54
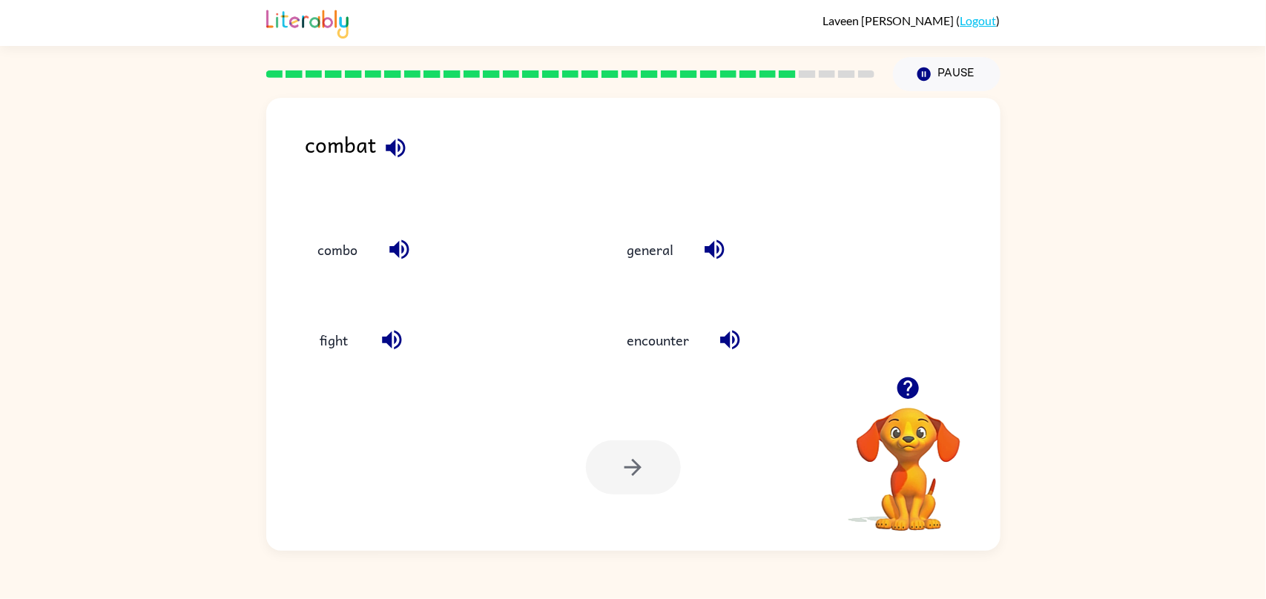
click at [300, 346] on div "fight" at bounding box center [429, 337] width 309 height 91
click at [318, 339] on button "fight" at bounding box center [334, 341] width 62 height 40
click at [652, 483] on button "button" at bounding box center [633, 468] width 95 height 54
click at [642, 240] on button "foolish" at bounding box center [640, 249] width 70 height 40
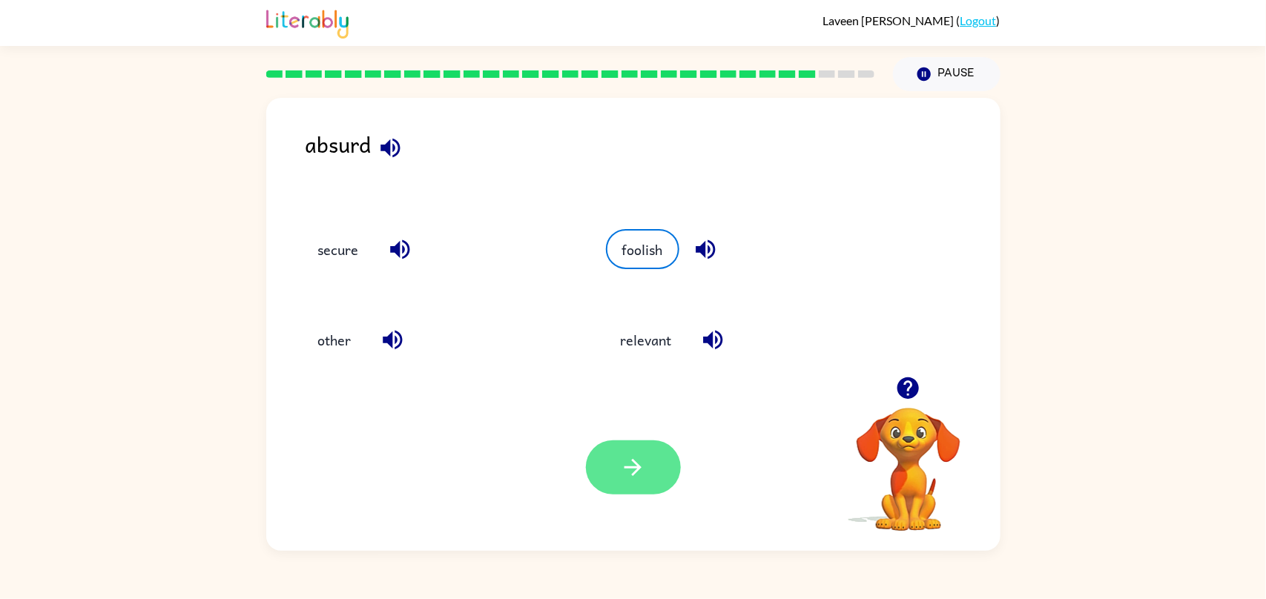
click at [640, 479] on icon "button" at bounding box center [633, 468] width 26 height 26
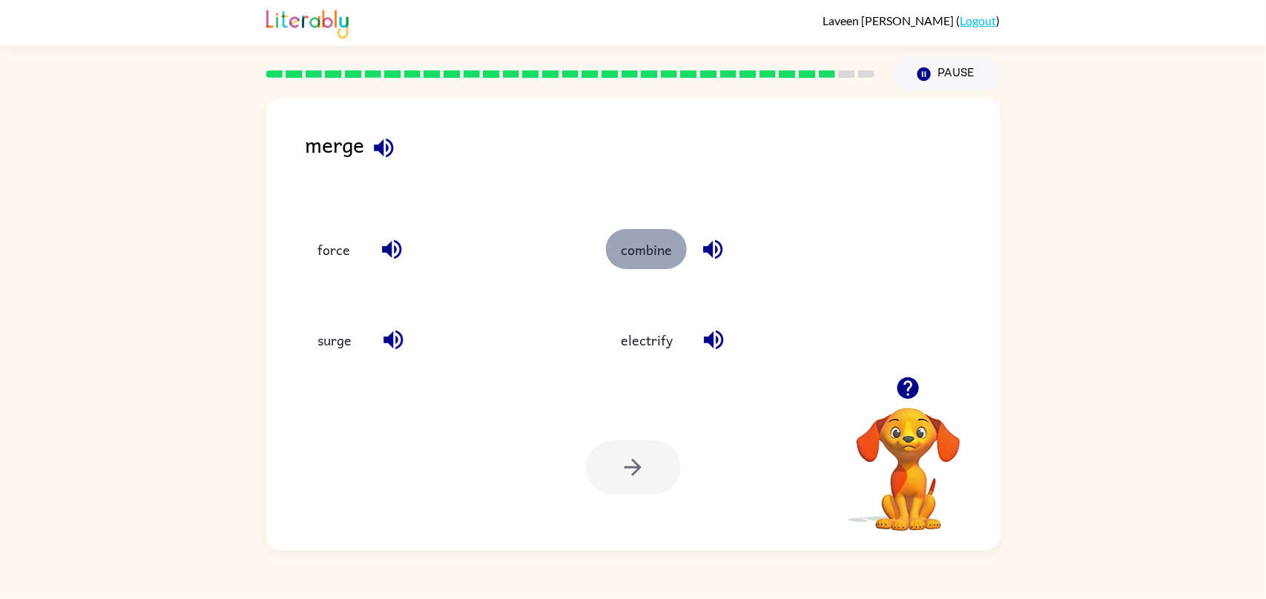
click at [644, 266] on button "combine" at bounding box center [646, 249] width 81 height 40
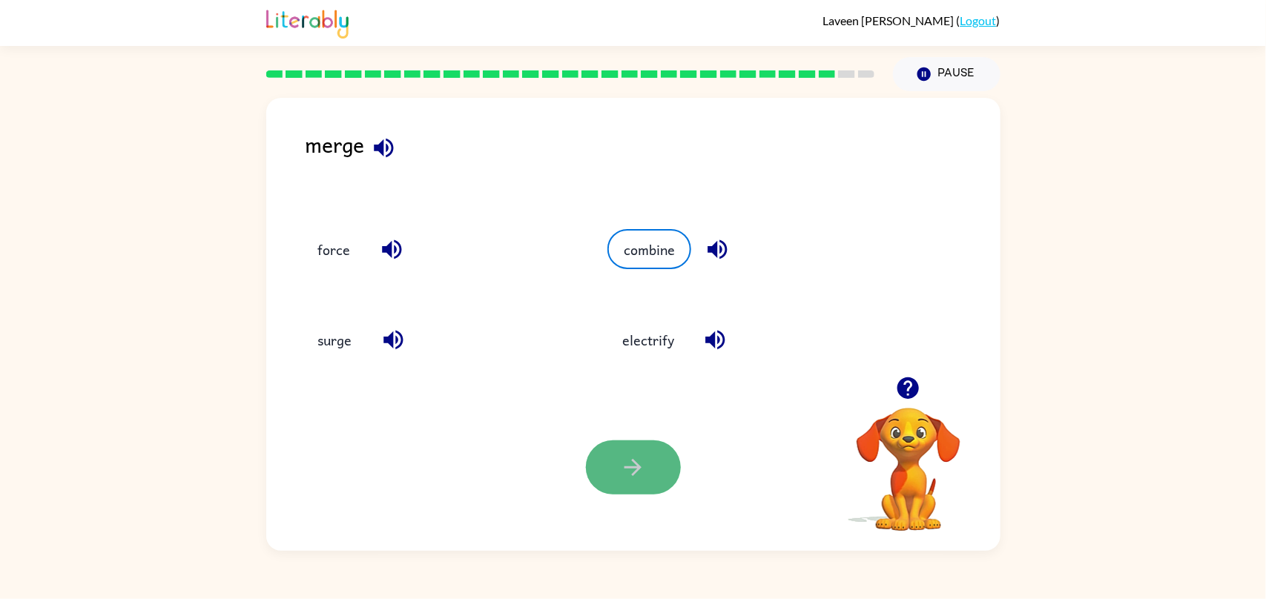
click at [644, 458] on icon "button" at bounding box center [633, 468] width 26 height 26
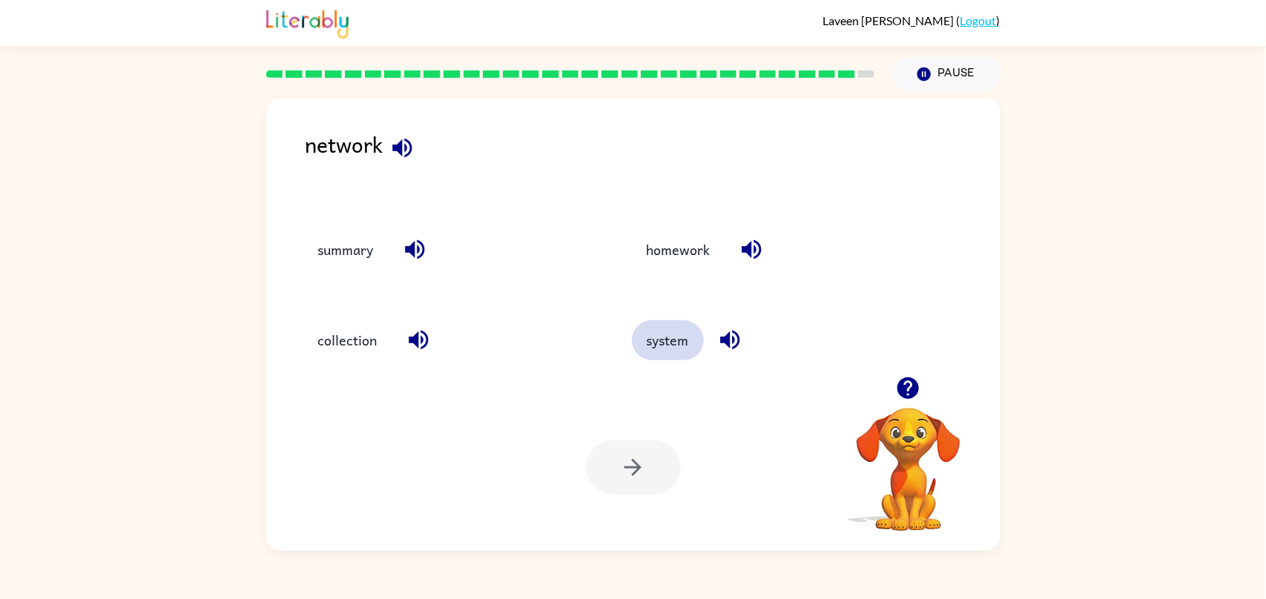
click at [665, 345] on button "system" at bounding box center [668, 341] width 72 height 40
click at [657, 461] on button "button" at bounding box center [633, 468] width 95 height 54
